Goal: Information Seeking & Learning: Learn about a topic

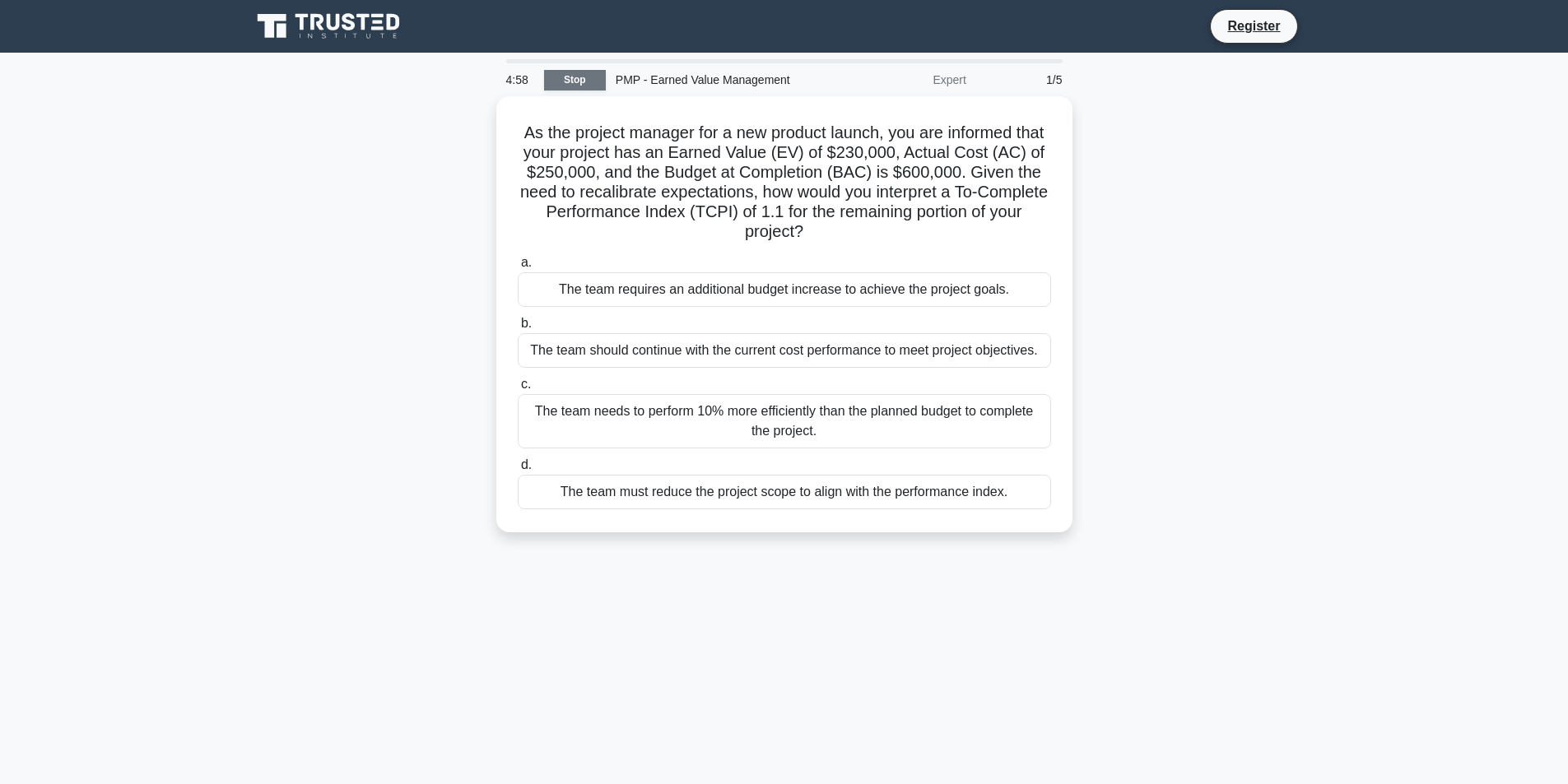
click at [577, 85] on link "Stop" at bounding box center [575, 80] width 62 height 20
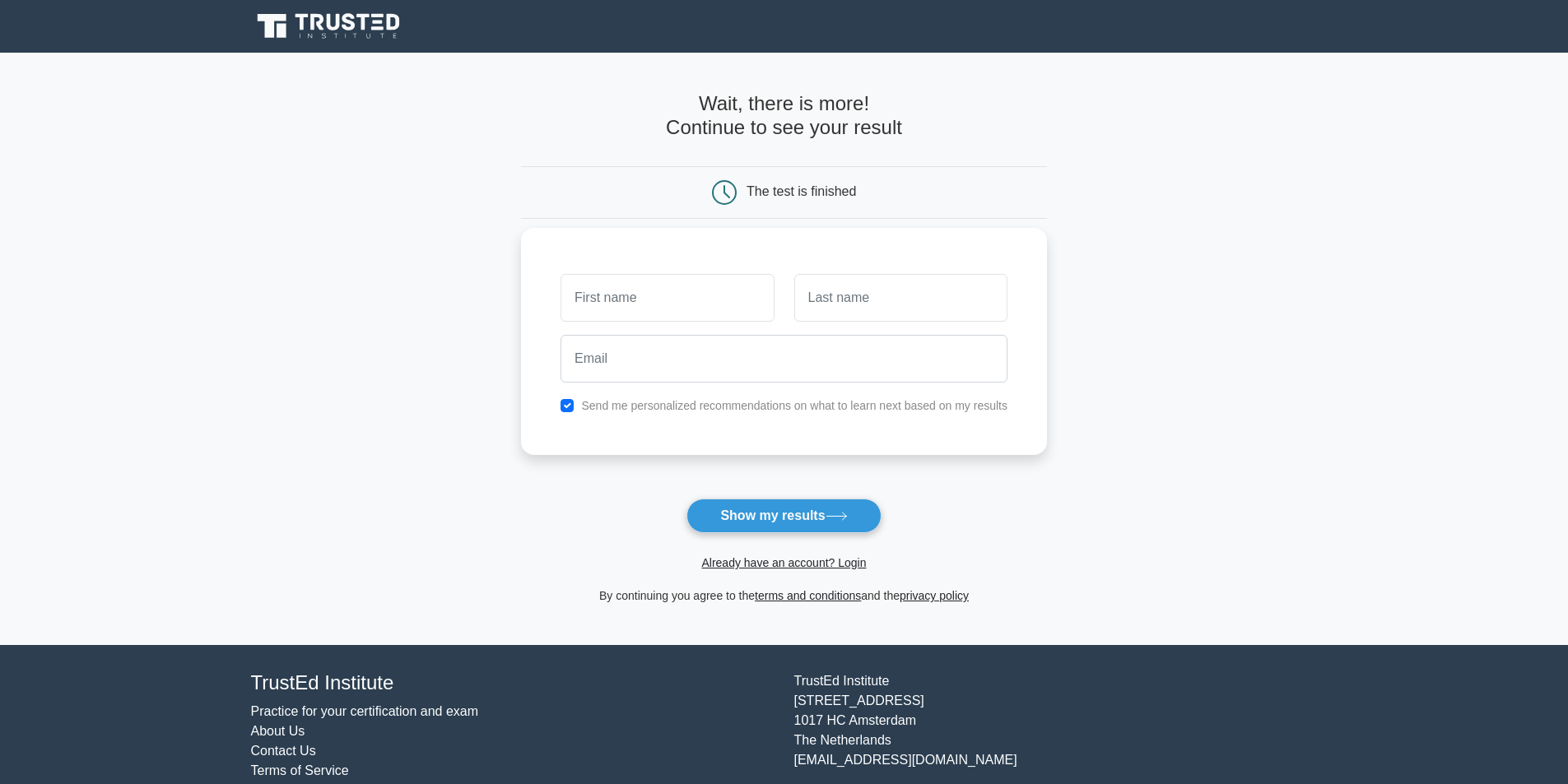
click at [711, 301] on input "text" at bounding box center [667, 297] width 213 height 47
type input "ha"
click at [881, 305] on input "text" at bounding box center [901, 297] width 213 height 47
type input "na"
click at [594, 359] on input "email" at bounding box center [784, 359] width 447 height 47
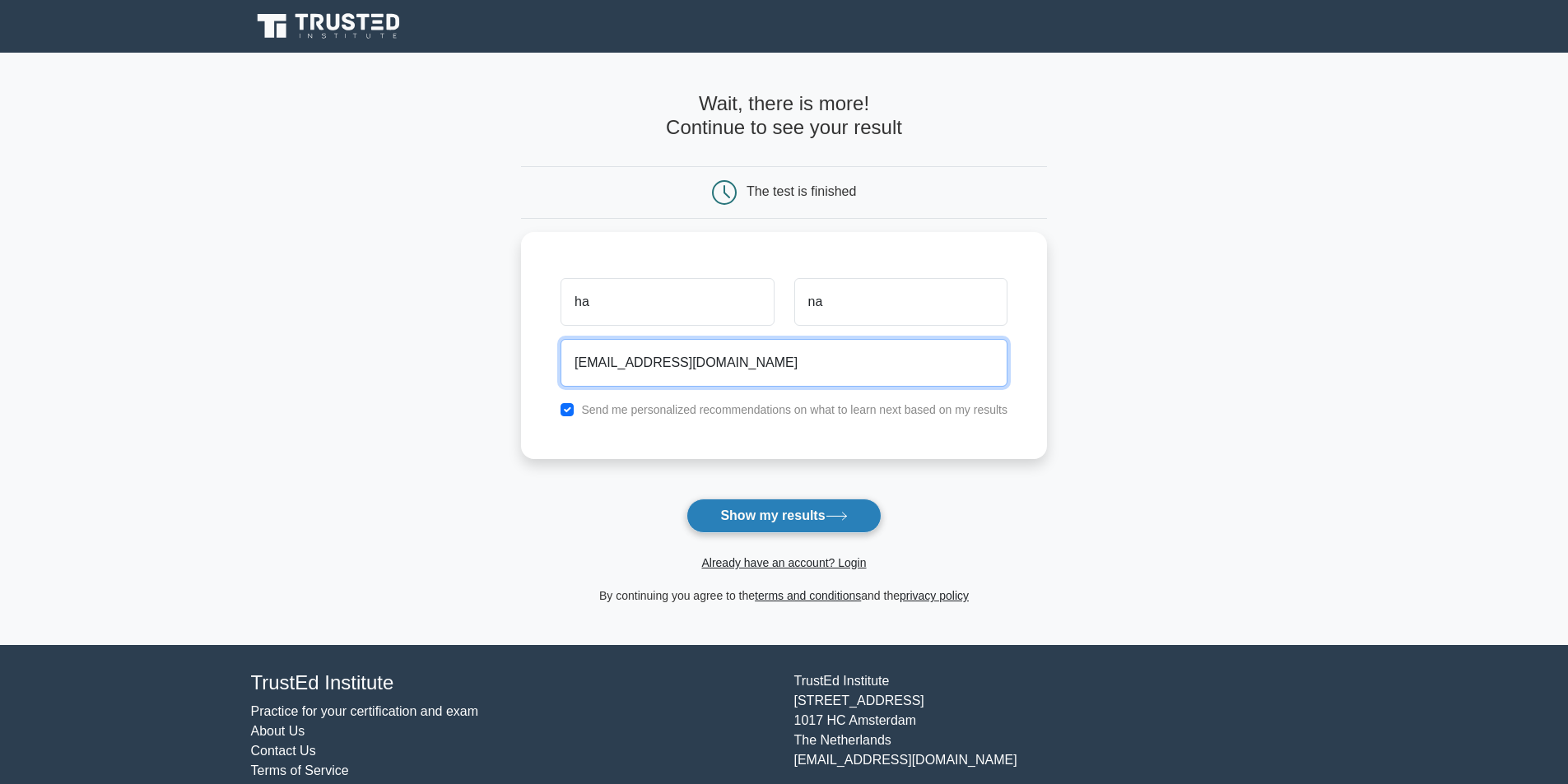
type input "hana@gmail.com"
click at [806, 516] on button "Show my results" at bounding box center [783, 515] width 194 height 35
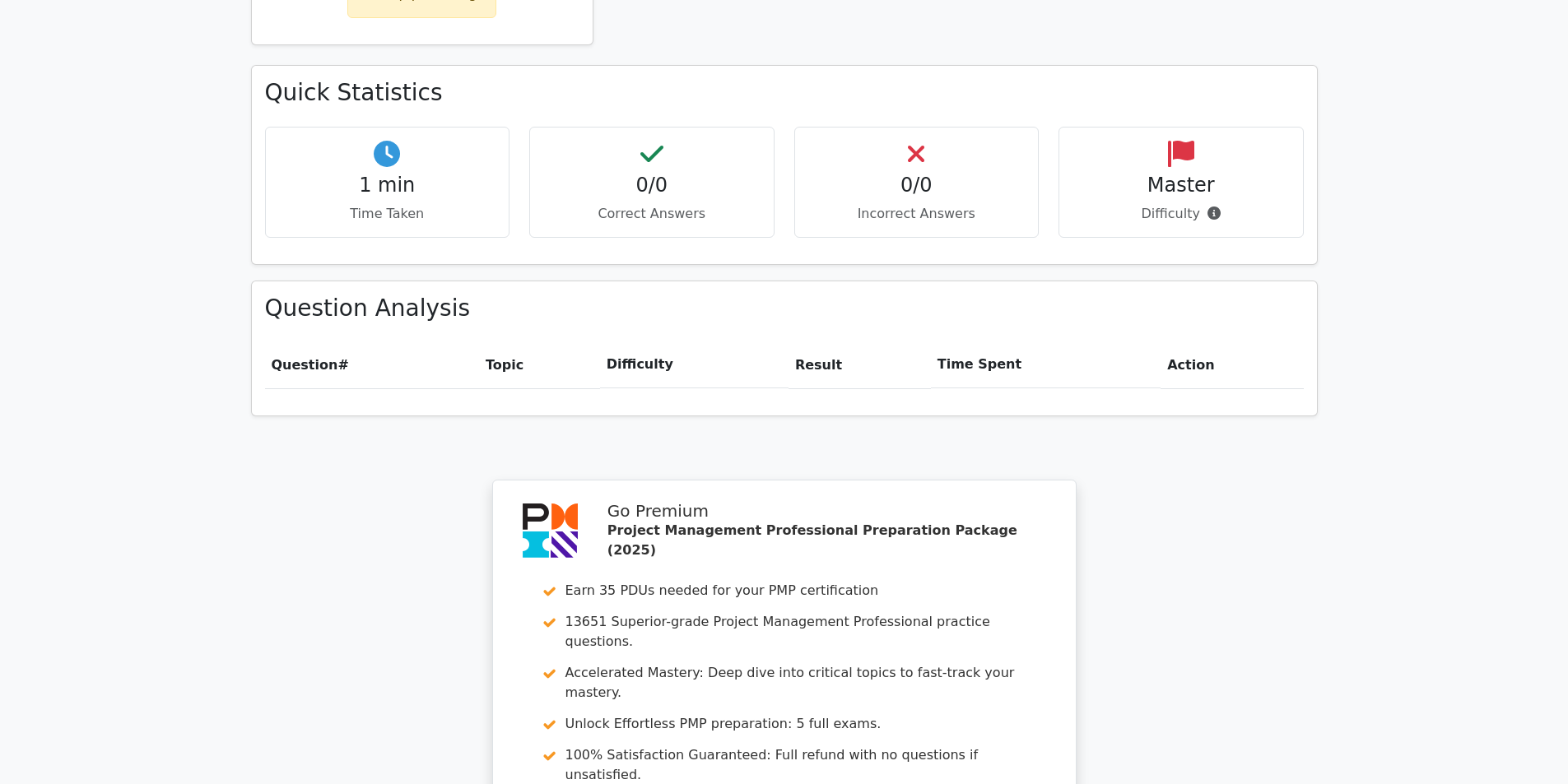
scroll to position [1239, 0]
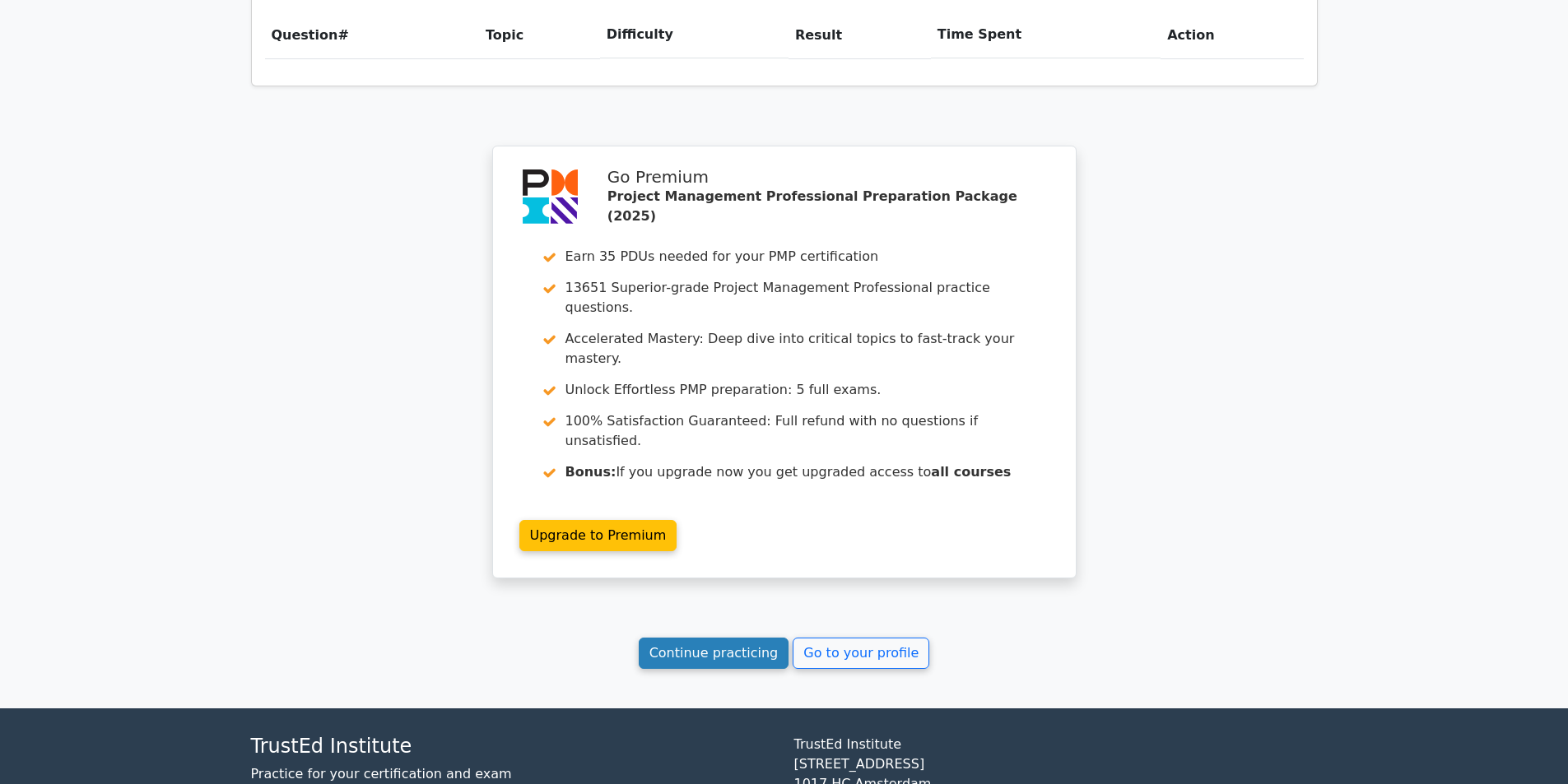
click at [739, 637] on link "Continue practicing" at bounding box center [714, 653] width 151 height 31
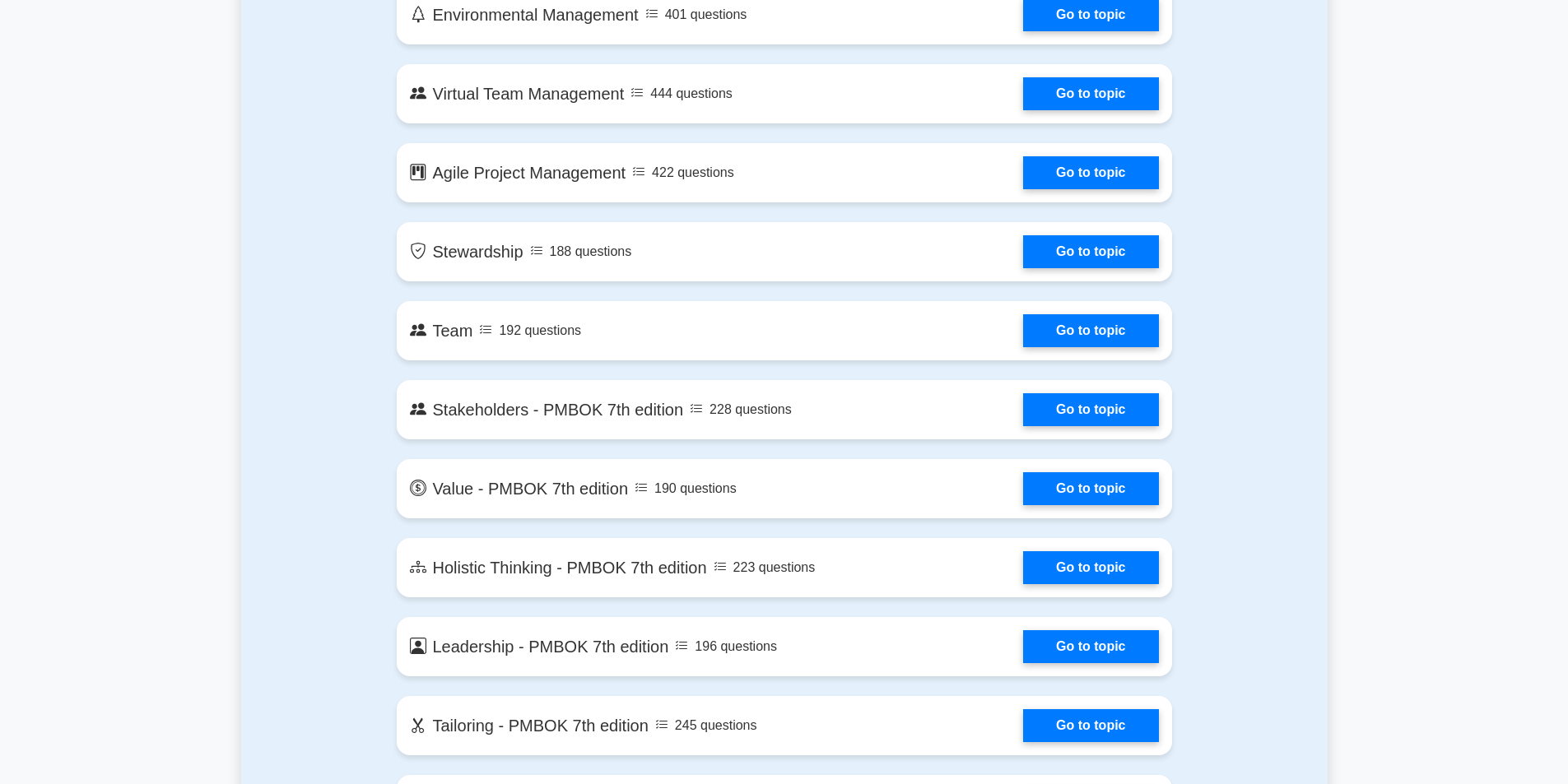
scroll to position [3372, 0]
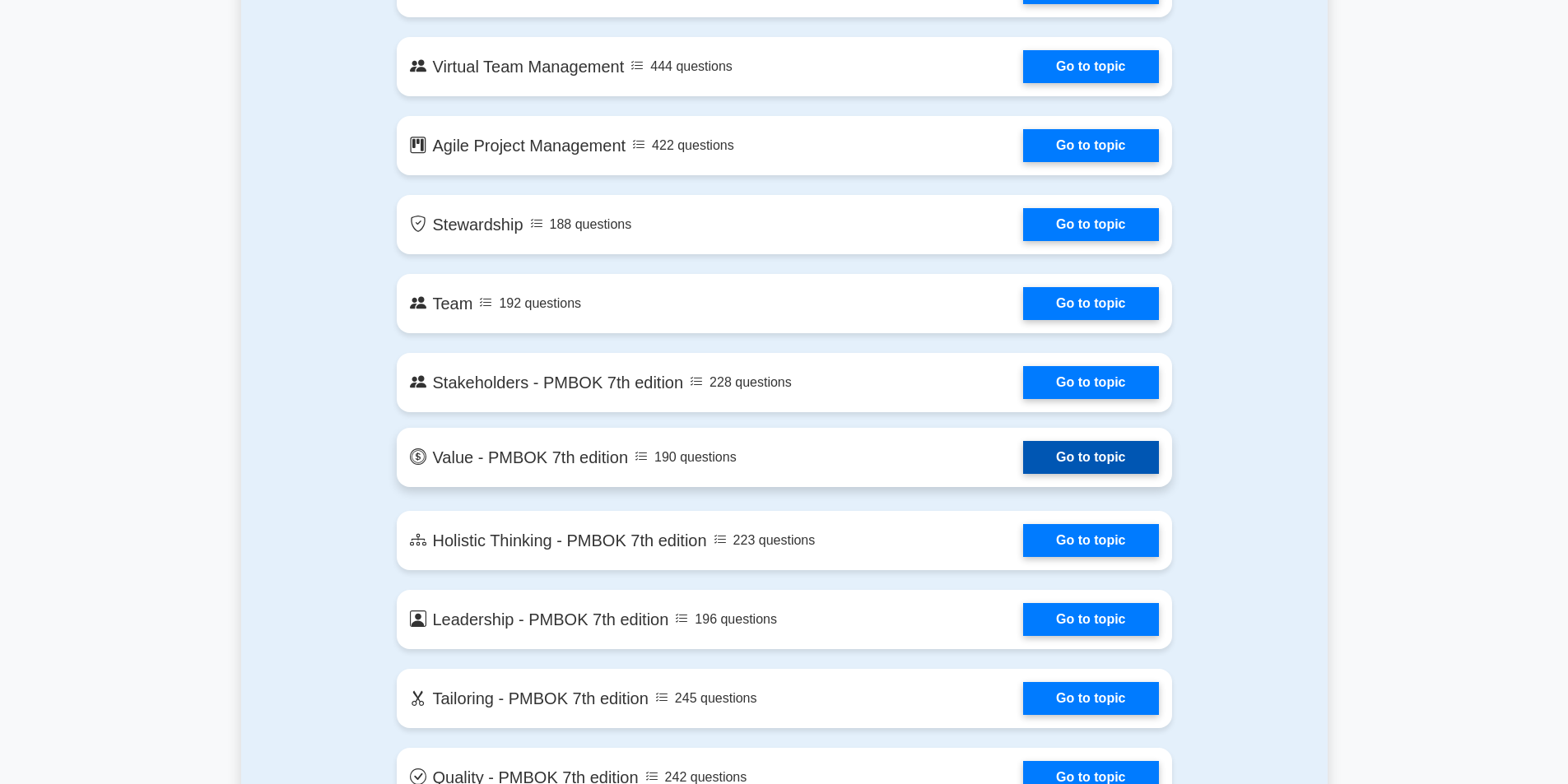
click at [1023, 466] on link "Go to topic" at bounding box center [1090, 457] width 135 height 33
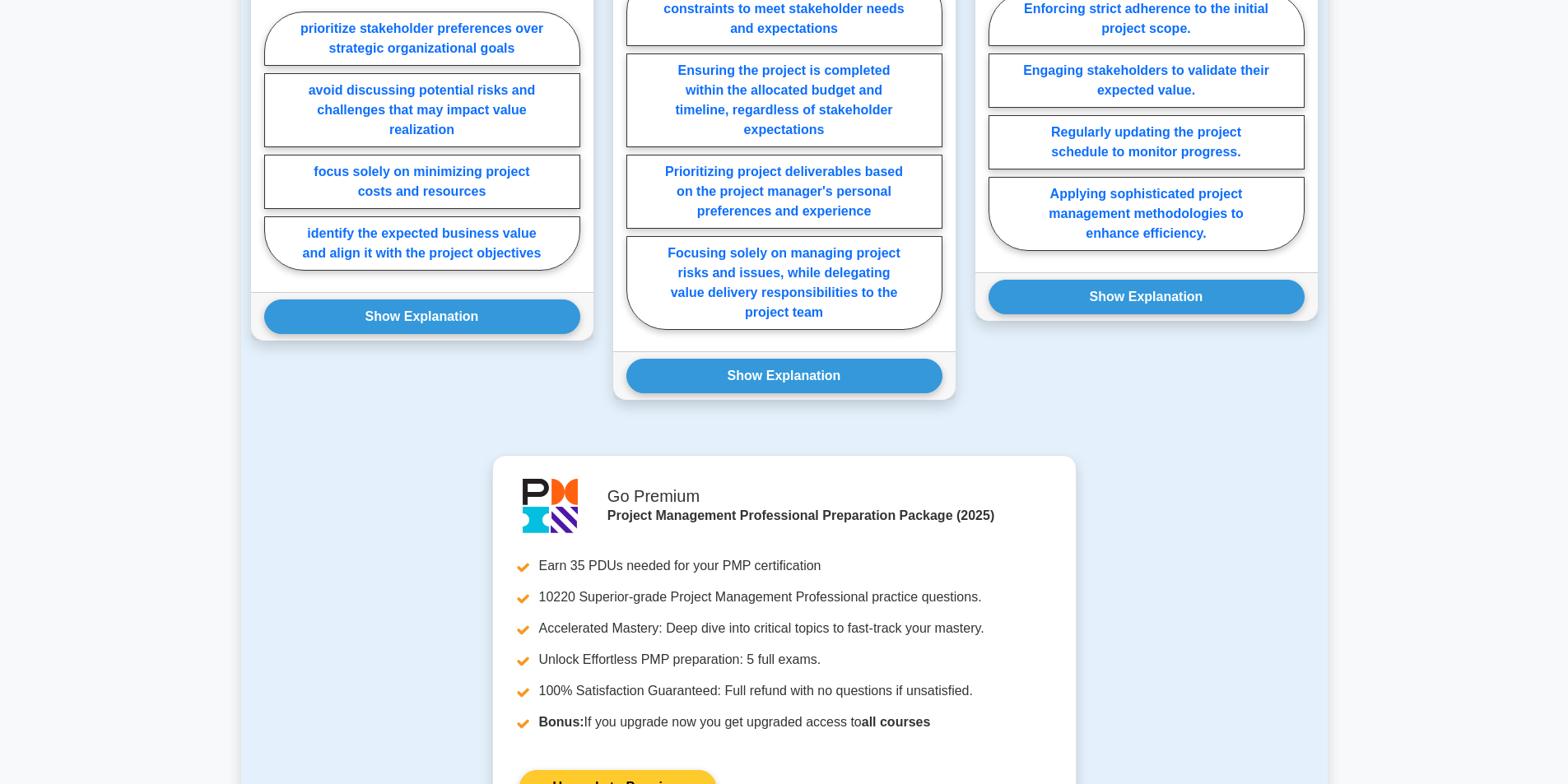
scroll to position [1802, 0]
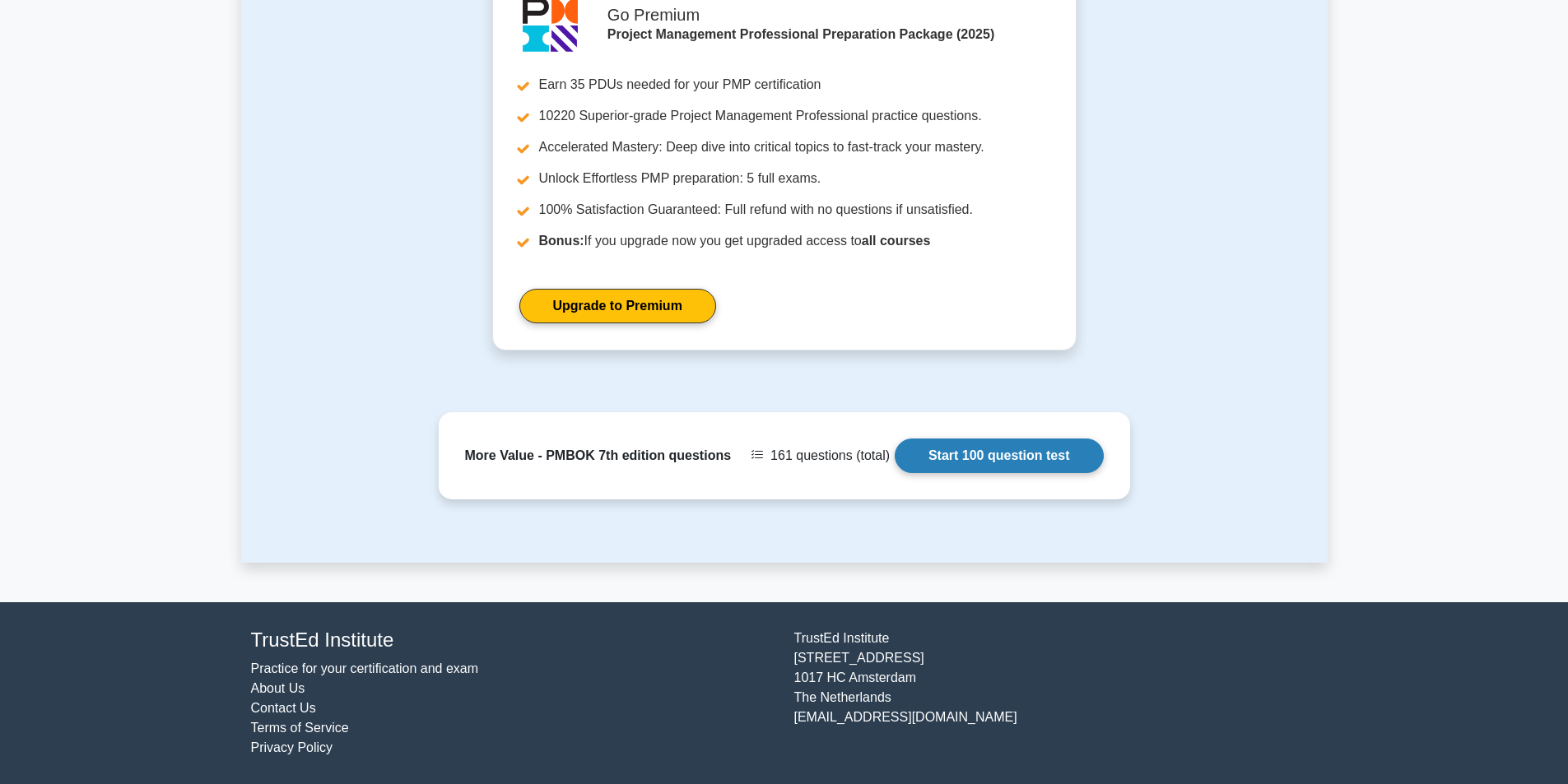
click at [938, 442] on link "Start 100 question test" at bounding box center [999, 455] width 209 height 35
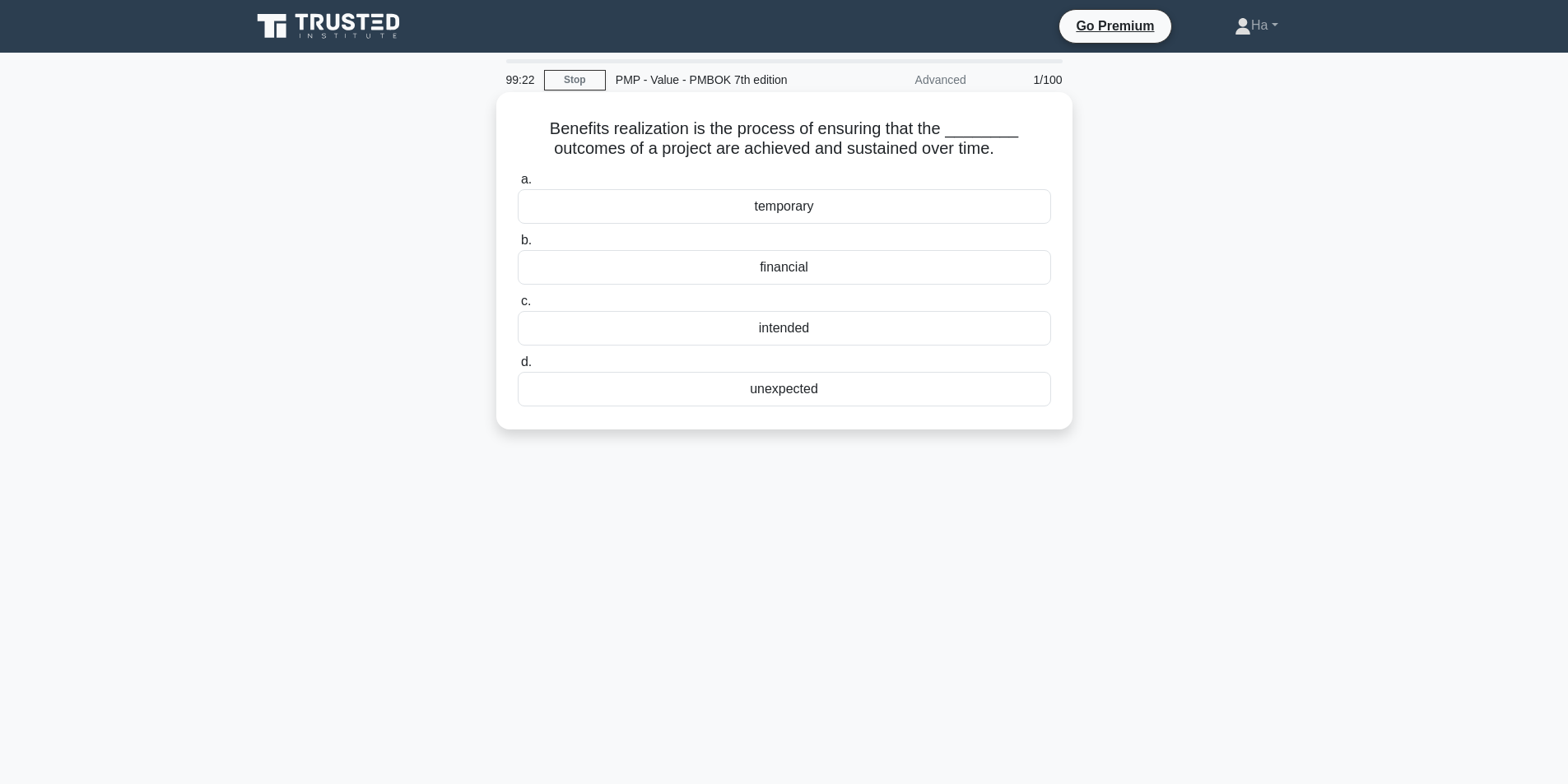
click at [737, 319] on div "intended" at bounding box center [784, 328] width 533 height 35
click at [517, 307] on input "c. intended" at bounding box center [517, 301] width 0 height 11
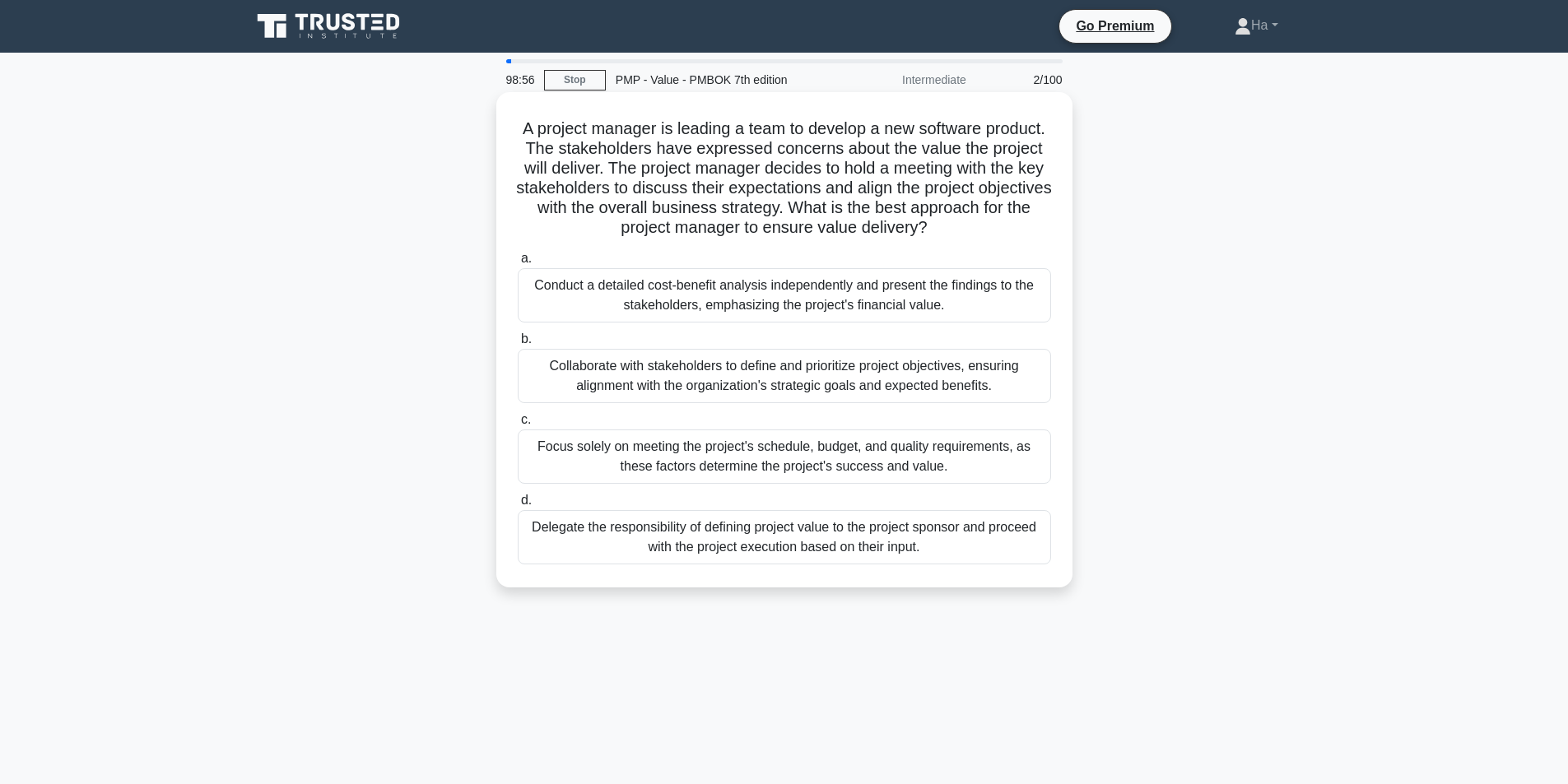
click at [629, 364] on div "Collaborate with stakeholders to define and prioritize project objectives, ensu…" at bounding box center [784, 376] width 533 height 54
click at [517, 345] on input "b. Collaborate with stakeholders to define and prioritize project objectives, e…" at bounding box center [517, 339] width 0 height 11
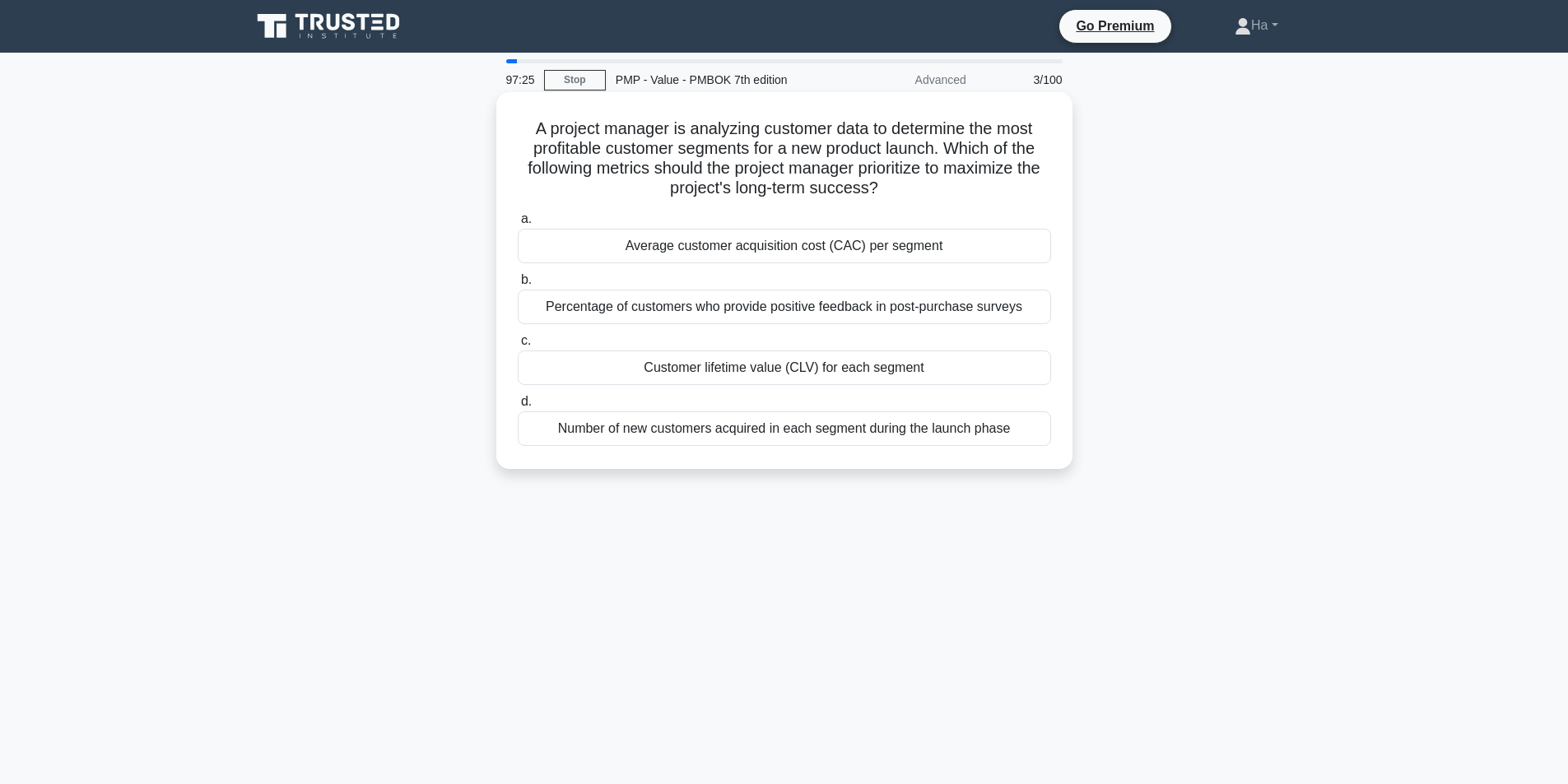
click at [904, 246] on div "Average customer acquisition cost (CAC) per segment" at bounding box center [784, 246] width 533 height 35
click at [517, 225] on input "a. Average customer acquisition cost (CAC) per segment" at bounding box center [517, 219] width 0 height 11
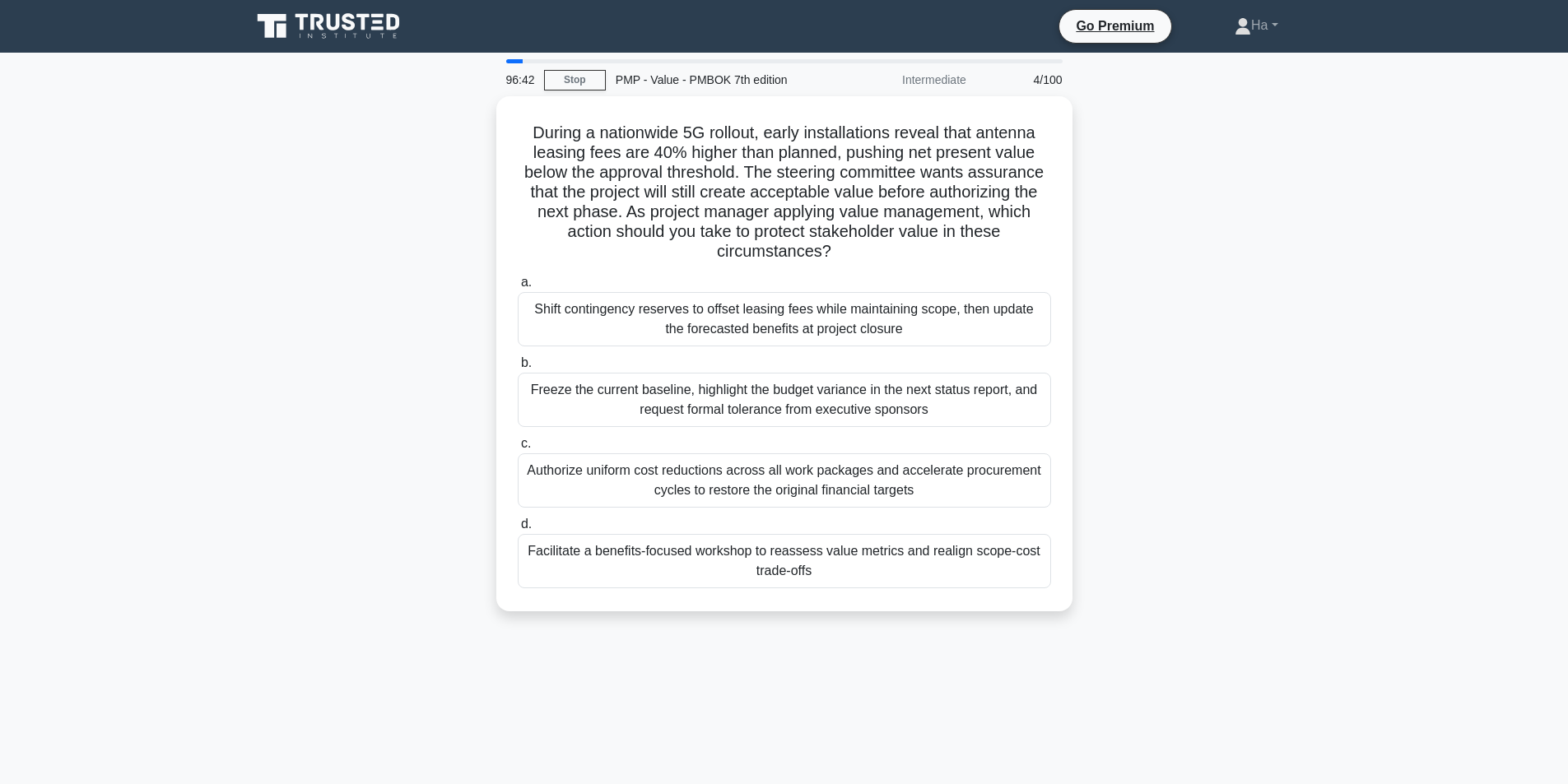
click at [558, 69] on div "96:42 Stop PMP - Value - PMBOK 7th edition Intermediate 4/100" at bounding box center [784, 80] width 576 height 33
click at [578, 85] on link "Stop" at bounding box center [575, 80] width 62 height 20
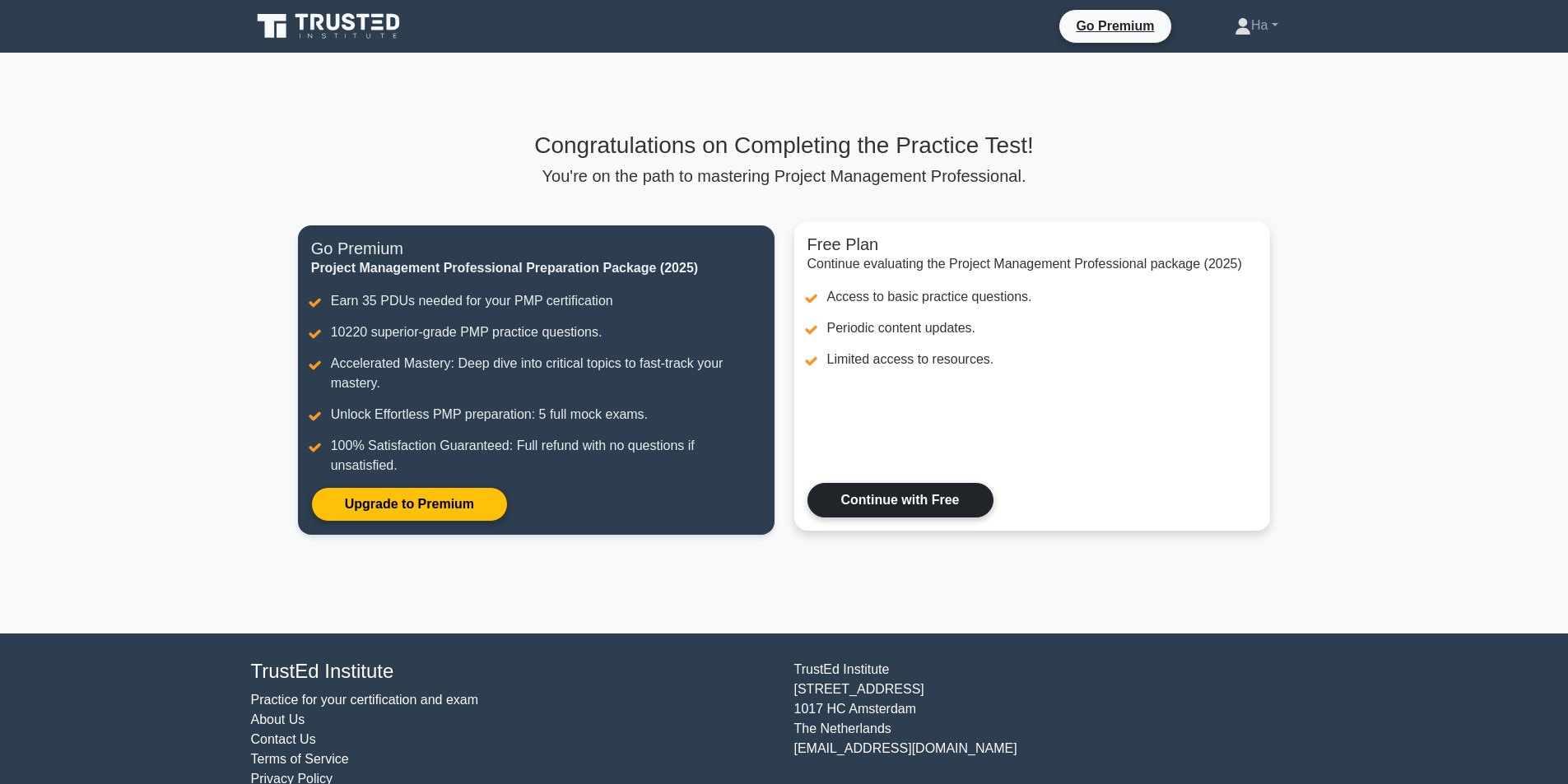
click at [878, 485] on link "Continue with Free" at bounding box center [900, 500] width 186 height 35
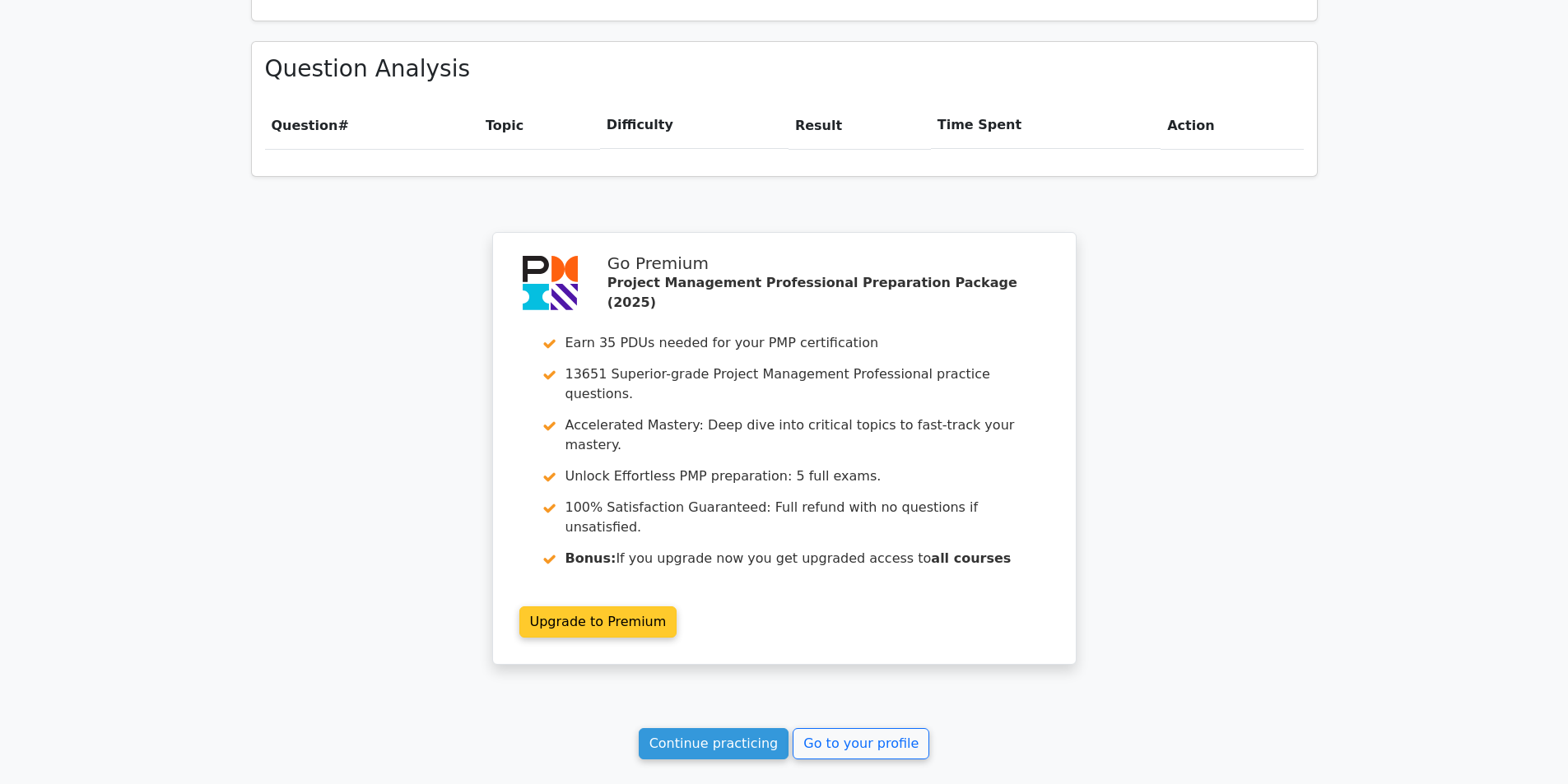
scroll to position [1239, 0]
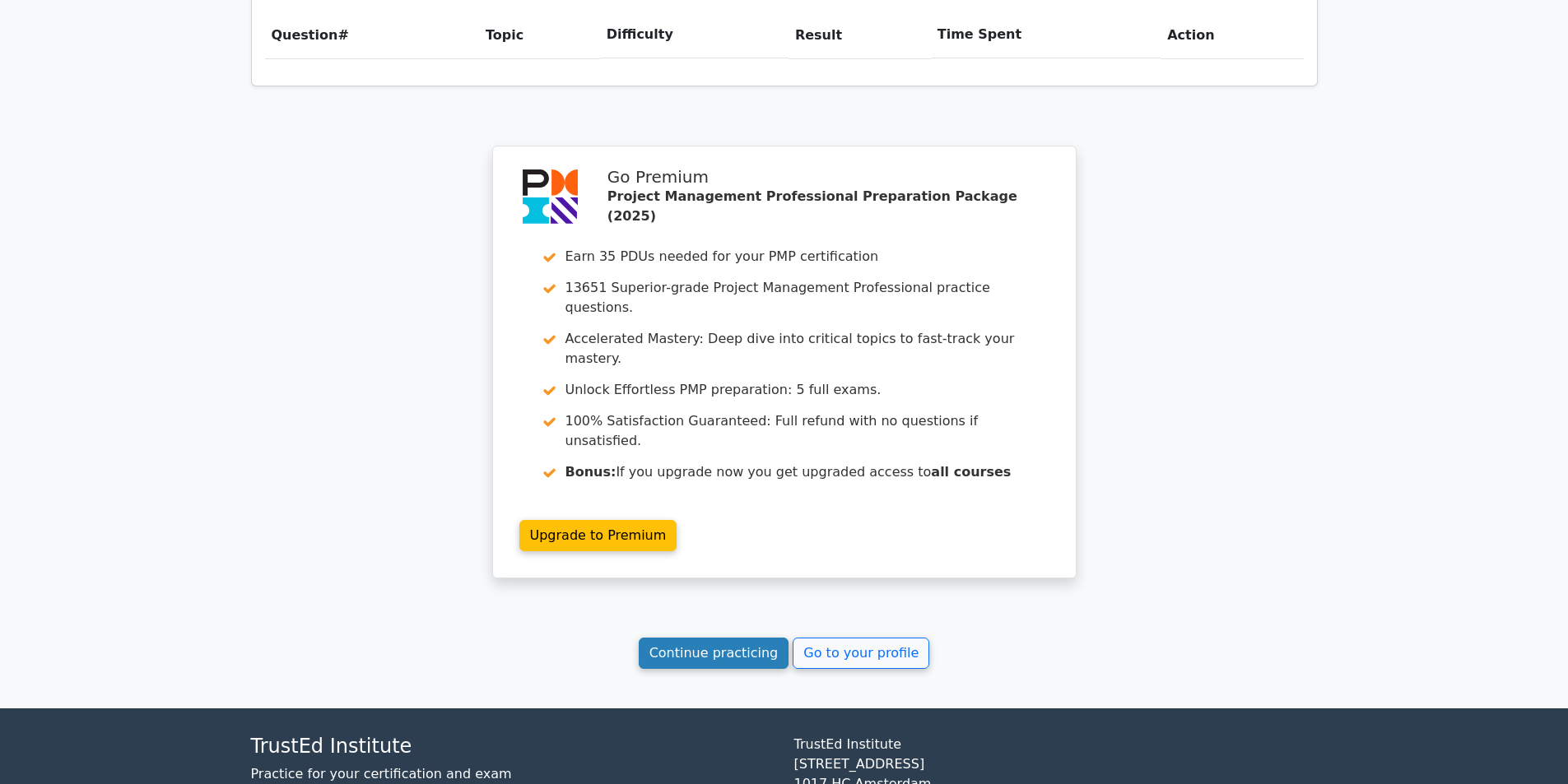
click at [686, 637] on link "Continue practicing" at bounding box center [714, 653] width 151 height 31
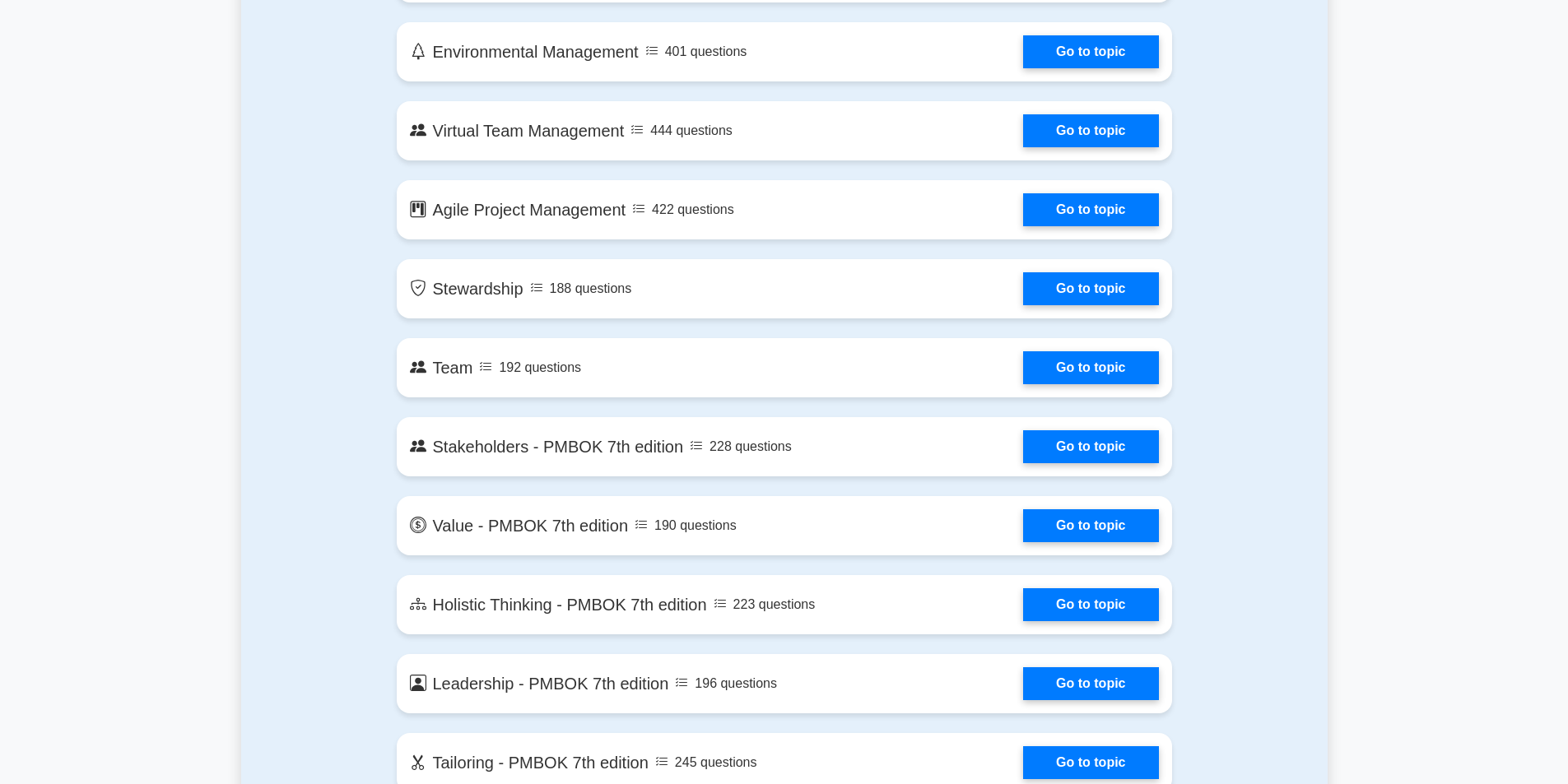
scroll to position [3290, 0]
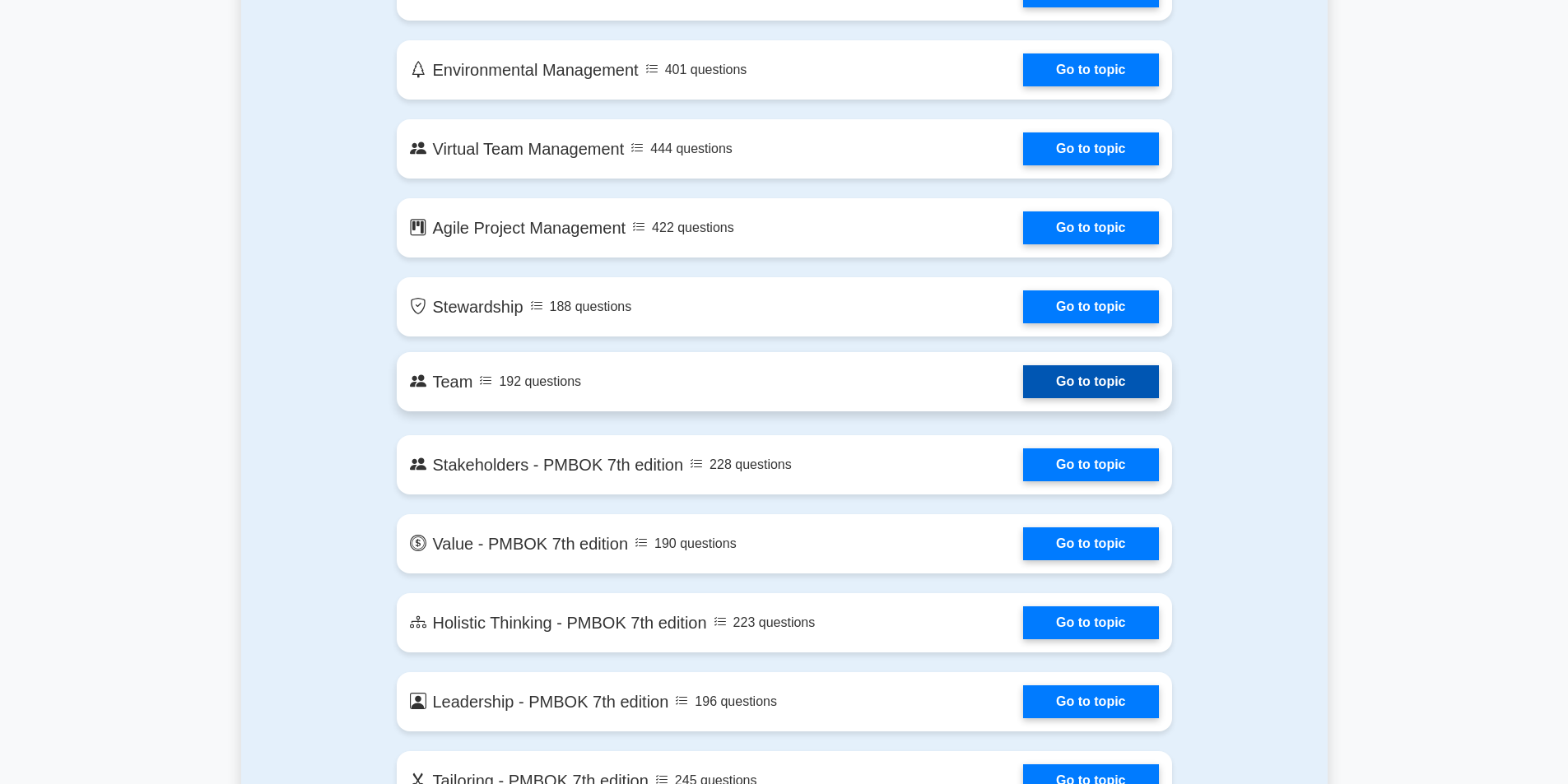
click at [1023, 398] on link "Go to topic" at bounding box center [1090, 381] width 135 height 33
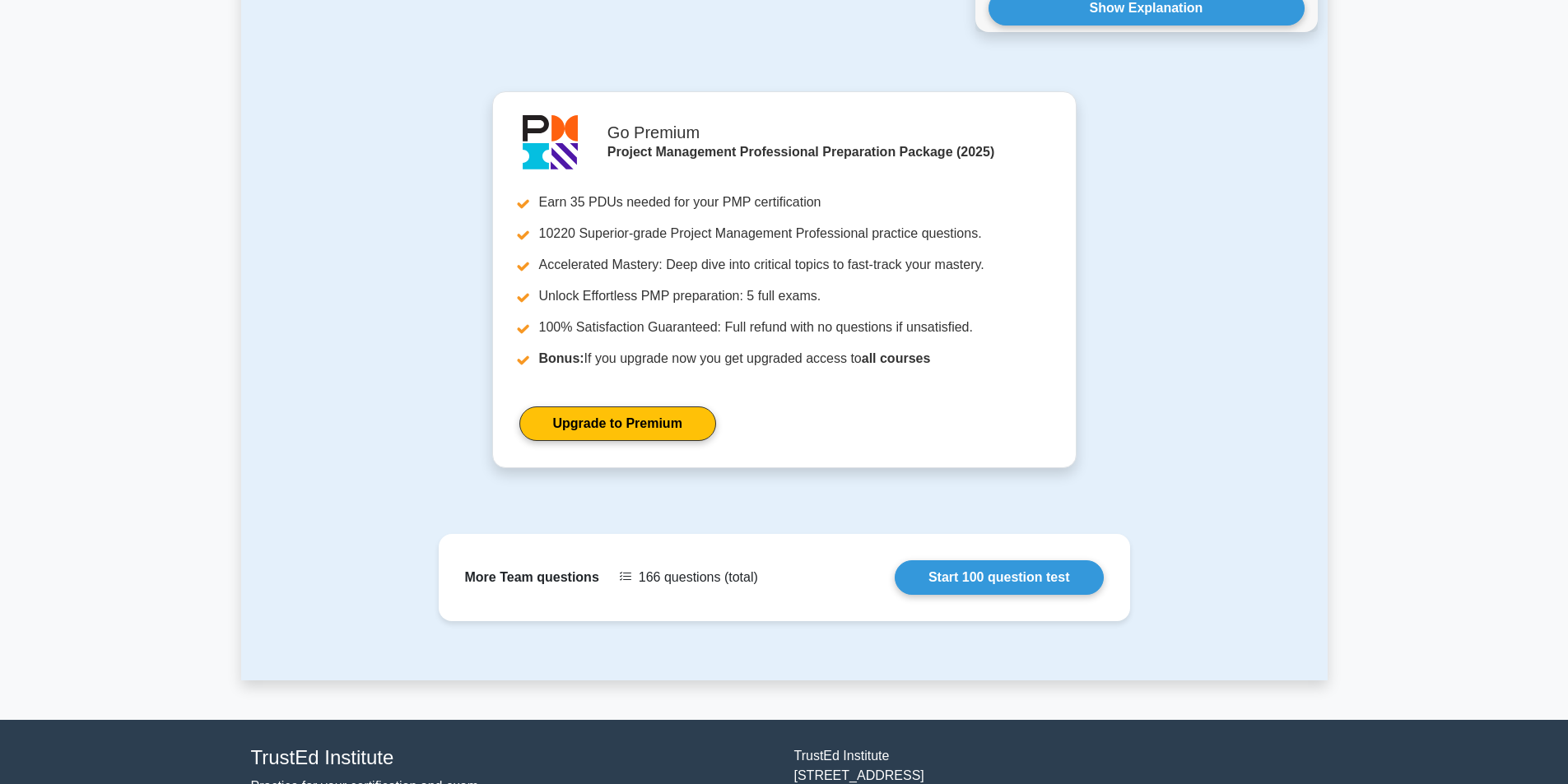
scroll to position [2058, 0]
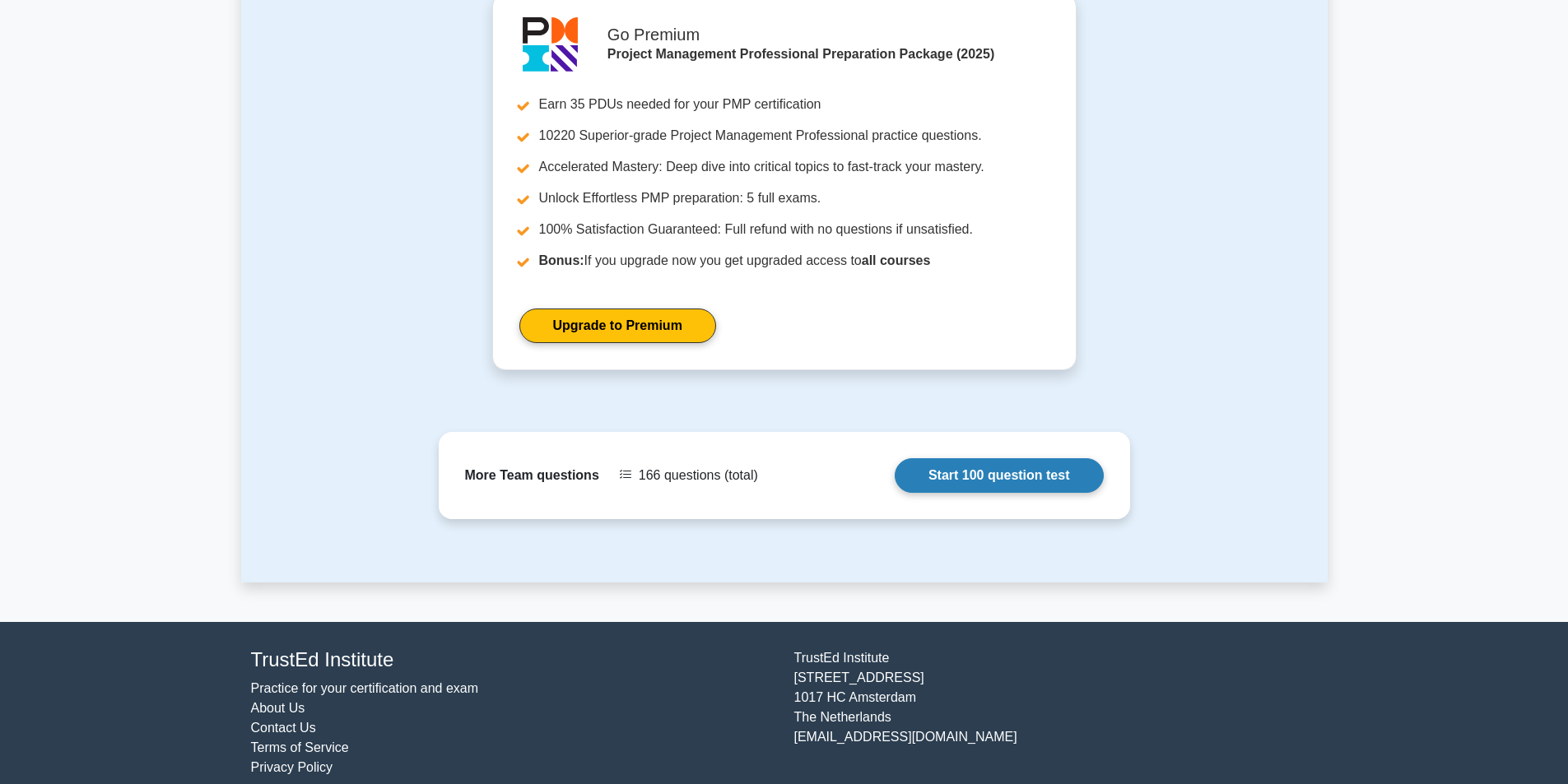
click at [966, 470] on link "Start 100 question test" at bounding box center [999, 475] width 209 height 35
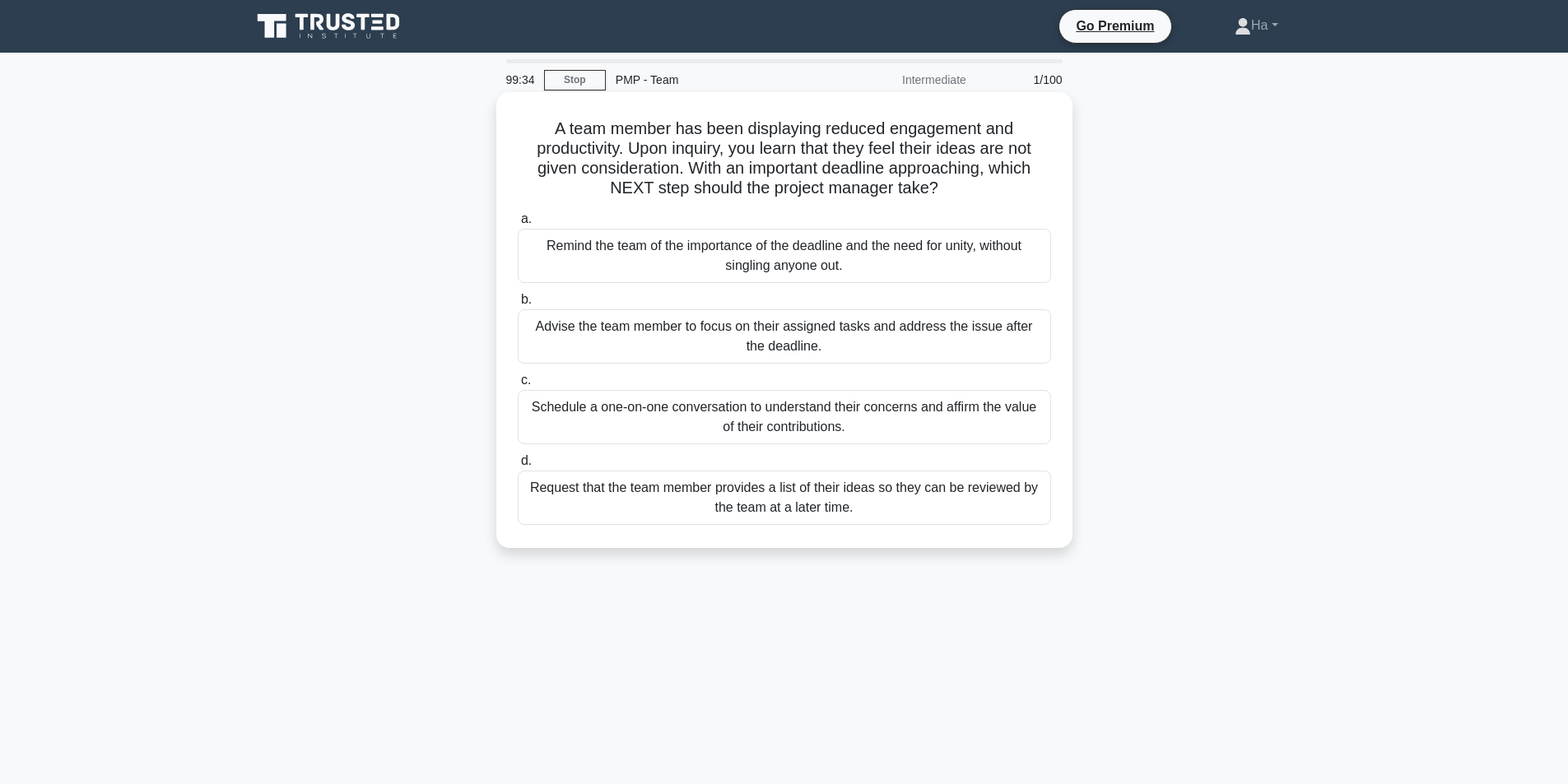
click at [823, 431] on div "Schedule a one-on-one conversation to understand their concerns and affirm the …" at bounding box center [784, 417] width 533 height 54
click at [517, 386] on input "c. Schedule a one-on-one conversation to understand their concerns and affirm t…" at bounding box center [517, 381] width 0 height 11
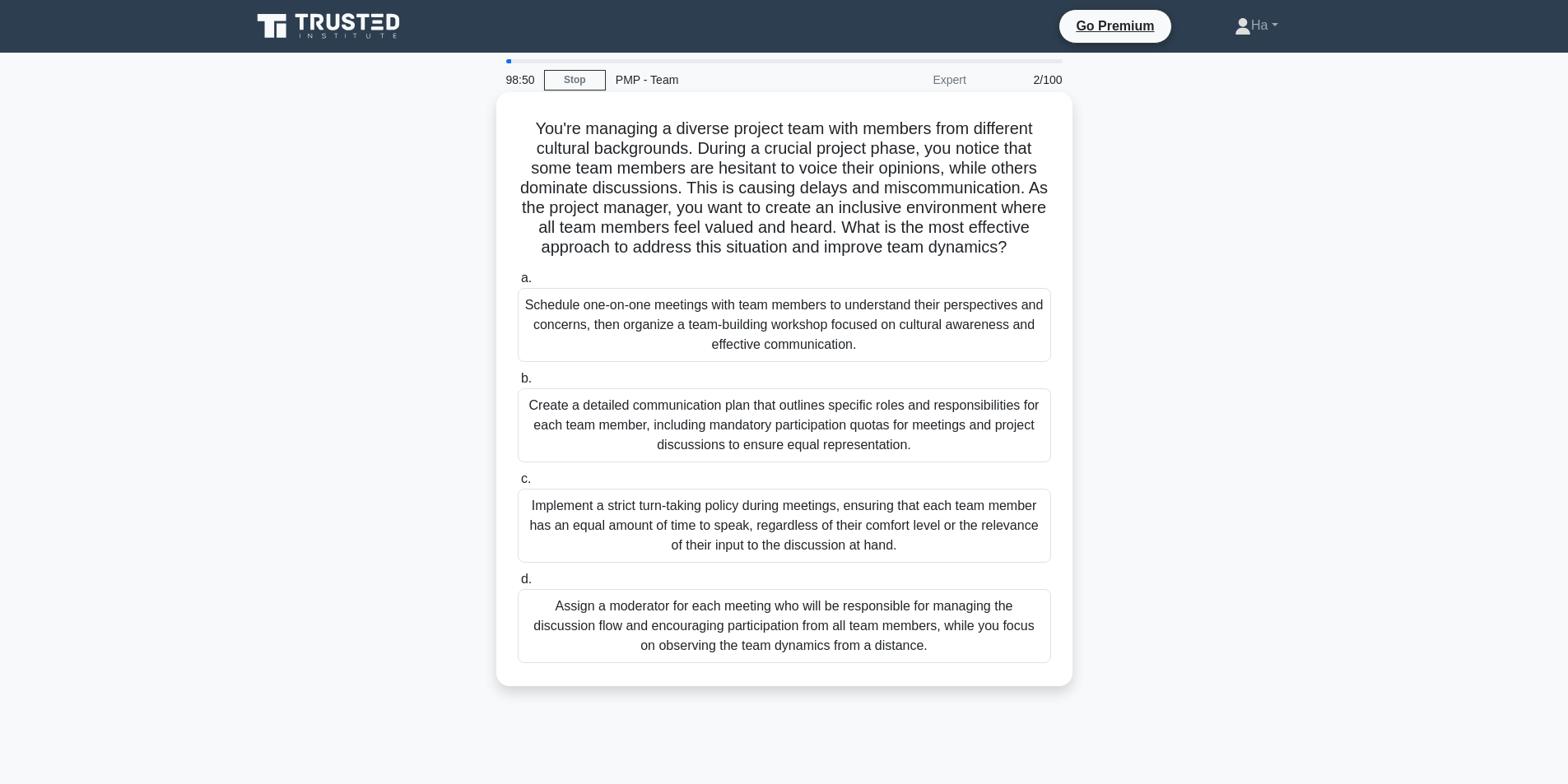
click at [790, 362] on div "Schedule one-on-one meetings with team members to understand their perspectives…" at bounding box center [784, 325] width 533 height 74
click at [517, 284] on input "a. Schedule one-on-one meetings with team members to understand their perspecti…" at bounding box center [517, 278] width 0 height 11
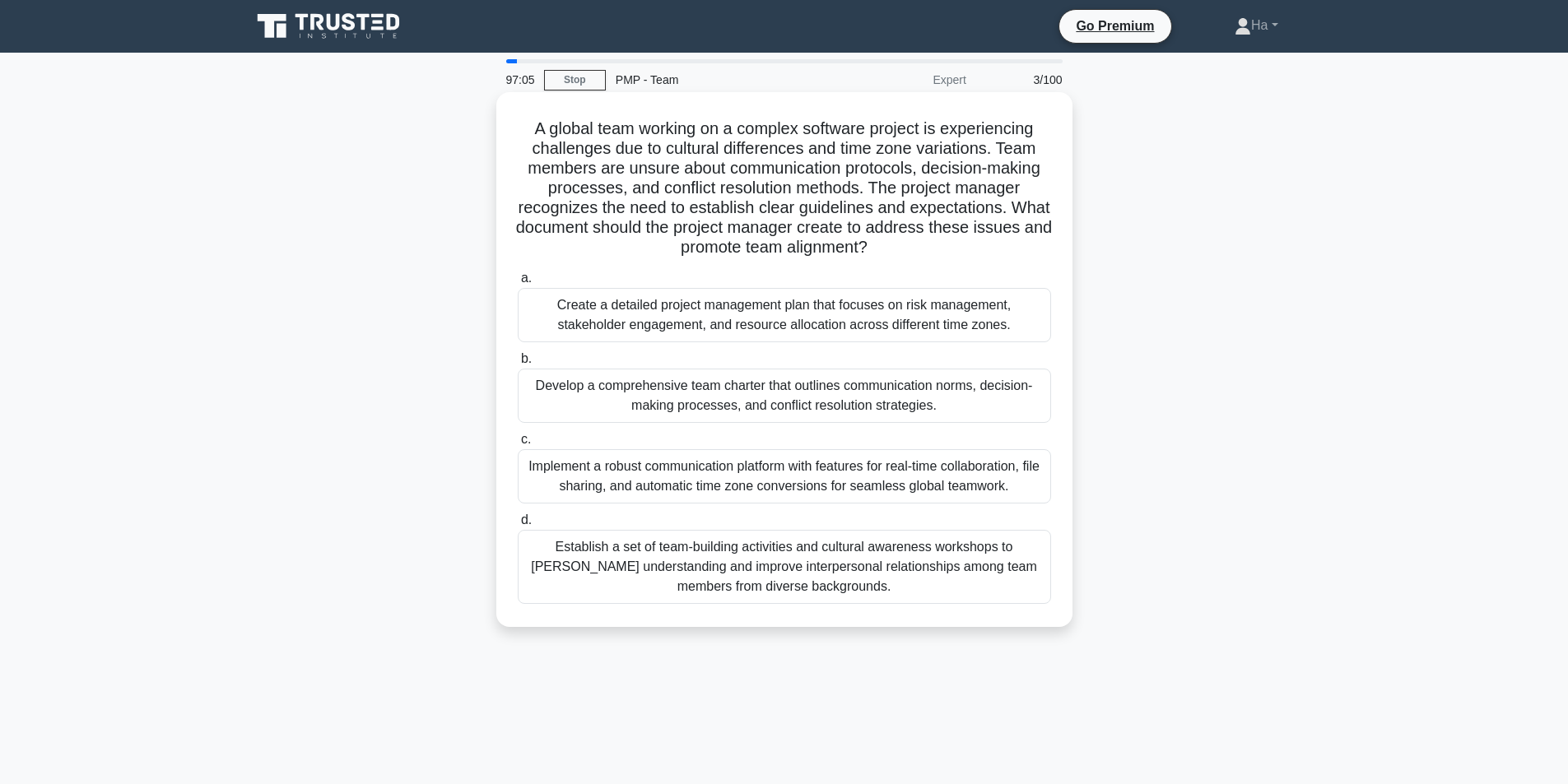
click at [729, 569] on div "Establish a set of team-building activities and cultural awareness workshops to…" at bounding box center [784, 566] width 533 height 74
click at [517, 525] on input "d. Establish a set of team-building activities and cultural awareness workshops…" at bounding box center [517, 520] width 0 height 11
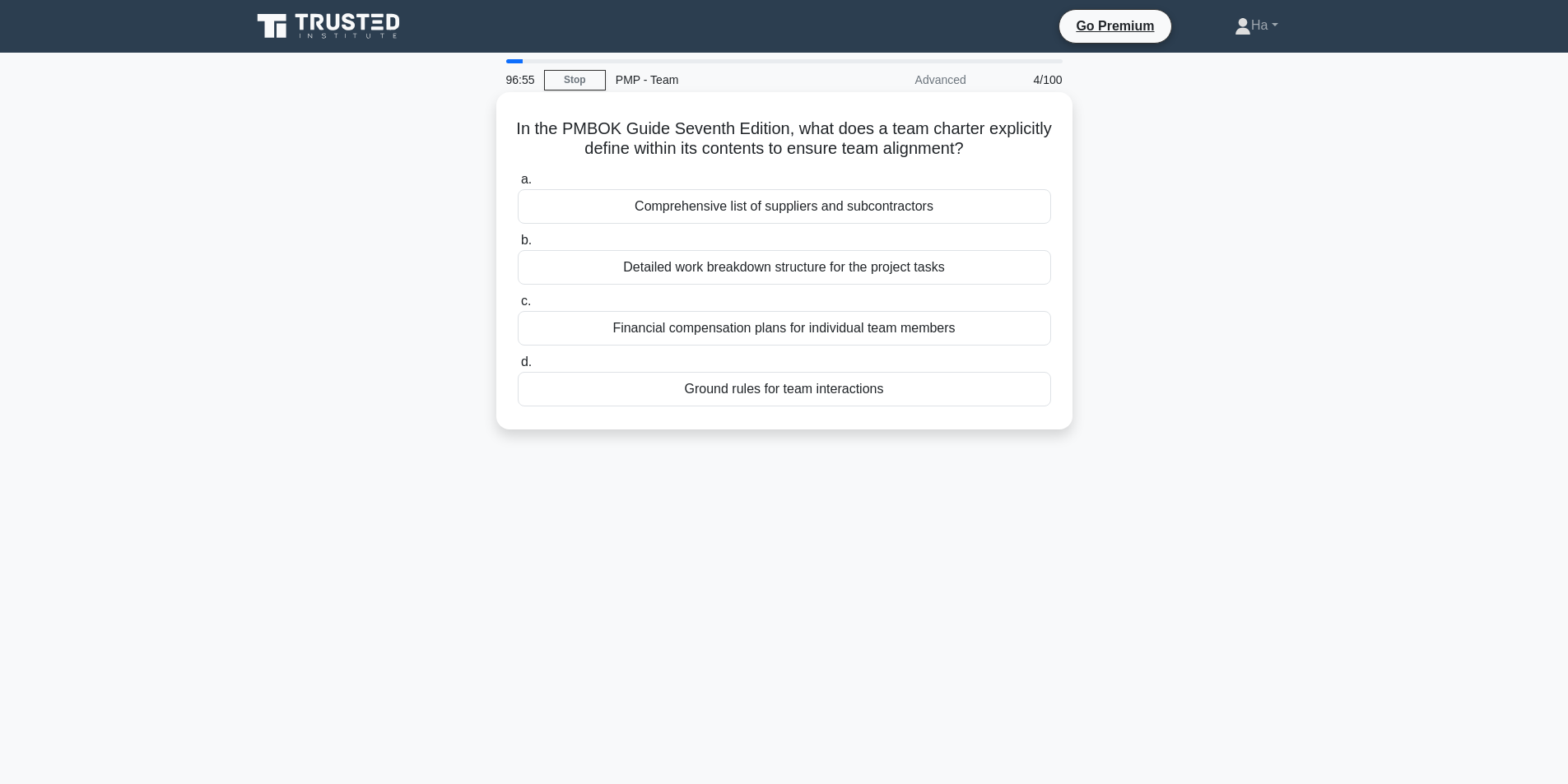
click at [801, 388] on div "Ground rules for team interactions" at bounding box center [784, 389] width 533 height 35
click at [517, 368] on input "d. Ground rules for team interactions" at bounding box center [517, 362] width 0 height 11
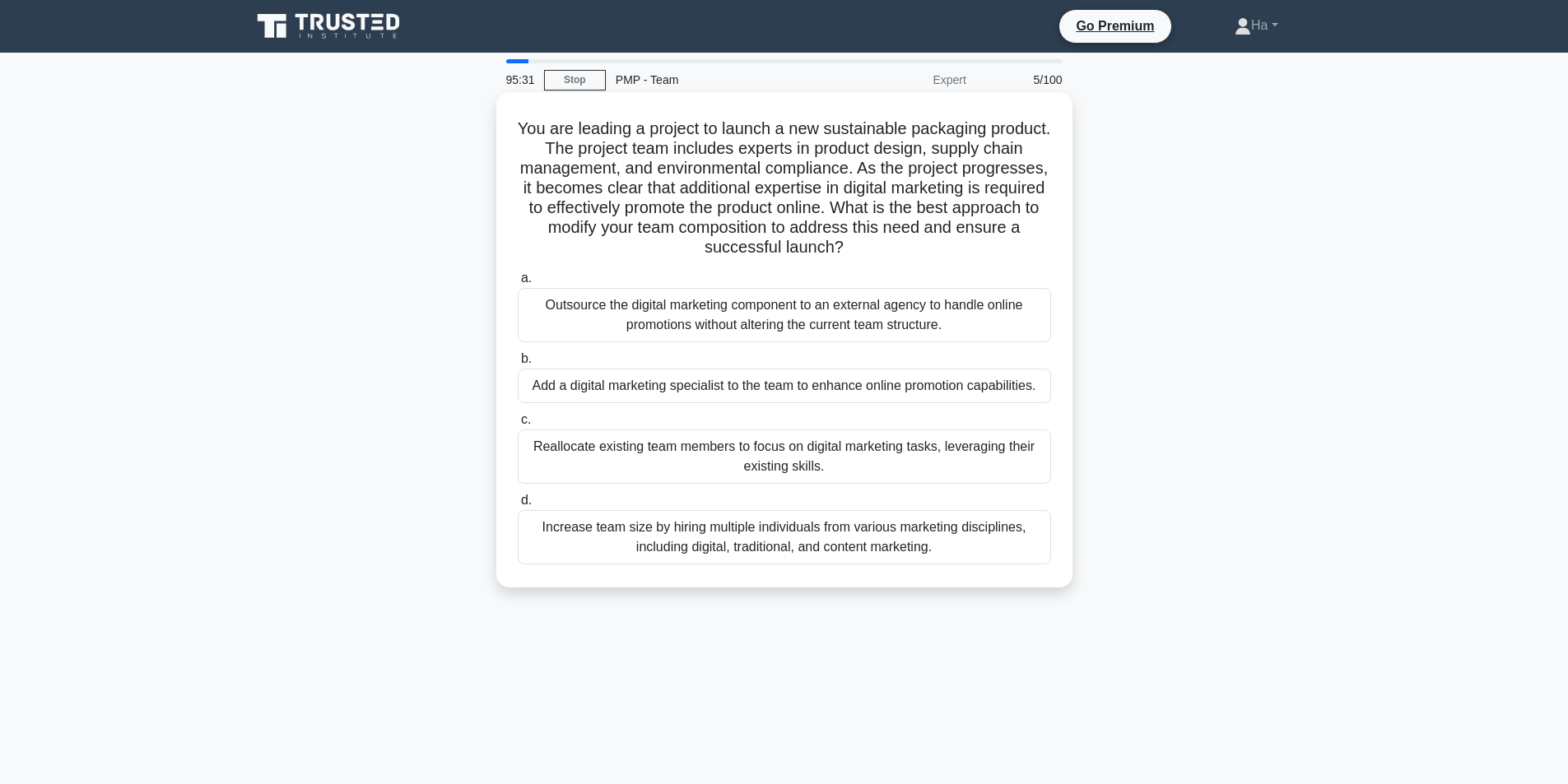
click at [788, 379] on div "Add a digital marketing specialist to the team to enhance online promotion capa…" at bounding box center [784, 386] width 533 height 35
click at [517, 364] on input "b. Add a digital marketing specialist to the team to enhance online promotion c…" at bounding box center [517, 359] width 0 height 11
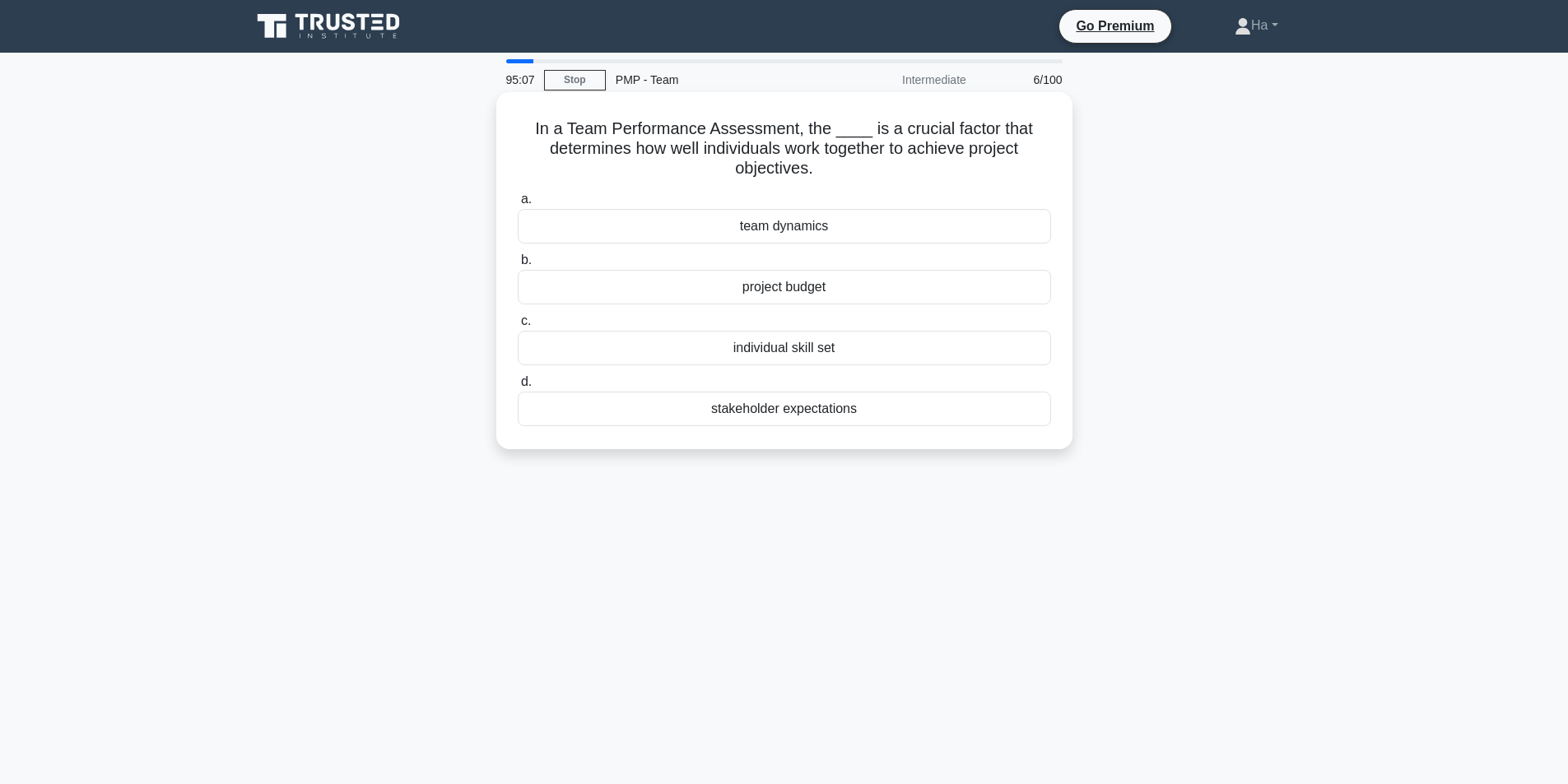
click at [758, 227] on div "team dynamics" at bounding box center [784, 226] width 533 height 35
click at [517, 205] on input "a. team dynamics" at bounding box center [517, 199] width 0 height 11
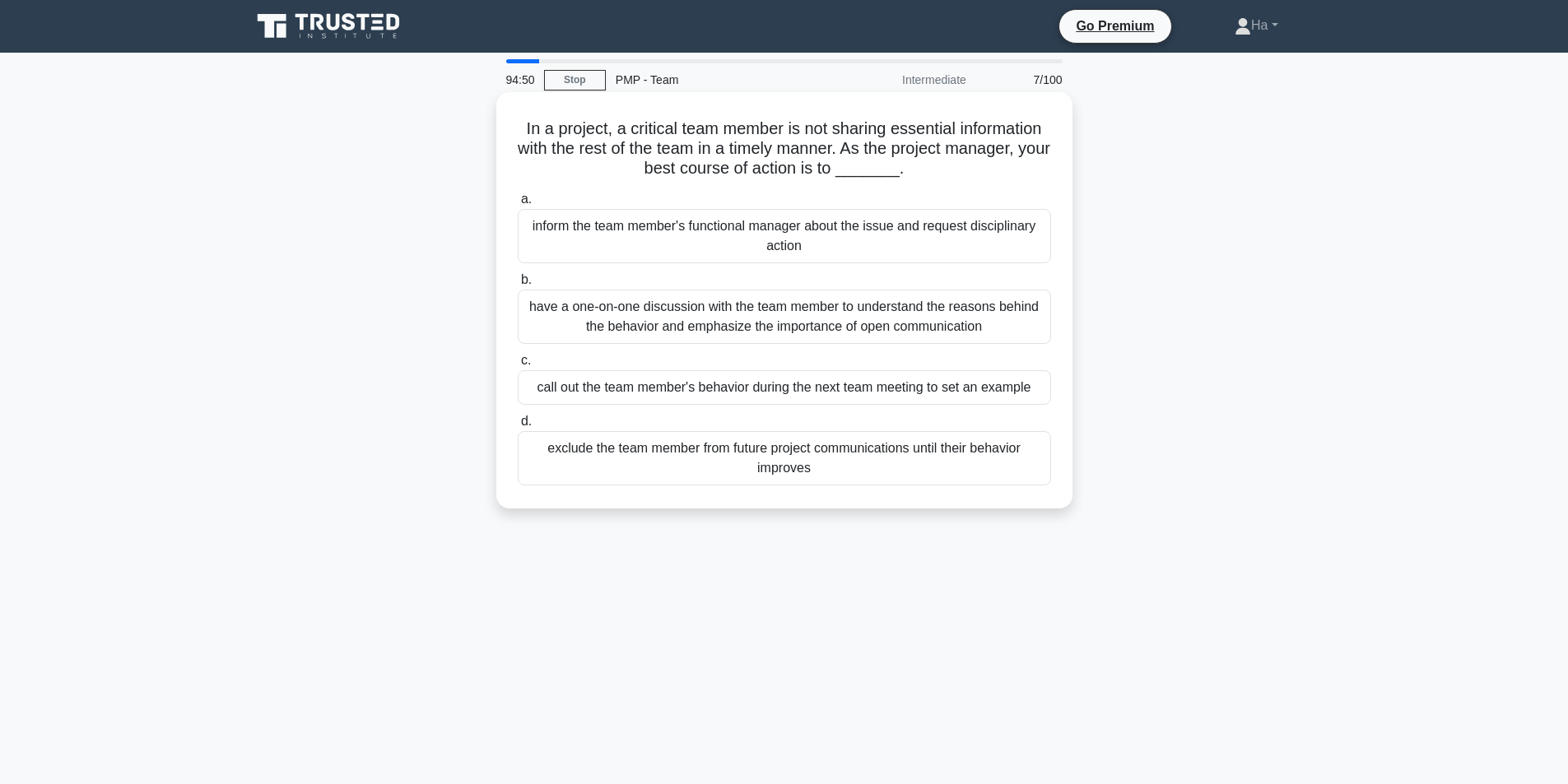
click at [928, 321] on div "have a one-on-one discussion with the team member to understand the reasons beh…" at bounding box center [784, 317] width 533 height 54
click at [517, 286] on input "b. have a one-on-one discussion with the team member to understand the reasons …" at bounding box center [517, 280] width 0 height 11
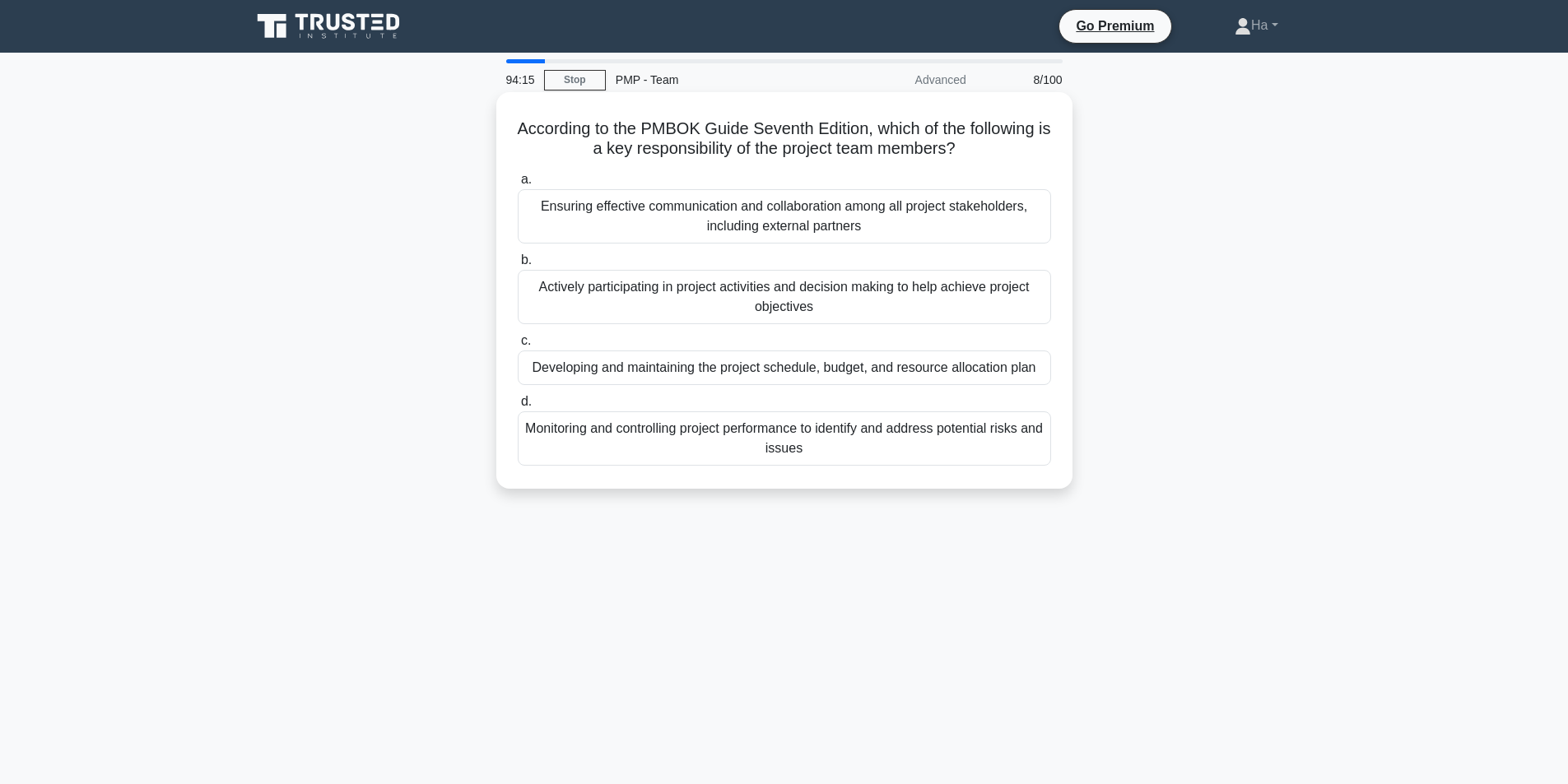
click at [865, 288] on div "Actively participating in project activities and decision making to help achiev…" at bounding box center [784, 297] width 533 height 54
click at [517, 265] on input "b. Actively participating in project activities and decision making to help ach…" at bounding box center [517, 260] width 0 height 11
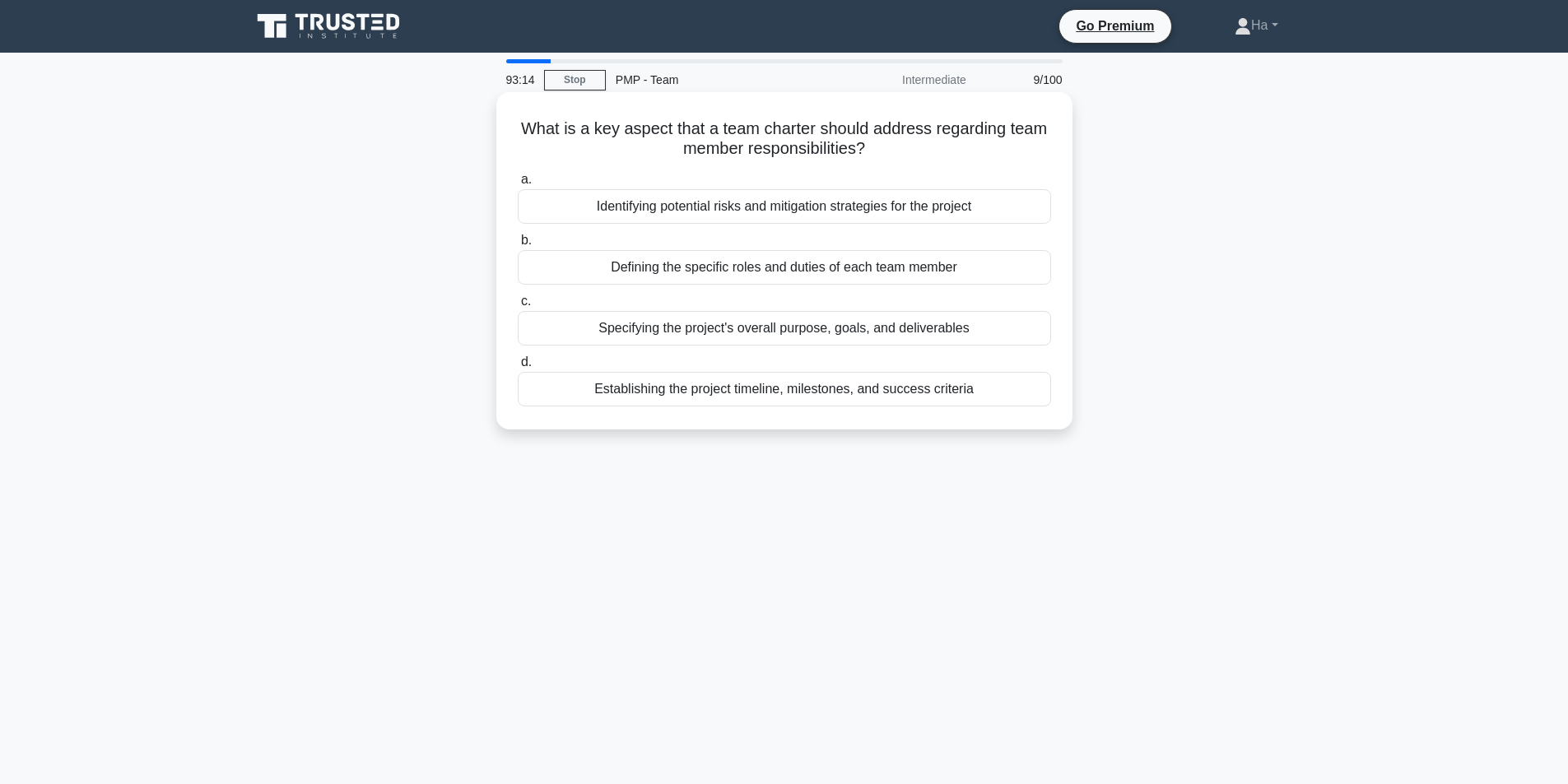
click at [797, 273] on div "Defining the specific roles and duties of each team member" at bounding box center [784, 267] width 533 height 35
click at [517, 246] on input "b. Defining the specific roles and duties of each team member" at bounding box center [517, 241] width 0 height 11
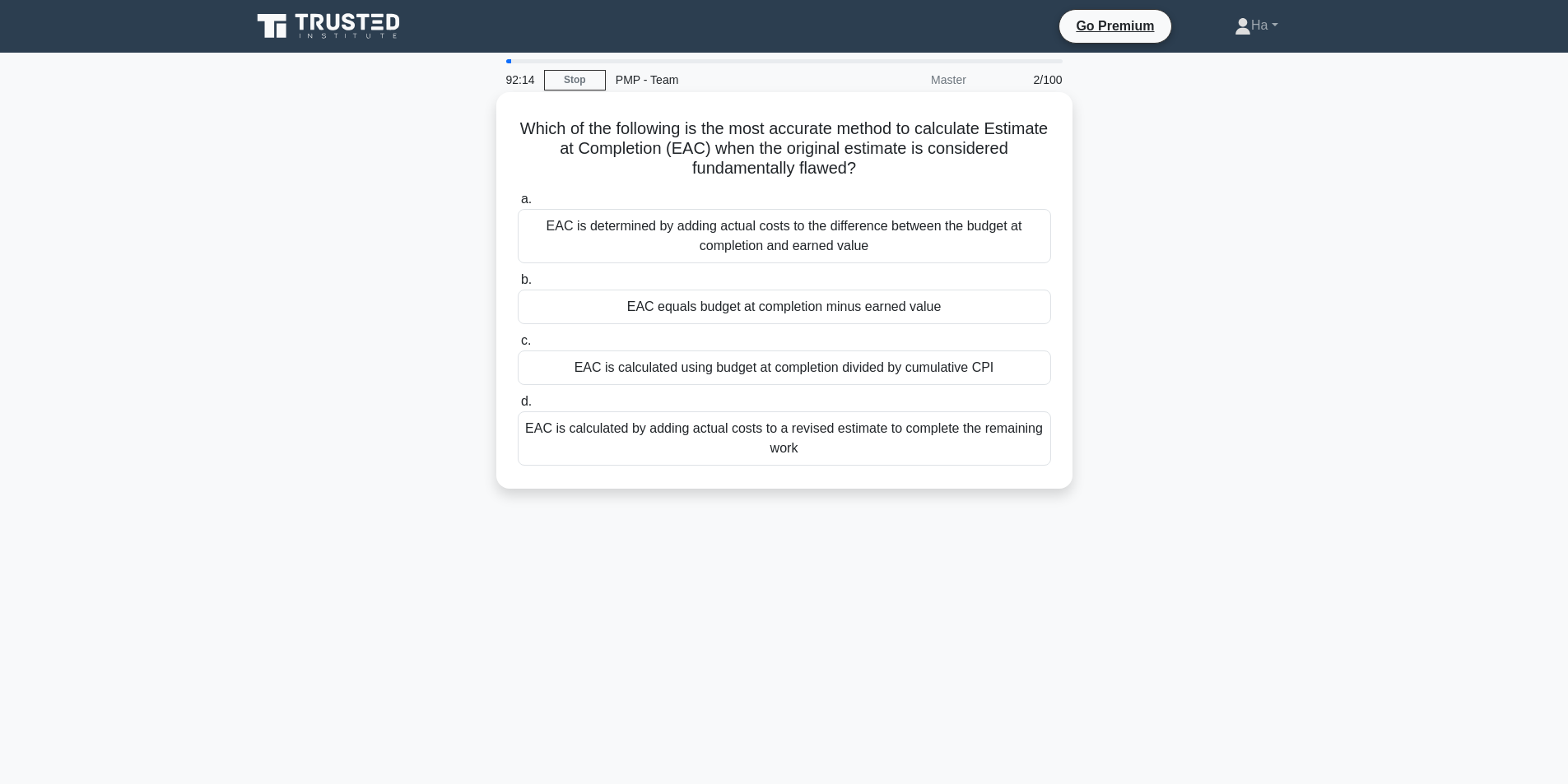
click at [629, 366] on div "EAC is calculated using budget at completion divided by cumulative CPI" at bounding box center [784, 367] width 533 height 35
click at [517, 347] on input "c. EAC is calculated using budget at completion divided by cumulative CPI" at bounding box center [517, 341] width 0 height 11
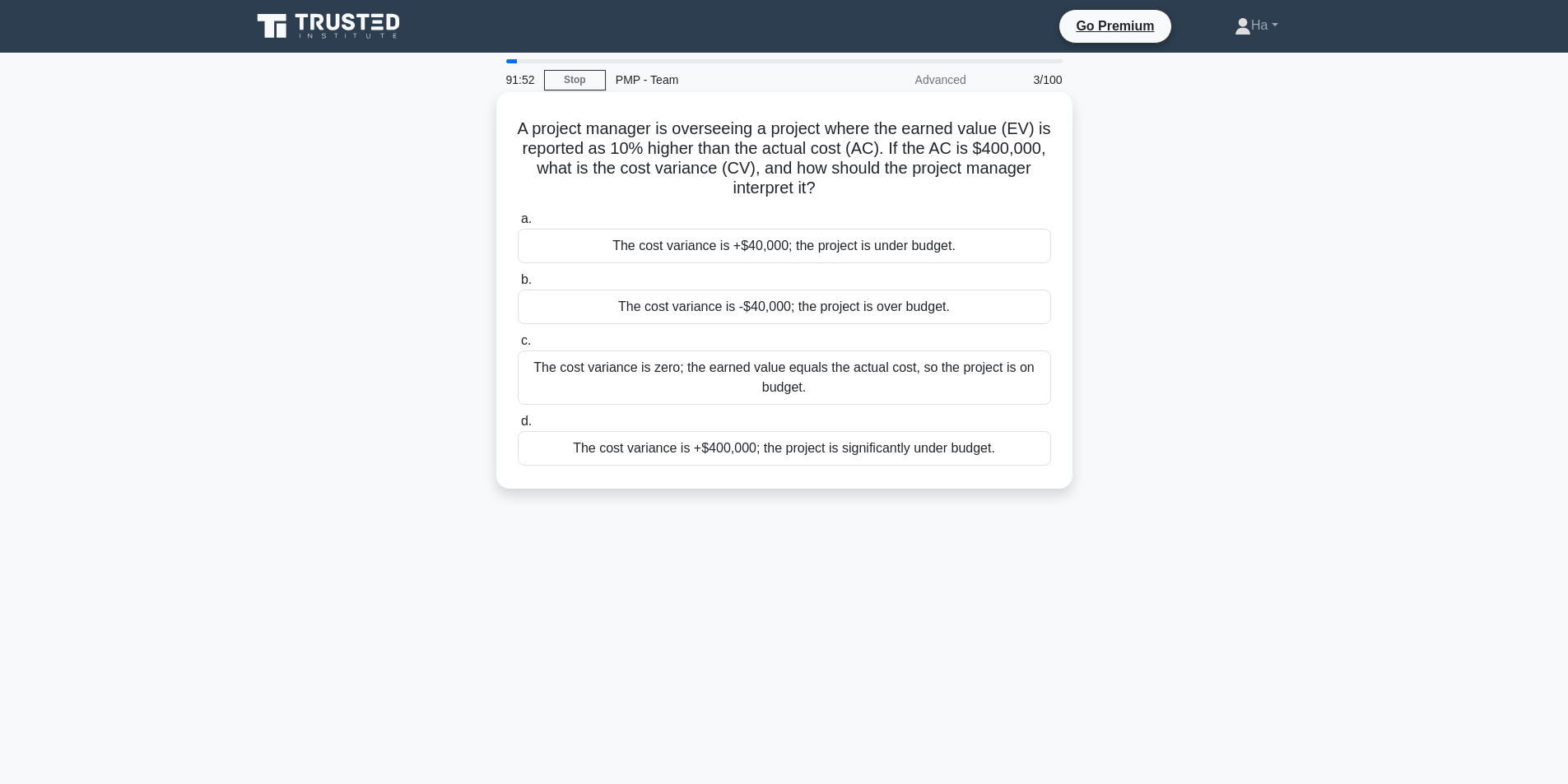
click at [769, 251] on div "The cost variance is +$40,000; the project is under budget." at bounding box center [784, 246] width 533 height 35
click at [517, 225] on input "a. The cost variance is +$40,000; the project is under budget." at bounding box center [517, 219] width 0 height 11
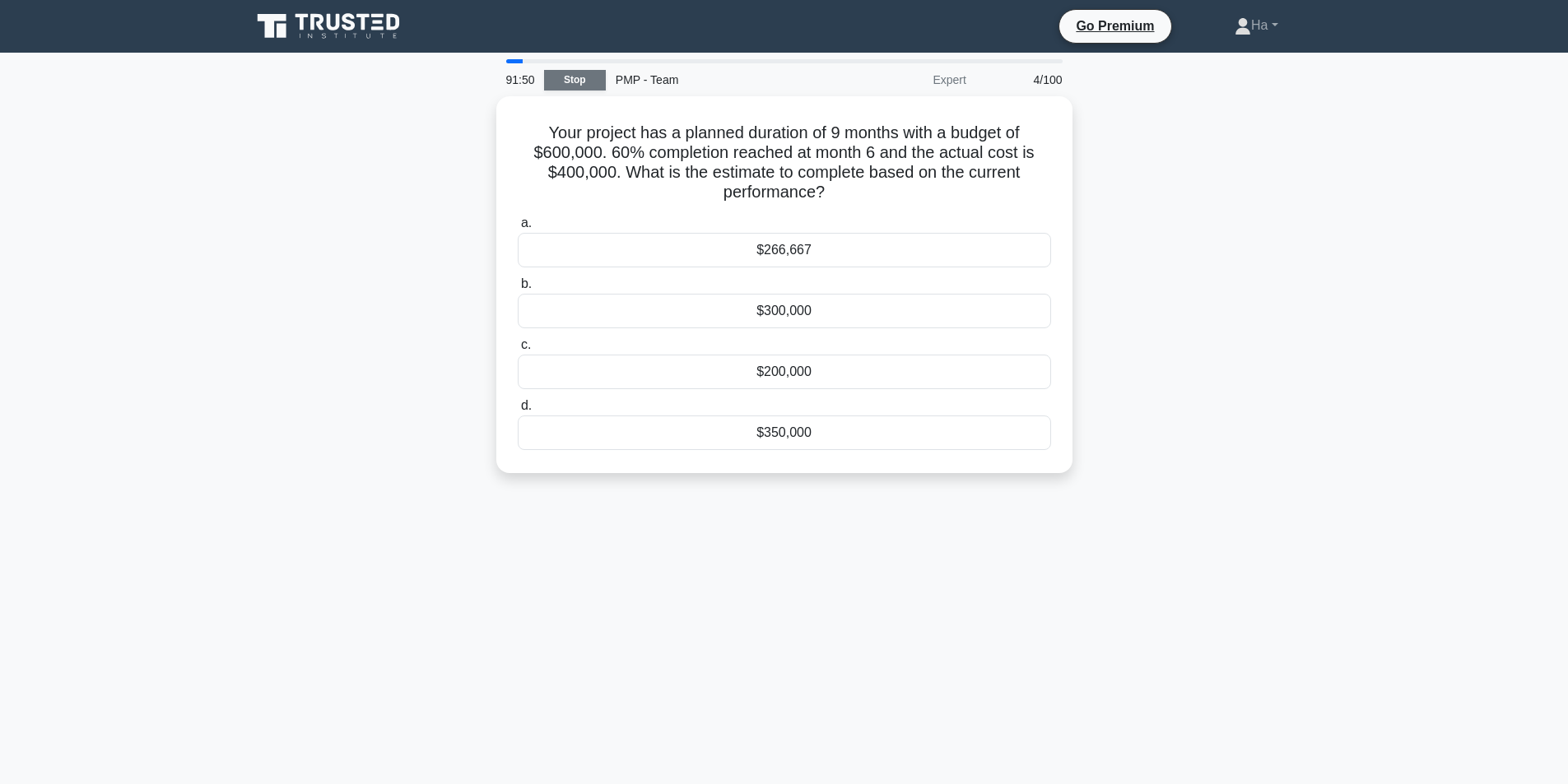
click at [578, 76] on link "Stop" at bounding box center [575, 80] width 62 height 20
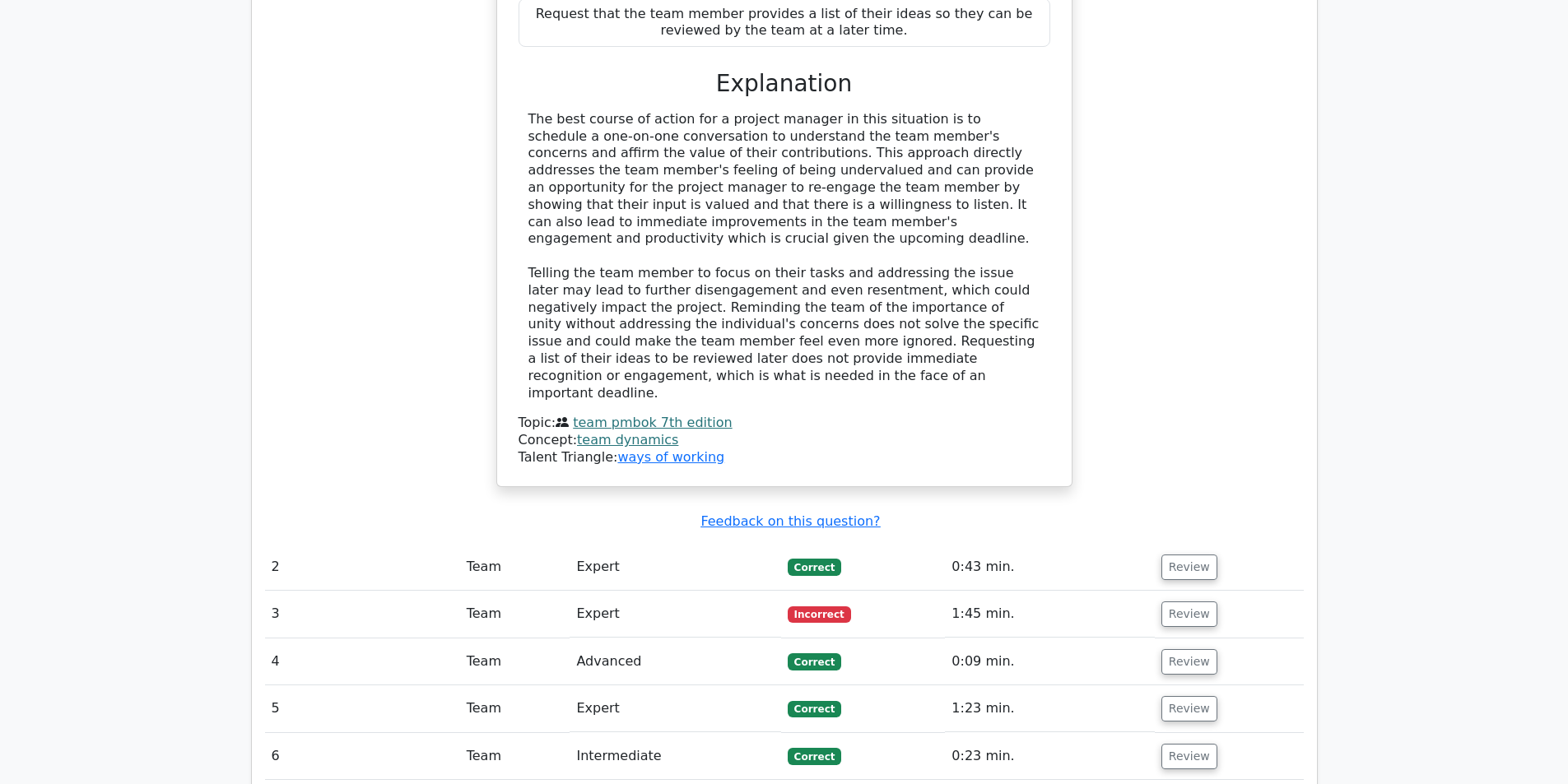
scroll to position [1810, 0]
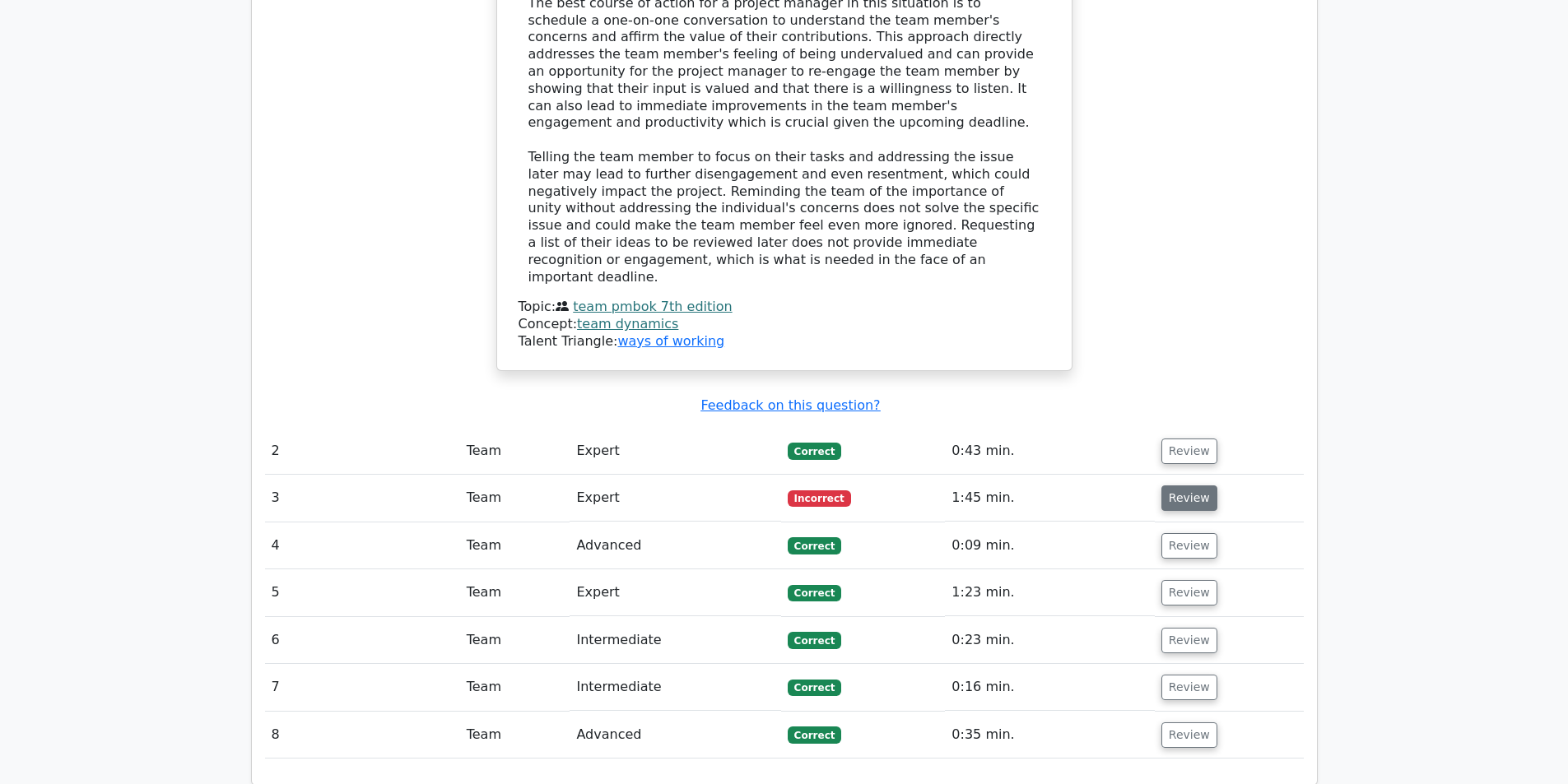
click at [1182, 486] on button "Review" at bounding box center [1189, 498] width 56 height 25
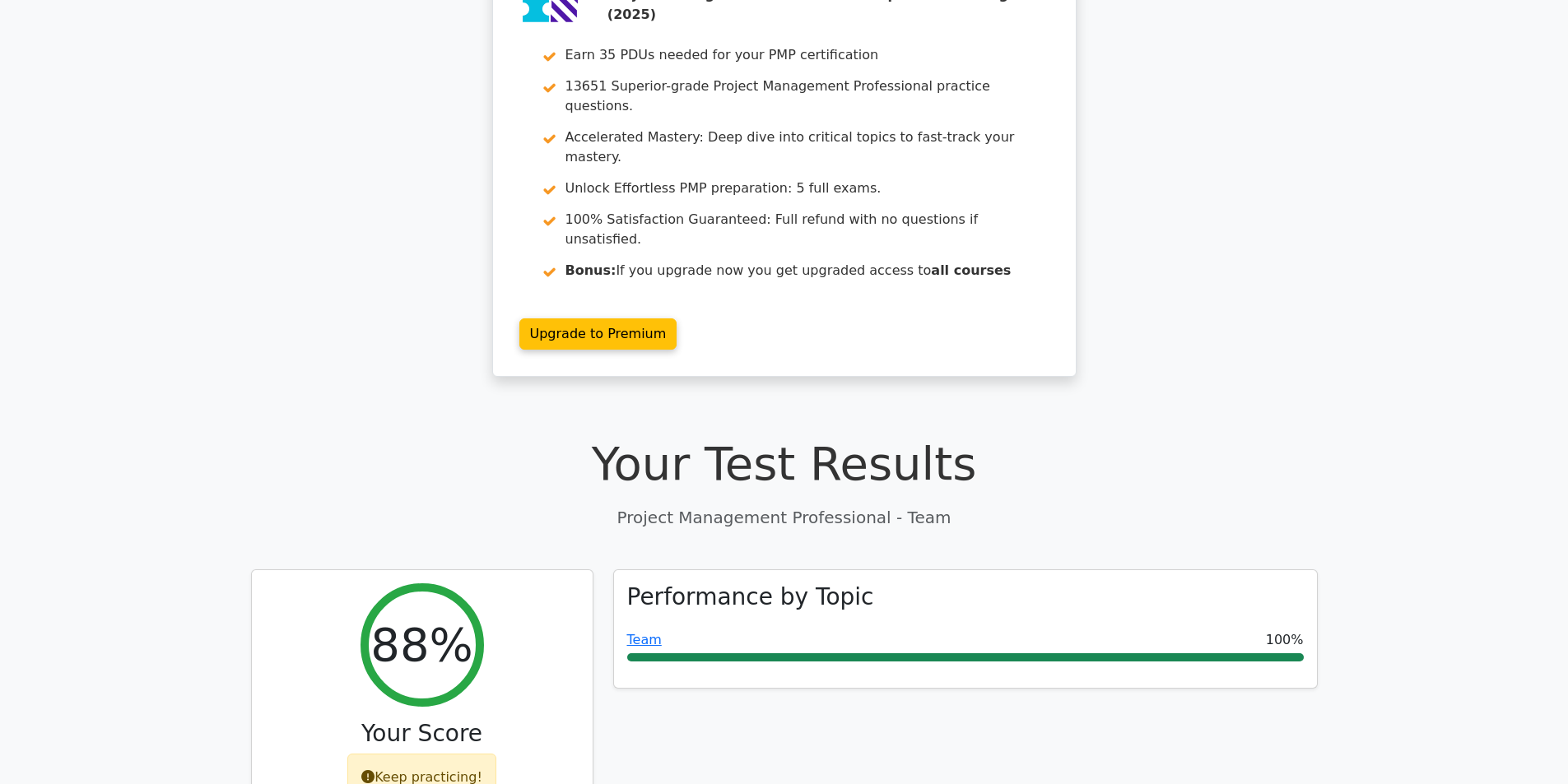
scroll to position [0, 0]
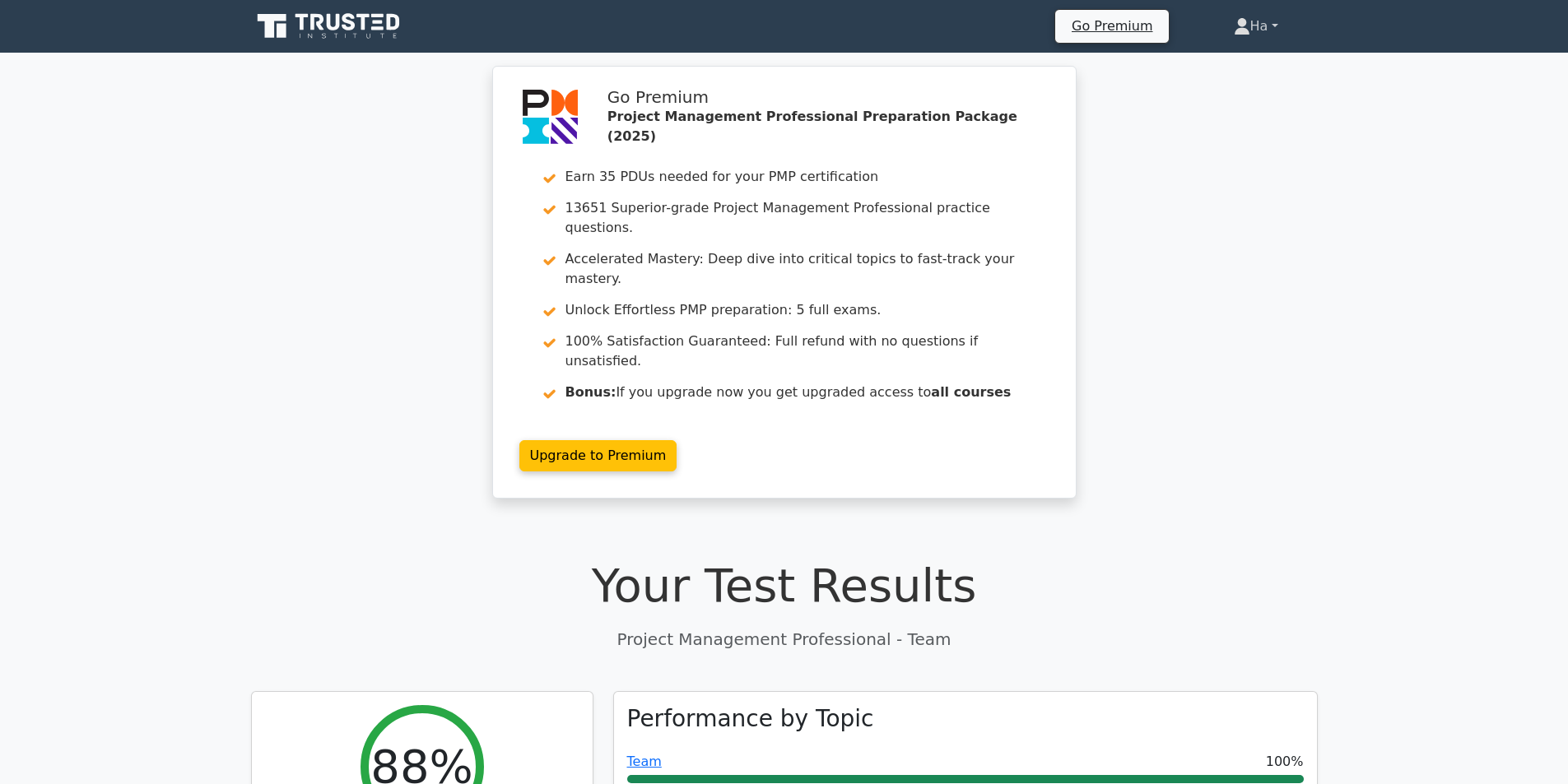
click at [1237, 22] on icon at bounding box center [1242, 22] width 9 height 9
click at [1230, 72] on link "Profile" at bounding box center [1259, 64] width 130 height 26
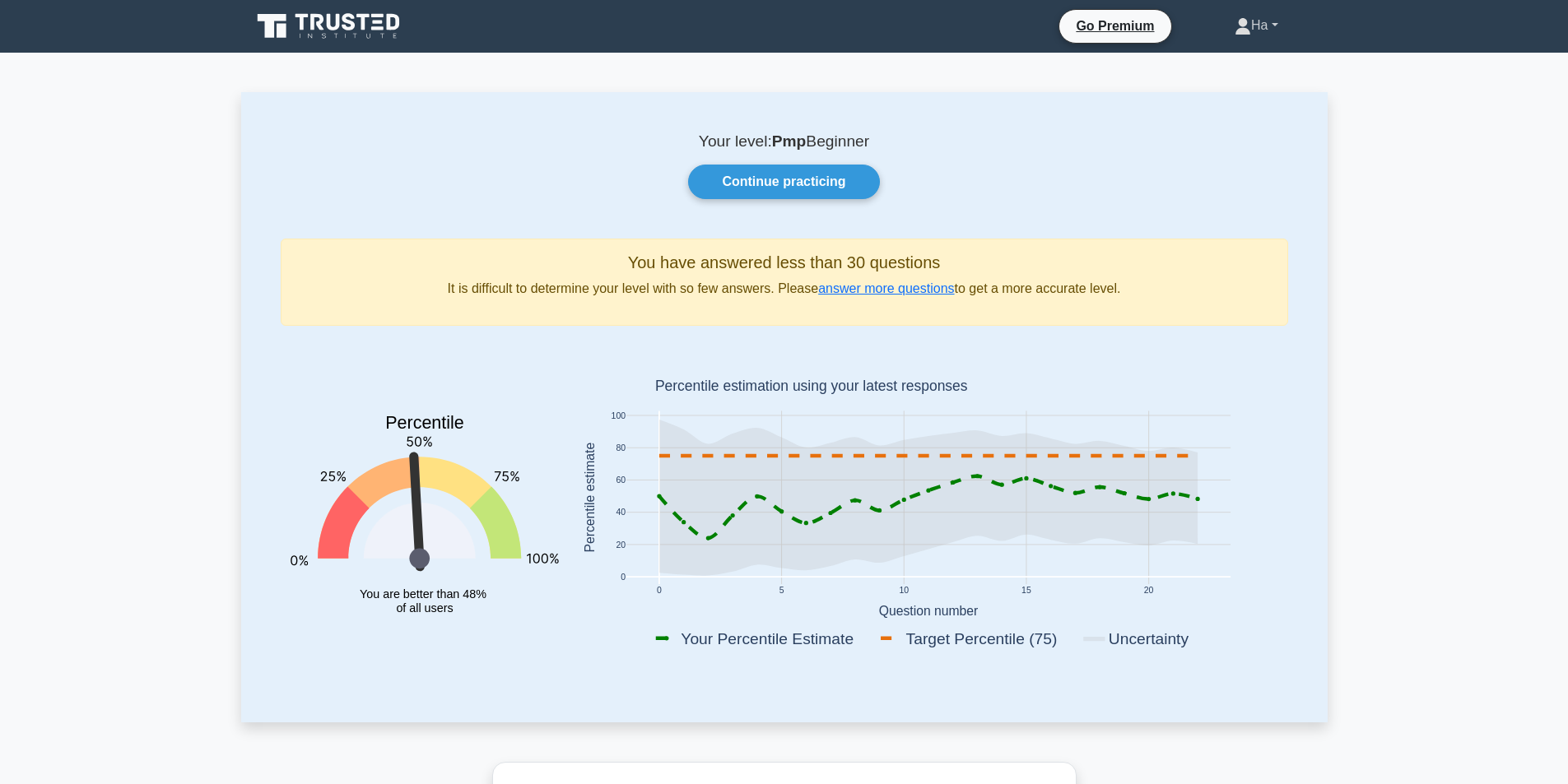
click at [1241, 31] on icon at bounding box center [1242, 25] width 16 height 16
click at [1234, 92] on link "Settings" at bounding box center [1260, 90] width 130 height 26
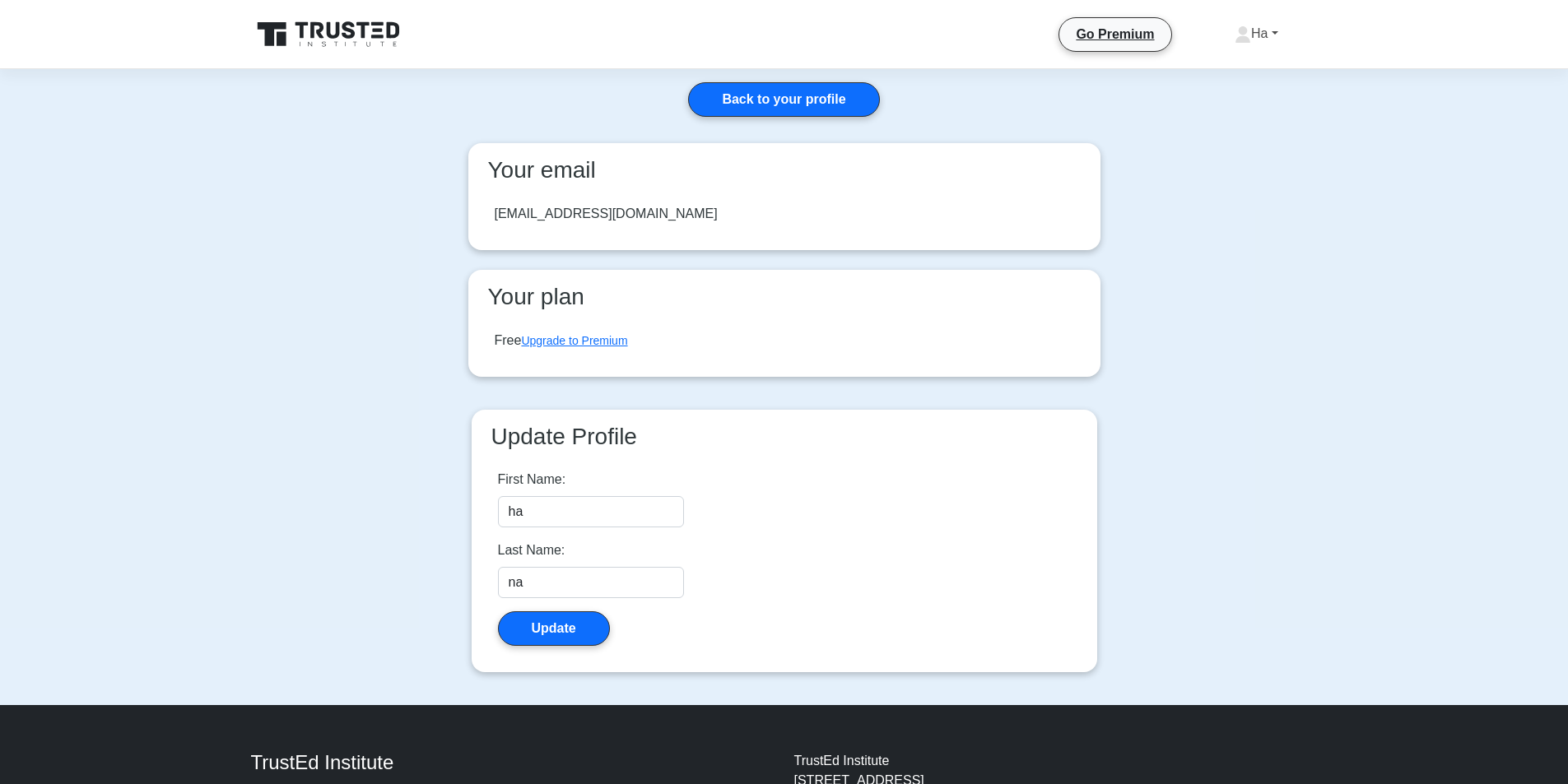
drag, startPoint x: 1194, startPoint y: 28, endPoint x: 1201, endPoint y: 34, distance: 9.2
click at [1195, 28] on link "Ha" at bounding box center [1256, 33] width 123 height 33
click at [1221, 34] on link "Ha" at bounding box center [1256, 33] width 123 height 33
click at [1225, 83] on link "Profile" at bounding box center [1260, 72] width 130 height 26
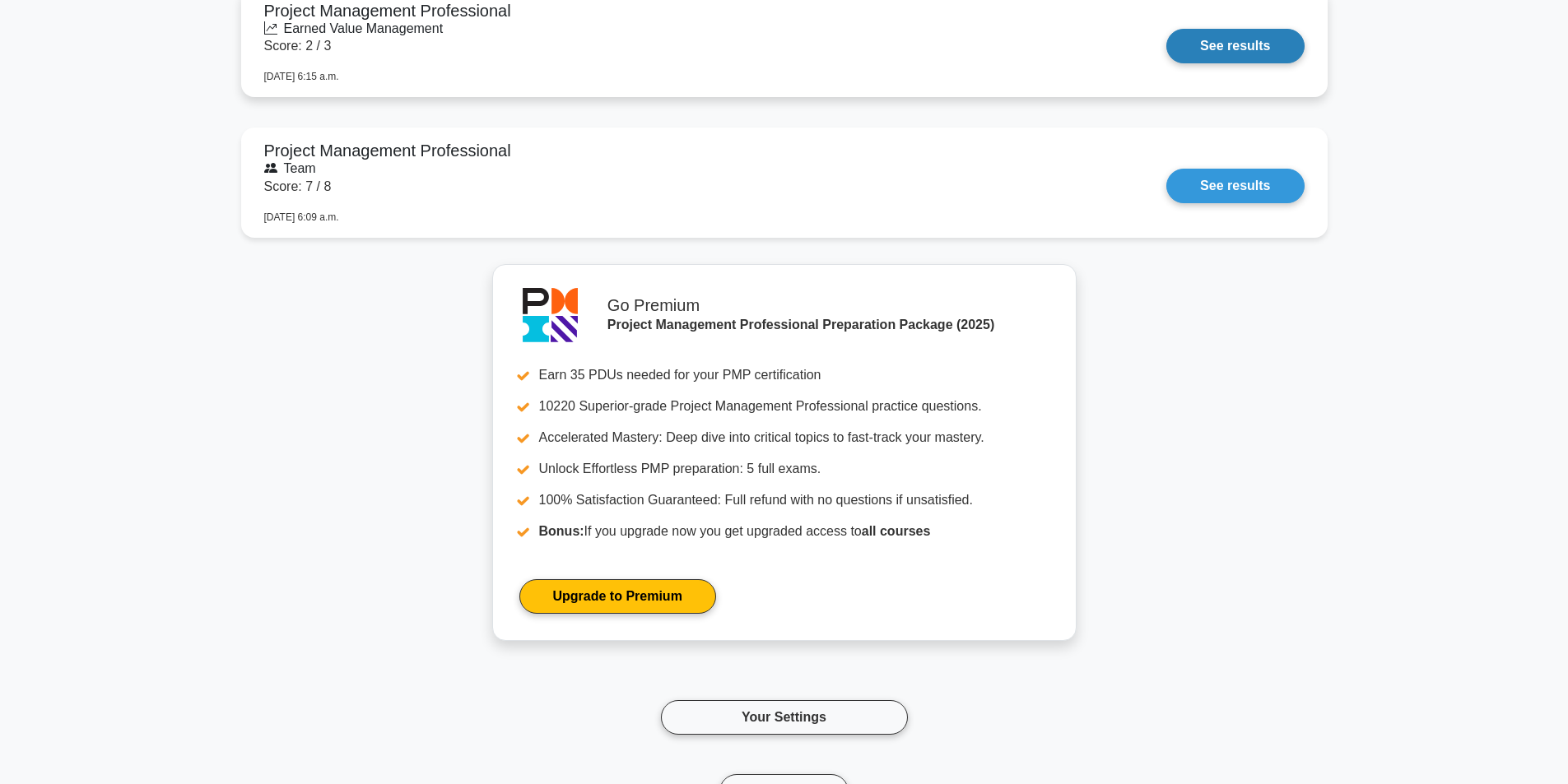
scroll to position [1860, 0]
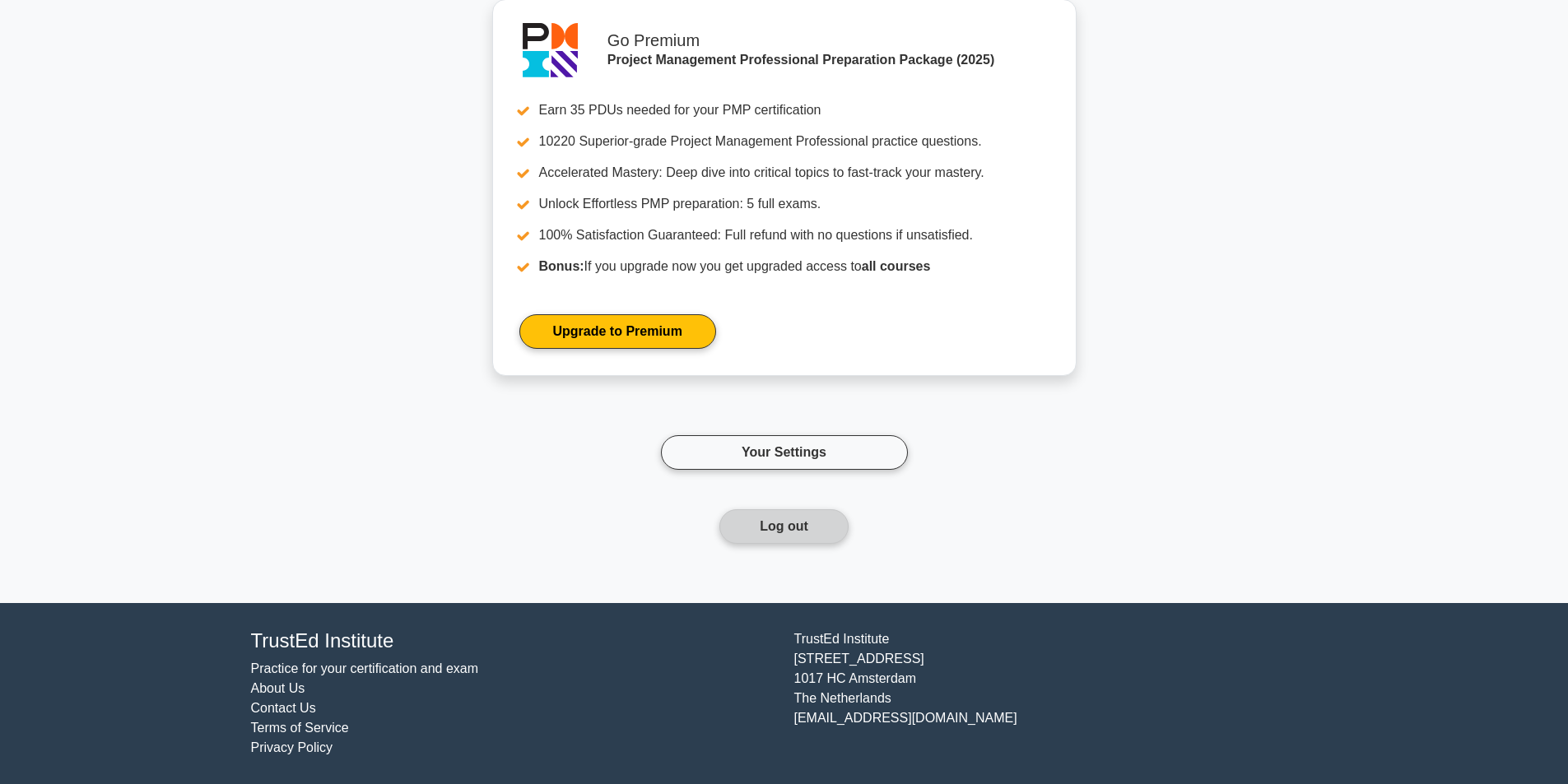
click at [810, 530] on button "Log out" at bounding box center [784, 526] width 129 height 35
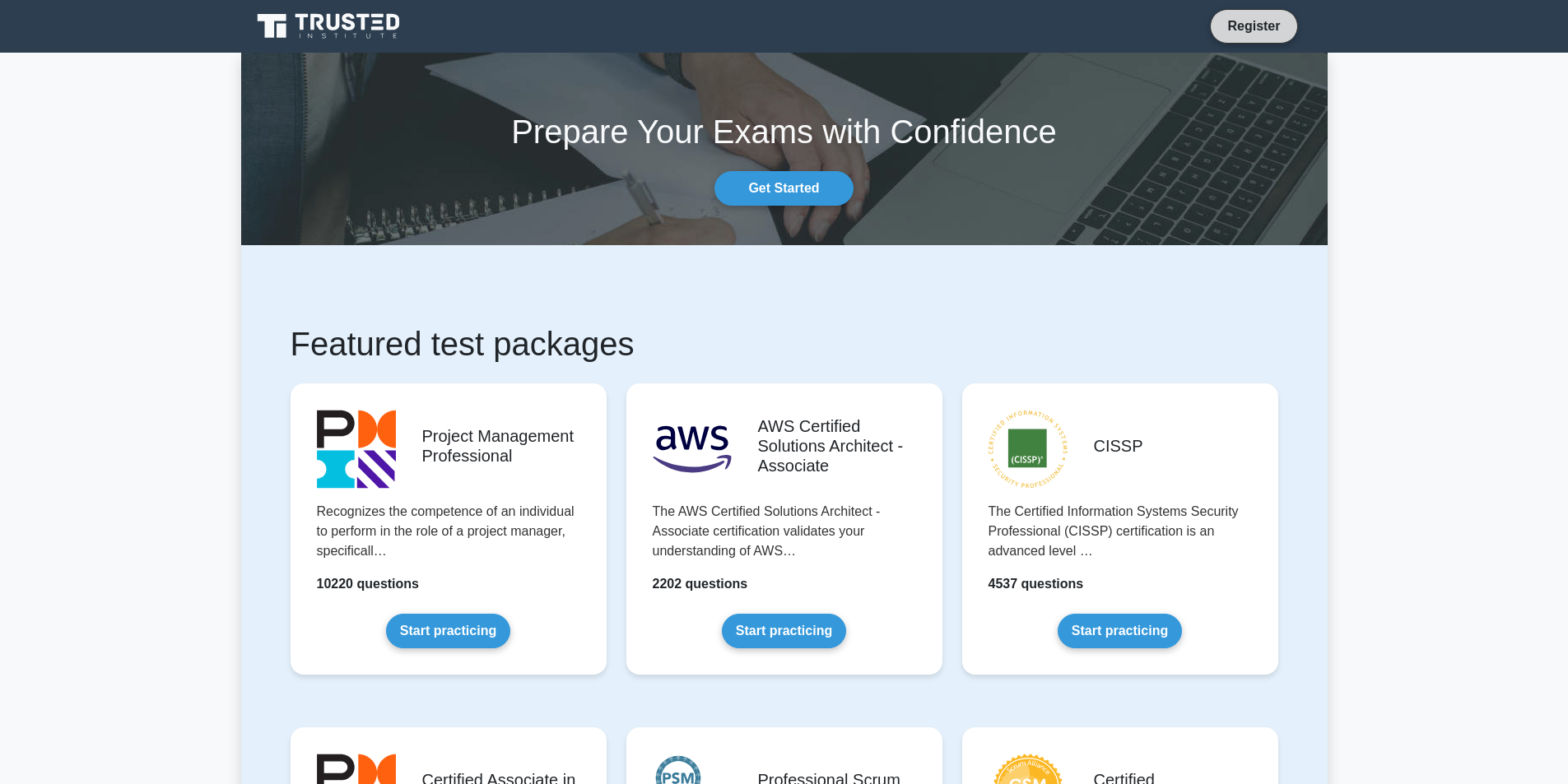
click at [1241, 36] on link "Register" at bounding box center [1253, 25] width 72 height 20
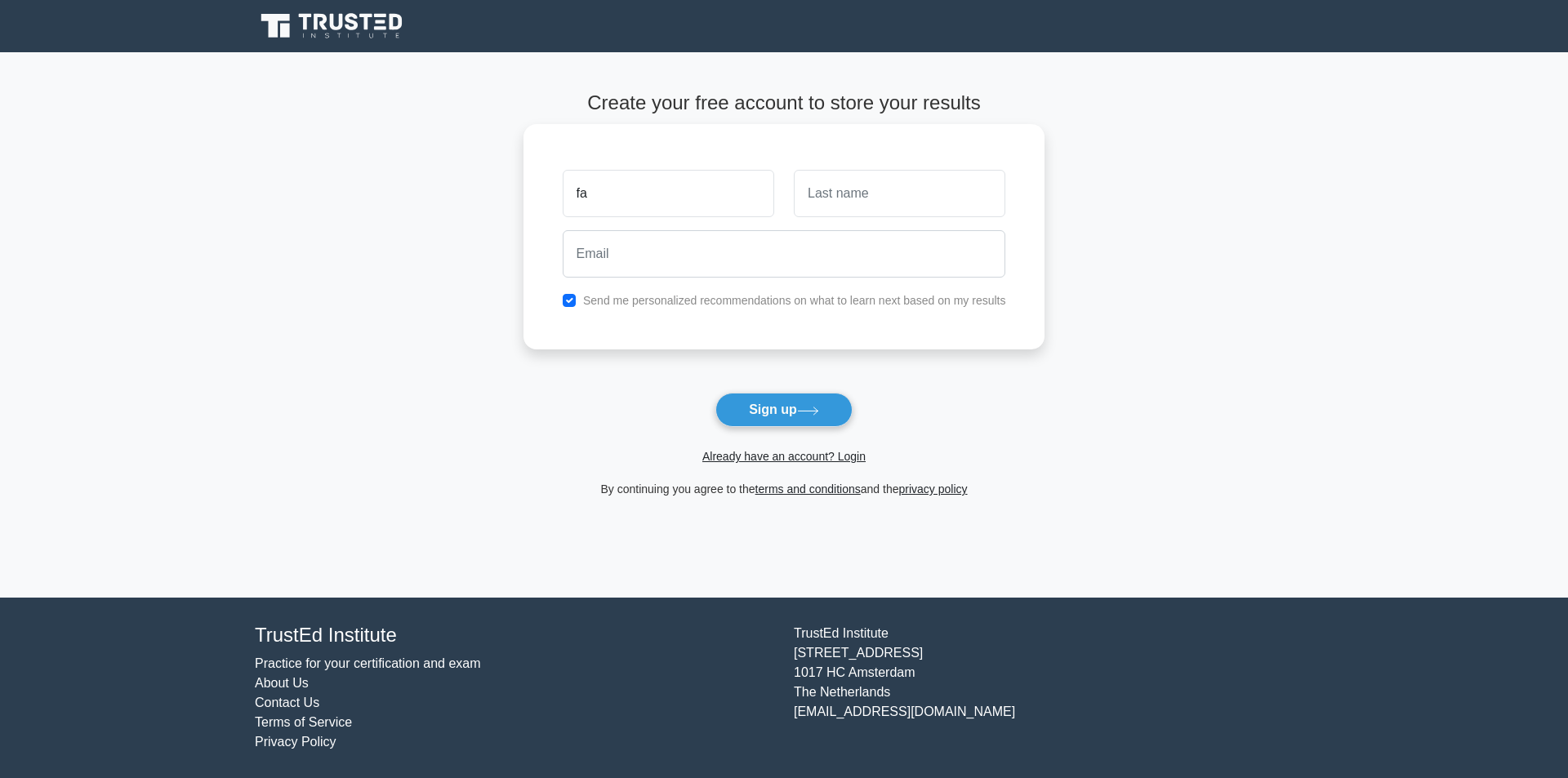
type input "fa"
click at [918, 212] on input "text" at bounding box center [898, 193] width 211 height 47
type input "mi"
click at [820, 246] on input "email" at bounding box center [784, 254] width 443 height 47
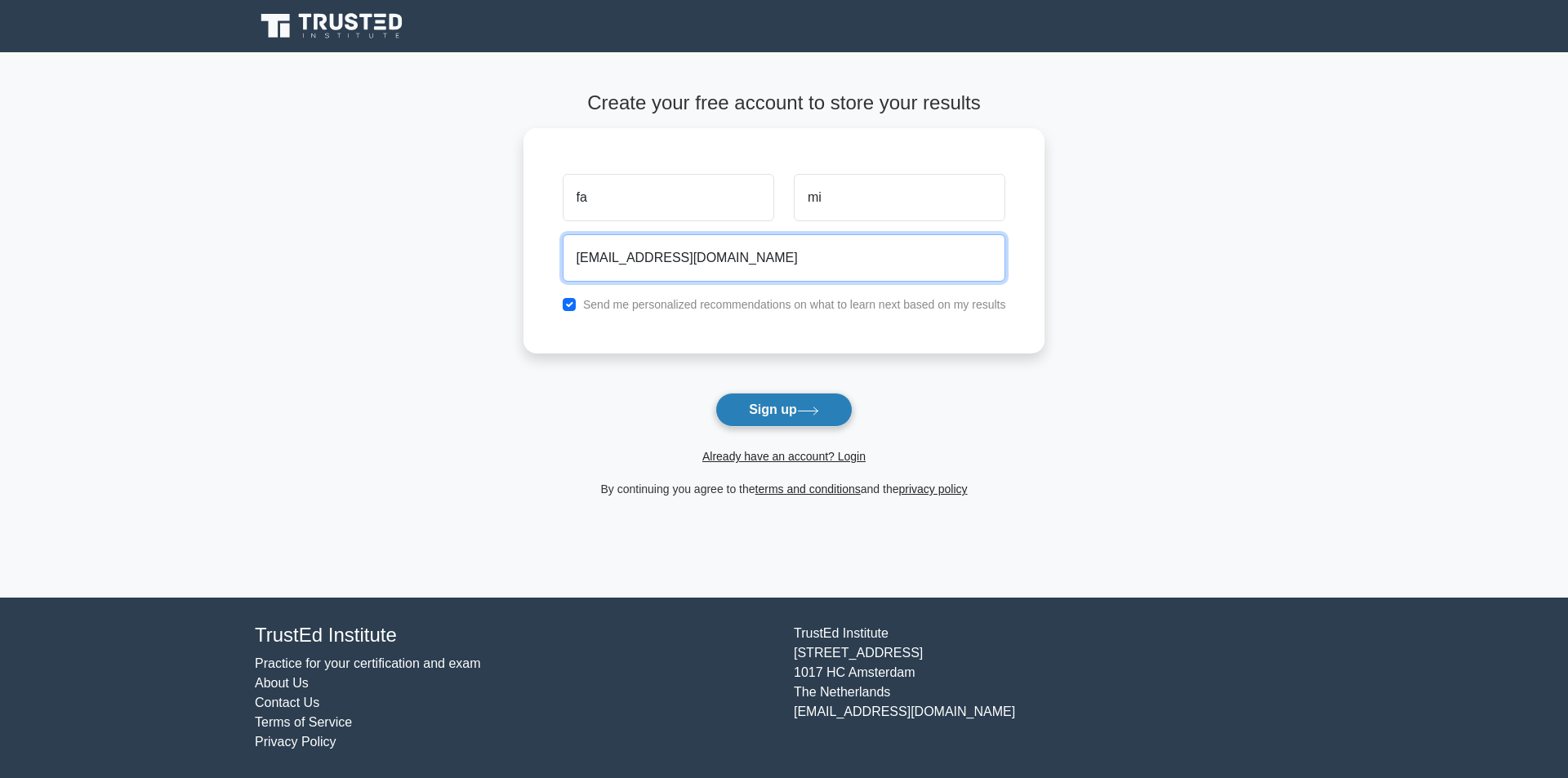
type input "[EMAIL_ADDRESS][DOMAIN_NAME]"
click at [799, 413] on button "Sign up" at bounding box center [783, 410] width 137 height 34
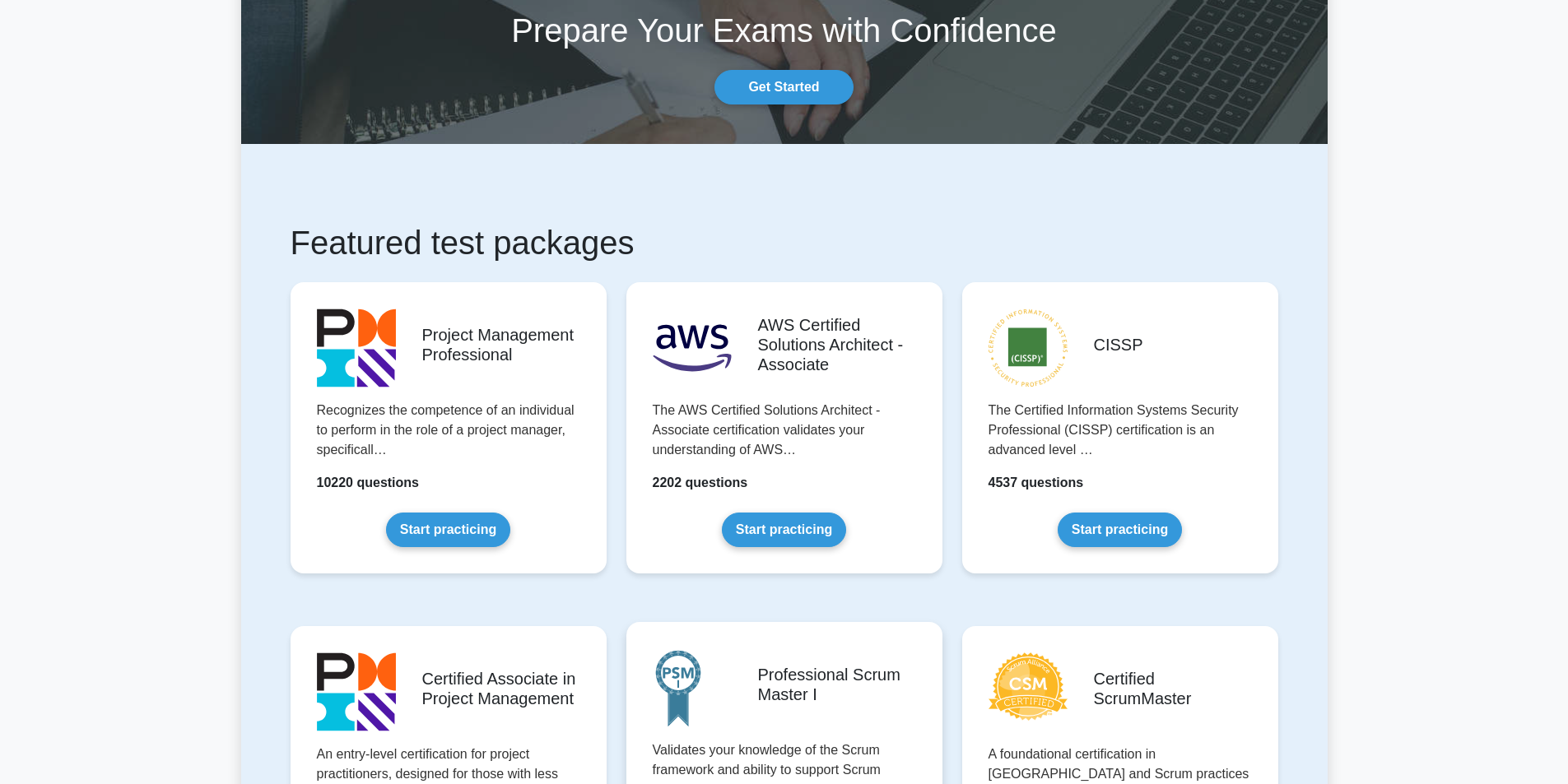
scroll to position [329, 0]
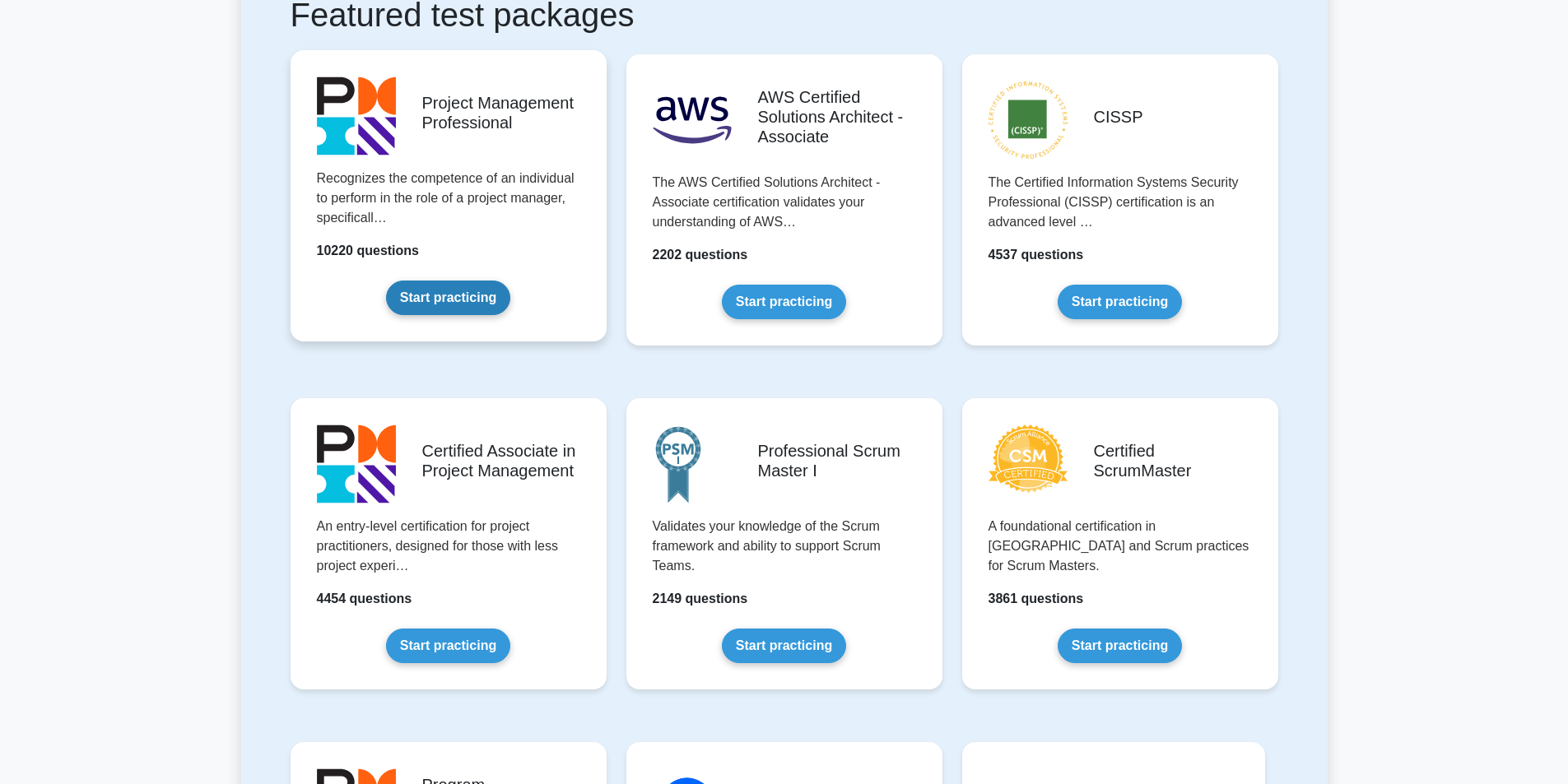
click at [438, 302] on link "Start practicing" at bounding box center [448, 297] width 125 height 35
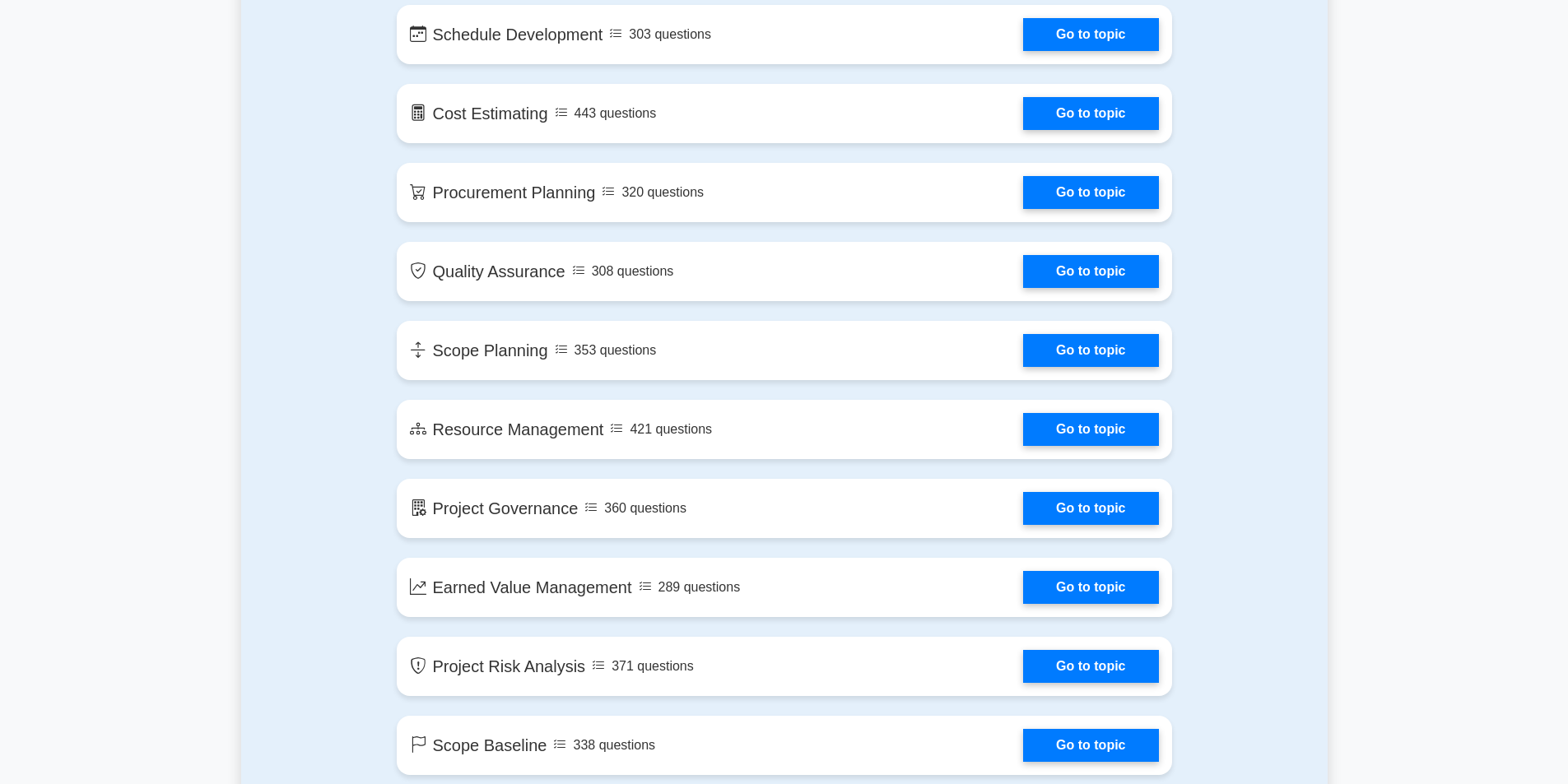
scroll to position [2138, 0]
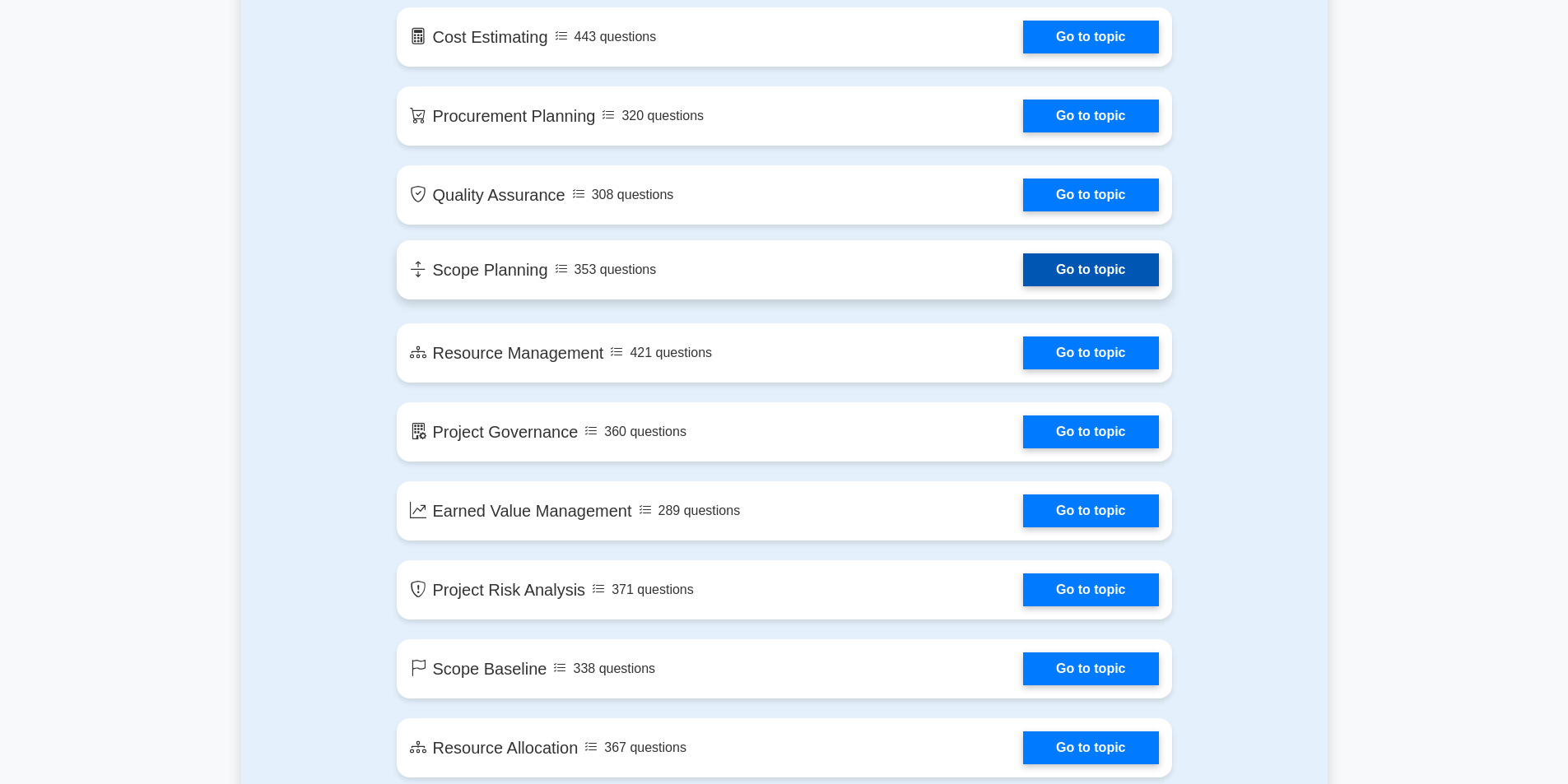
click at [1023, 253] on link "Go to topic" at bounding box center [1090, 270] width 135 height 33
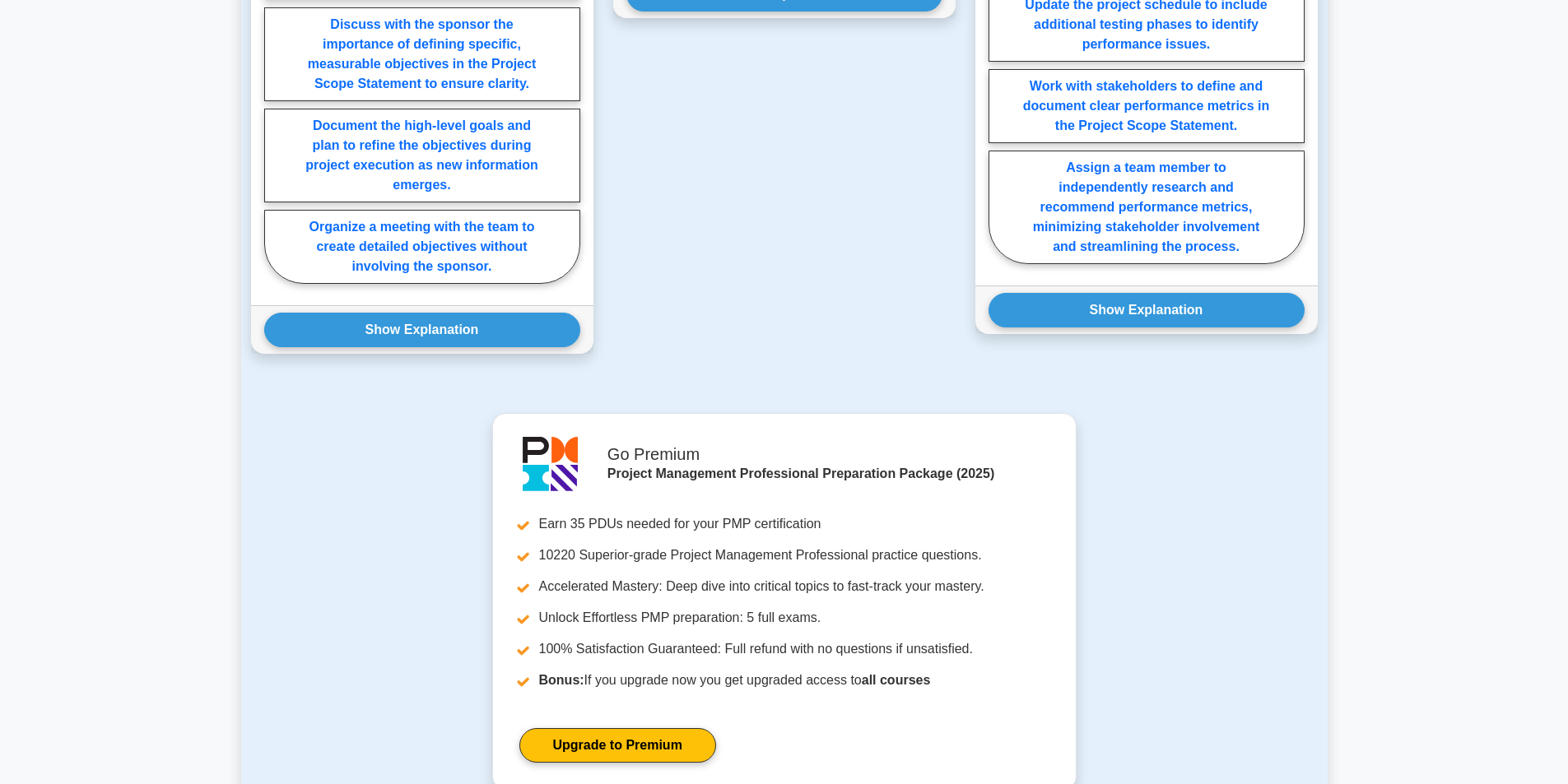
scroll to position [1892, 0]
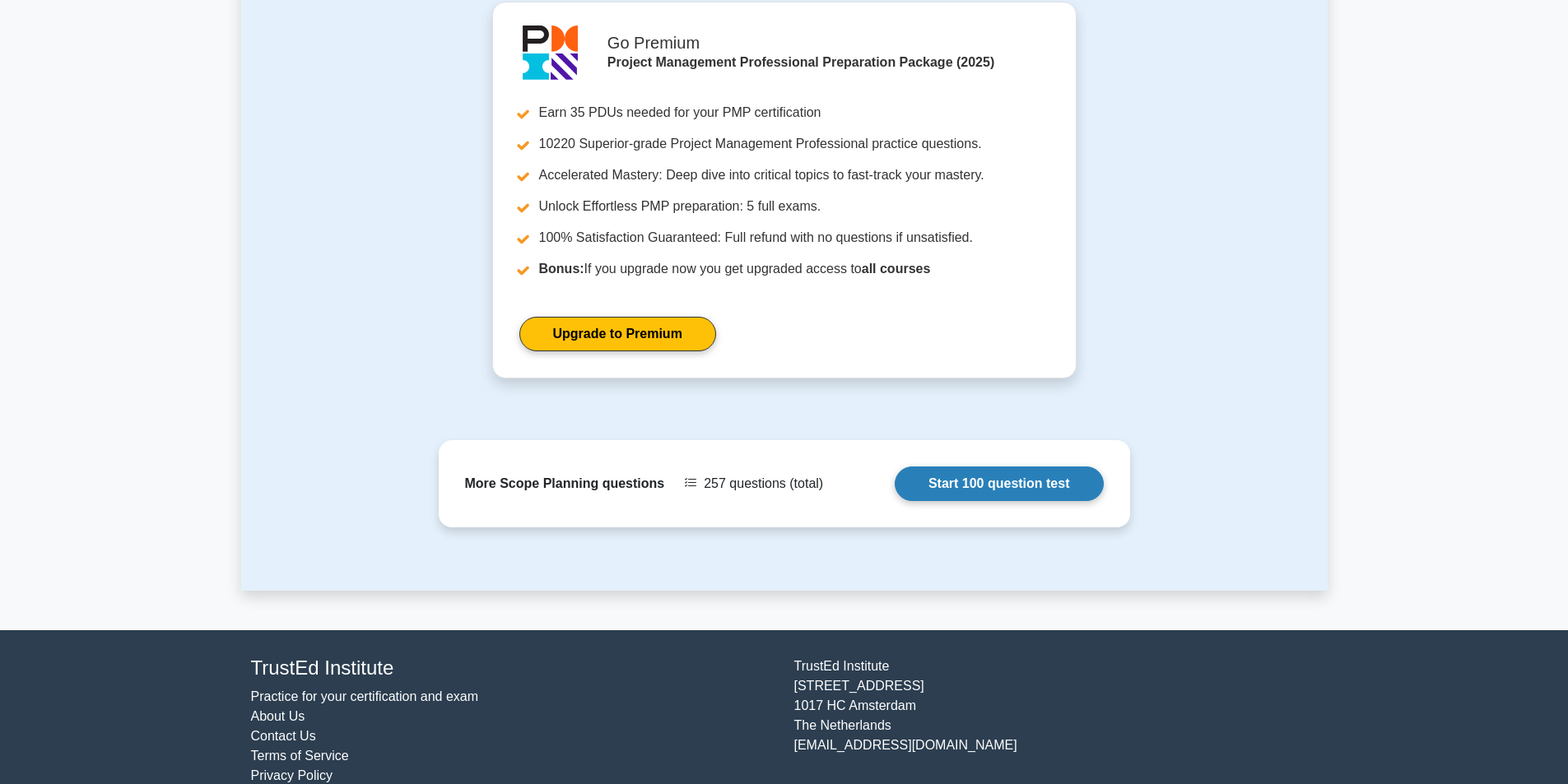
click at [995, 486] on link "Start 100 question test" at bounding box center [999, 483] width 209 height 35
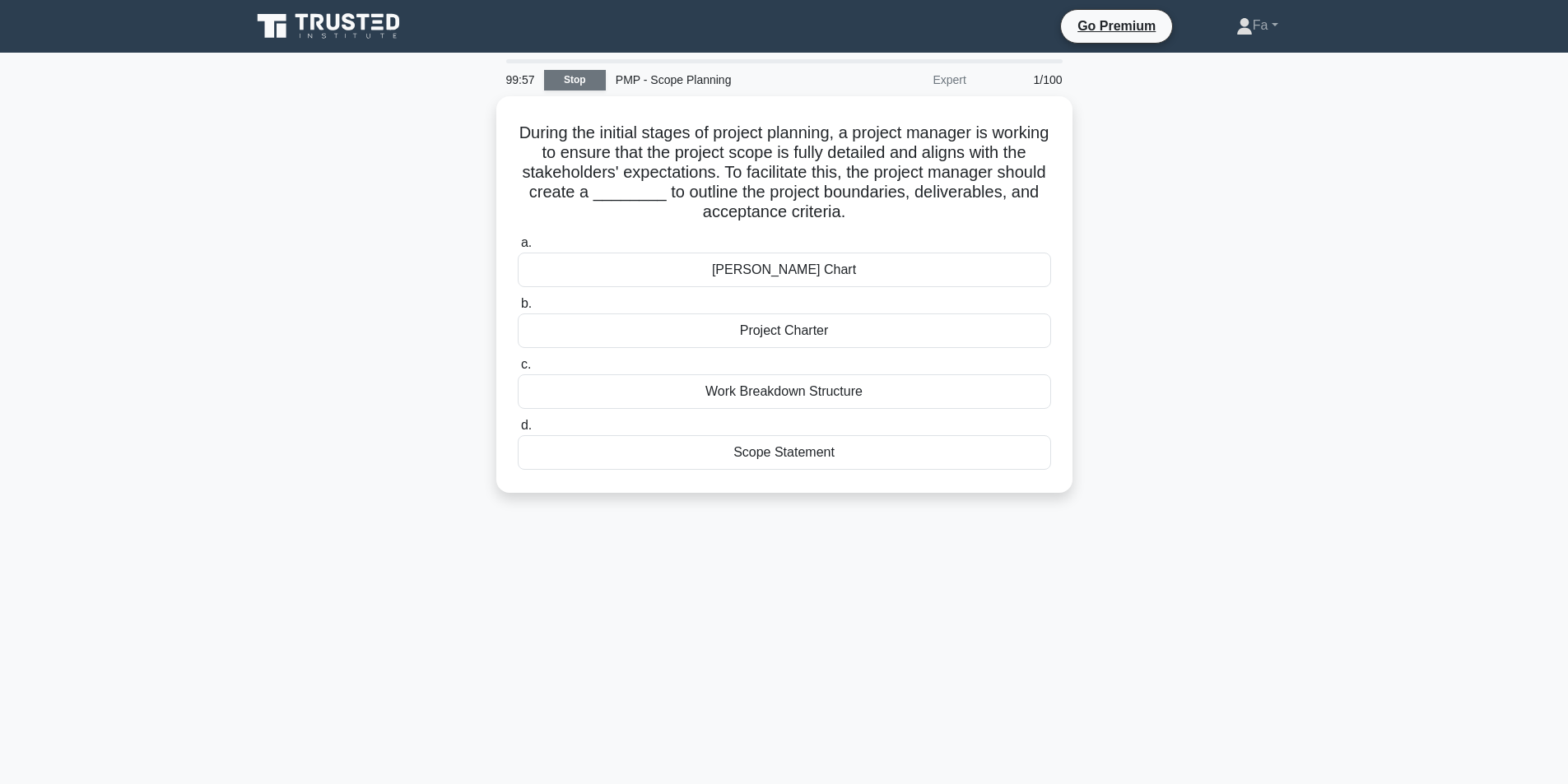
click at [558, 70] on link "Stop" at bounding box center [575, 80] width 62 height 20
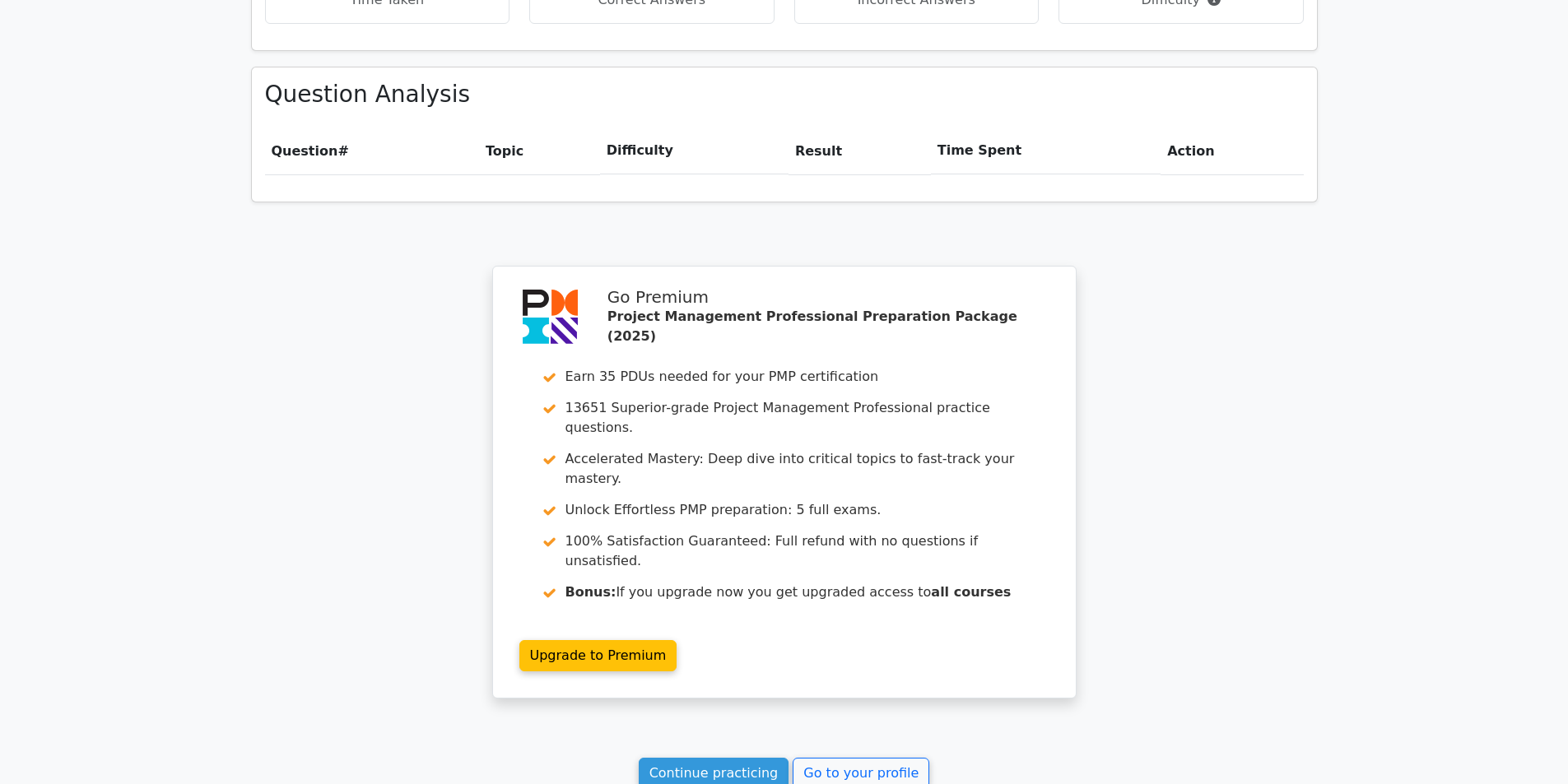
scroll to position [1239, 0]
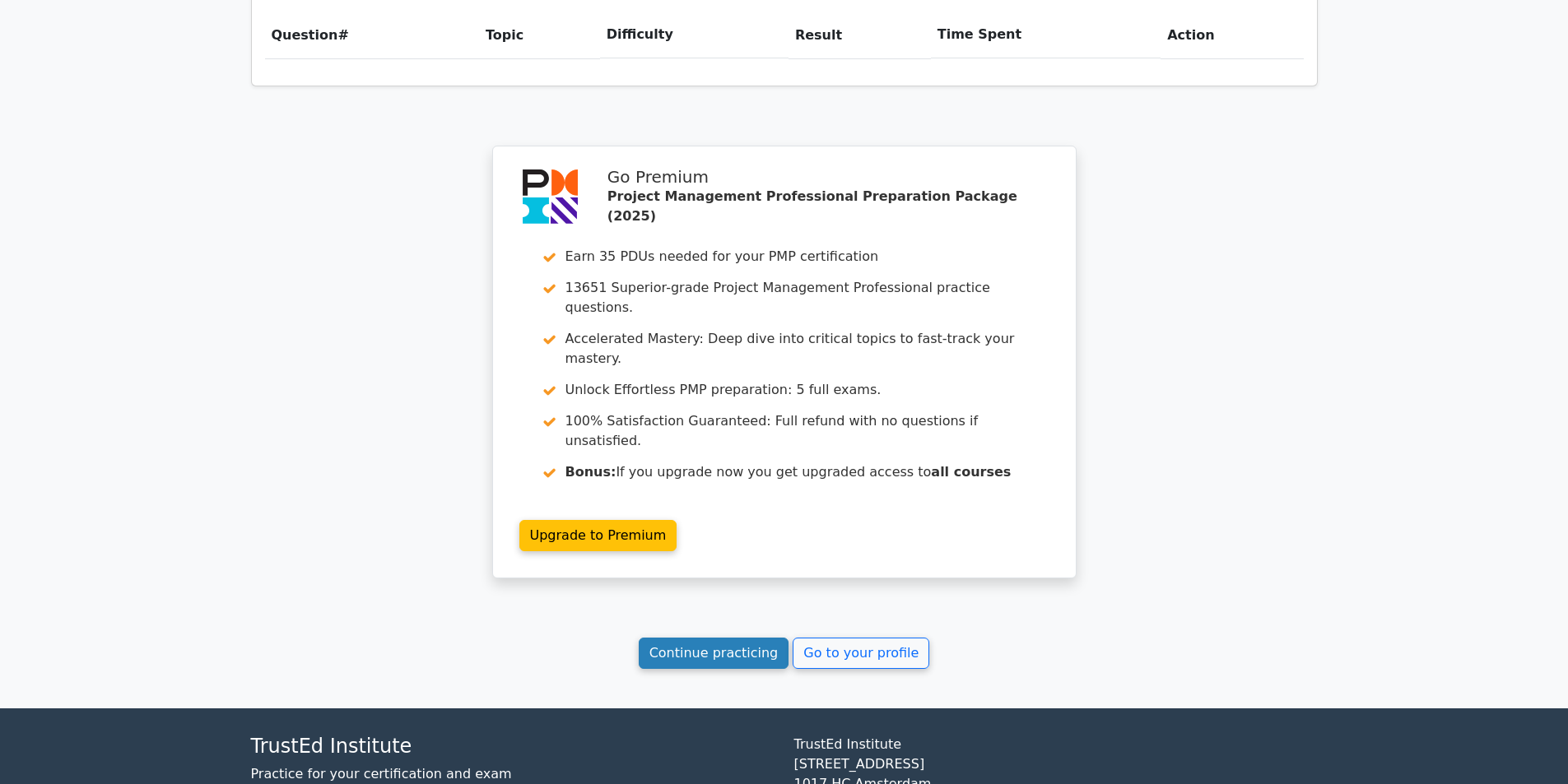
click at [716, 637] on link "Continue practicing" at bounding box center [714, 653] width 151 height 31
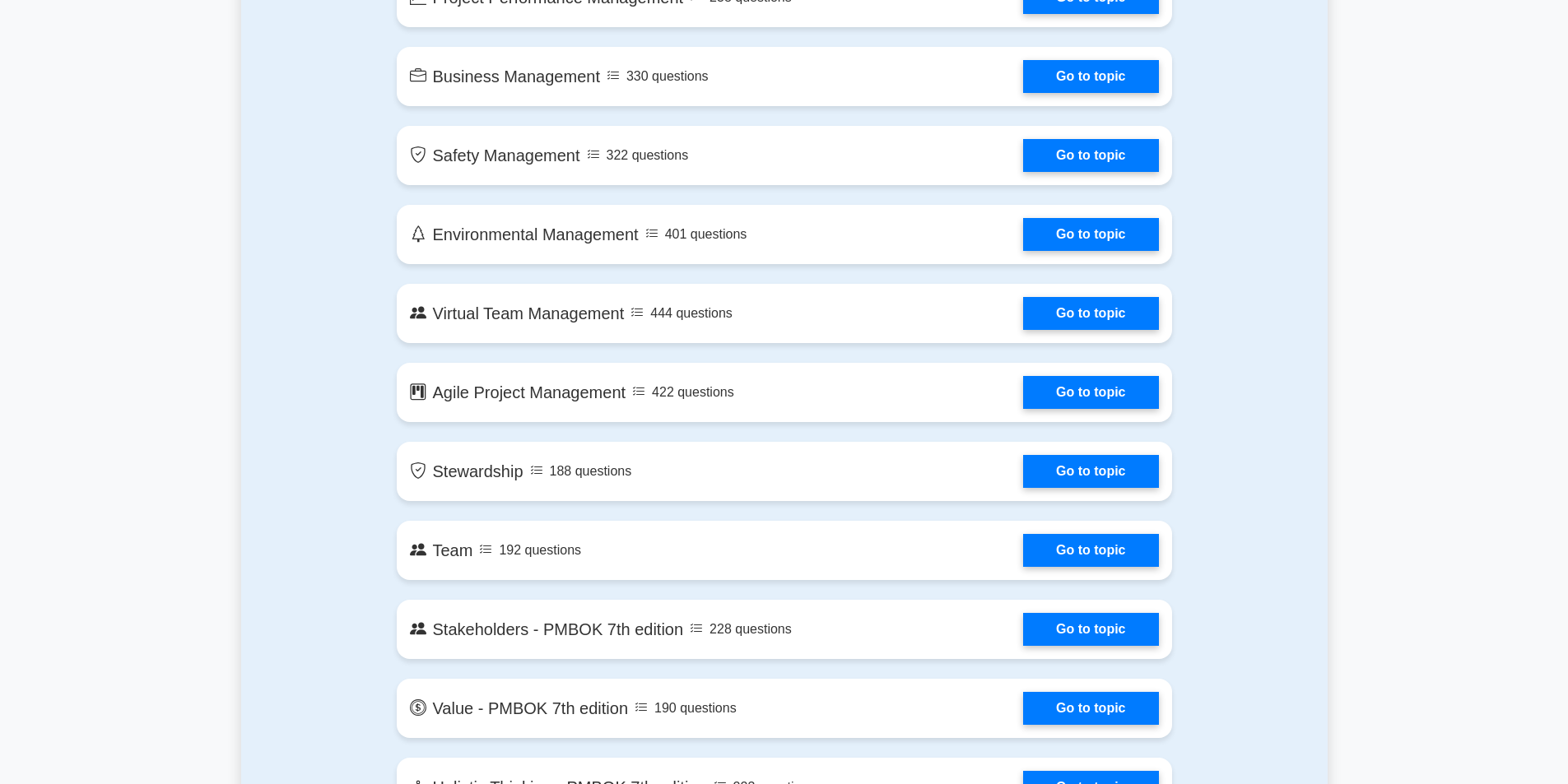
scroll to position [3044, 0]
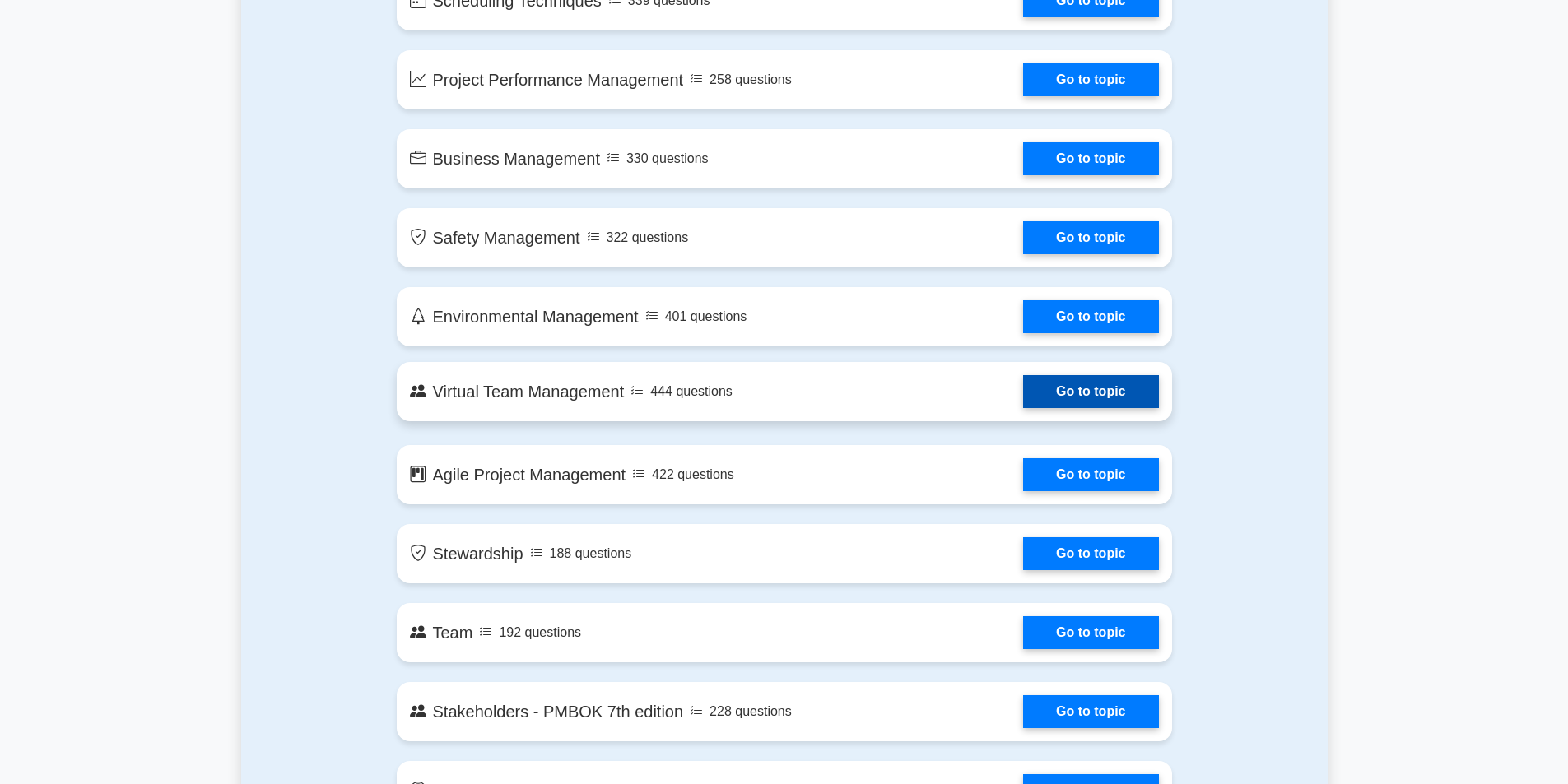
click at [1023, 384] on link "Go to topic" at bounding box center [1090, 392] width 135 height 33
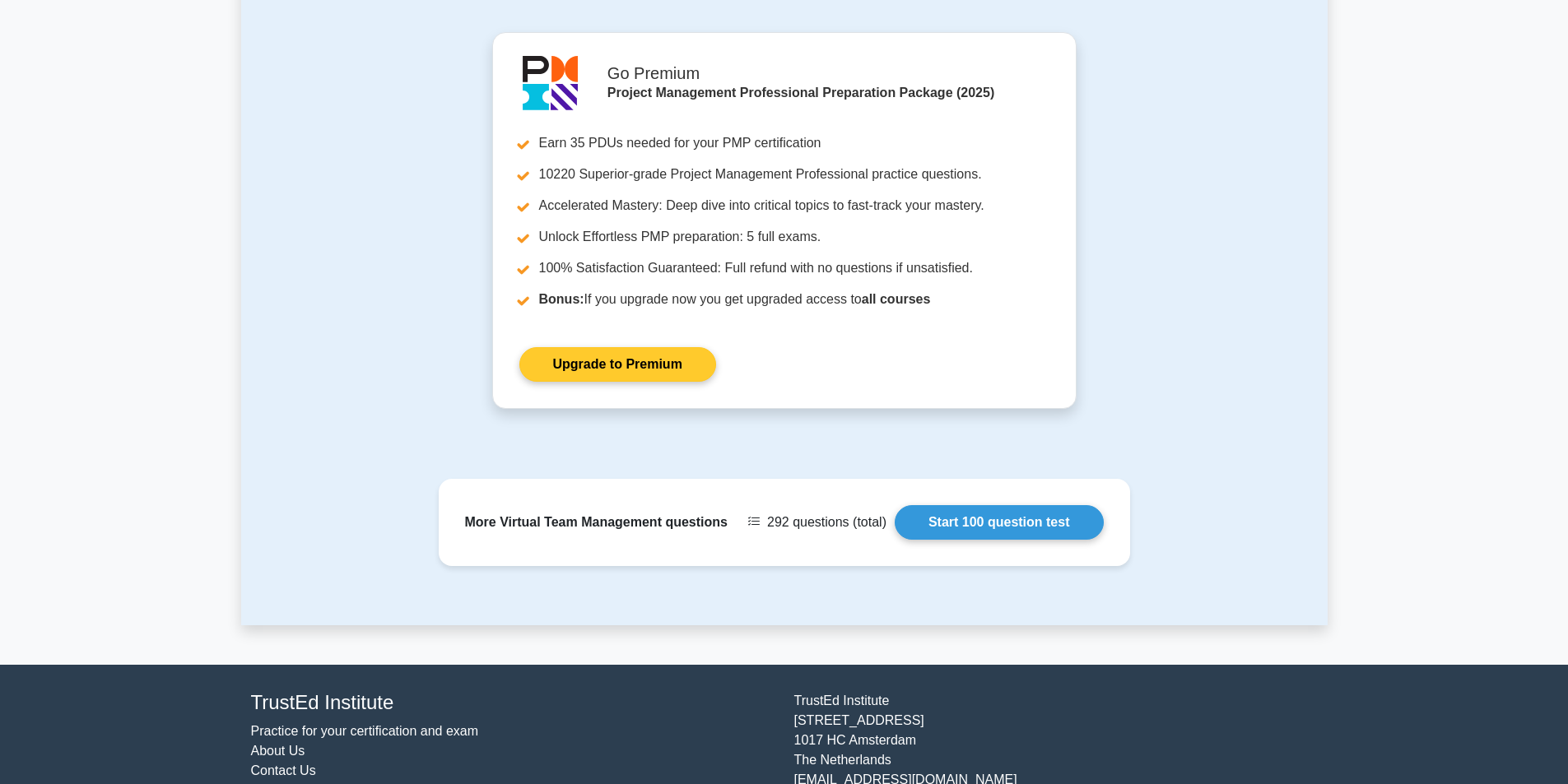
scroll to position [1960, 0]
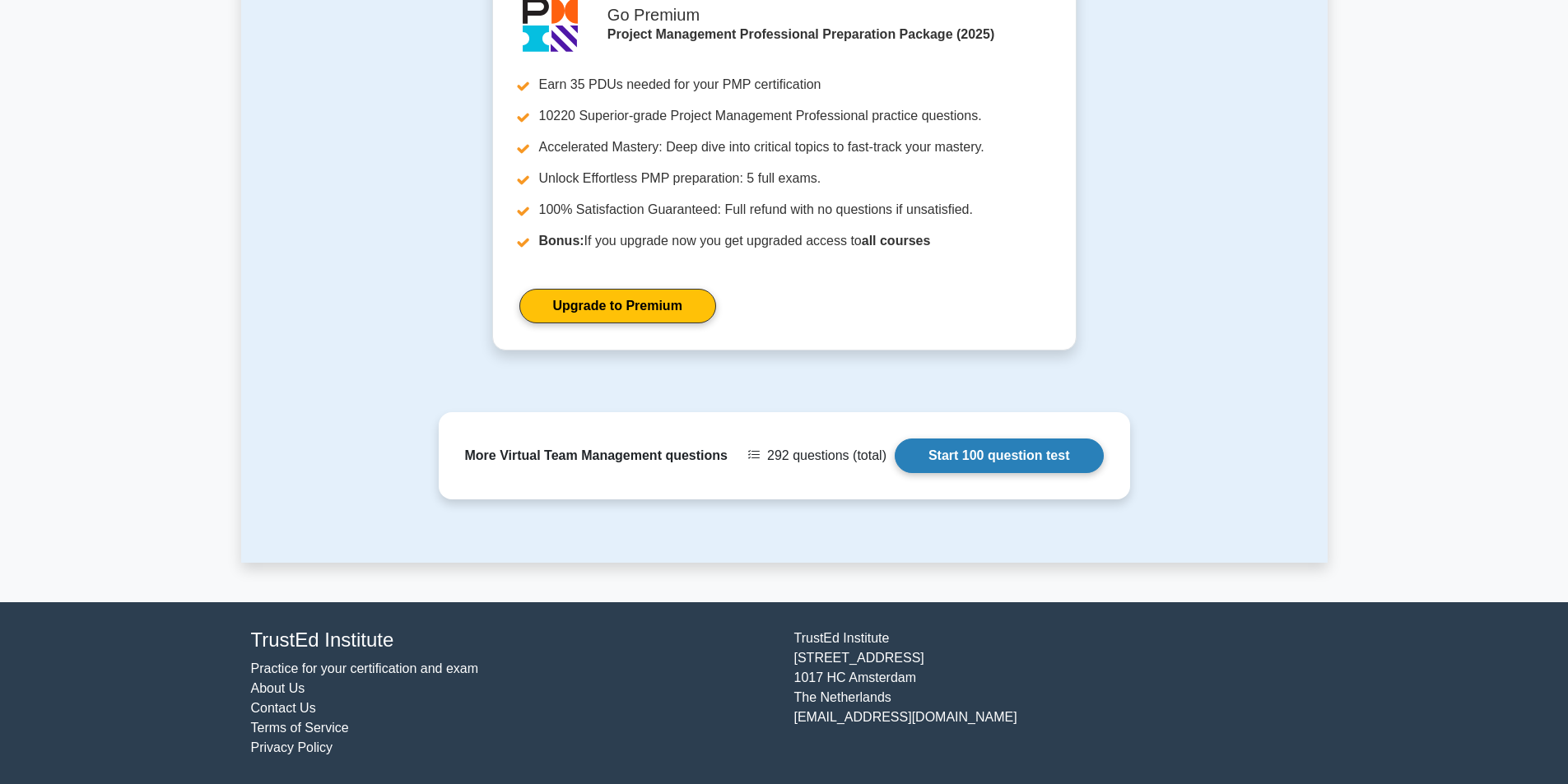
click at [908, 466] on link "Start 100 question test" at bounding box center [999, 455] width 209 height 35
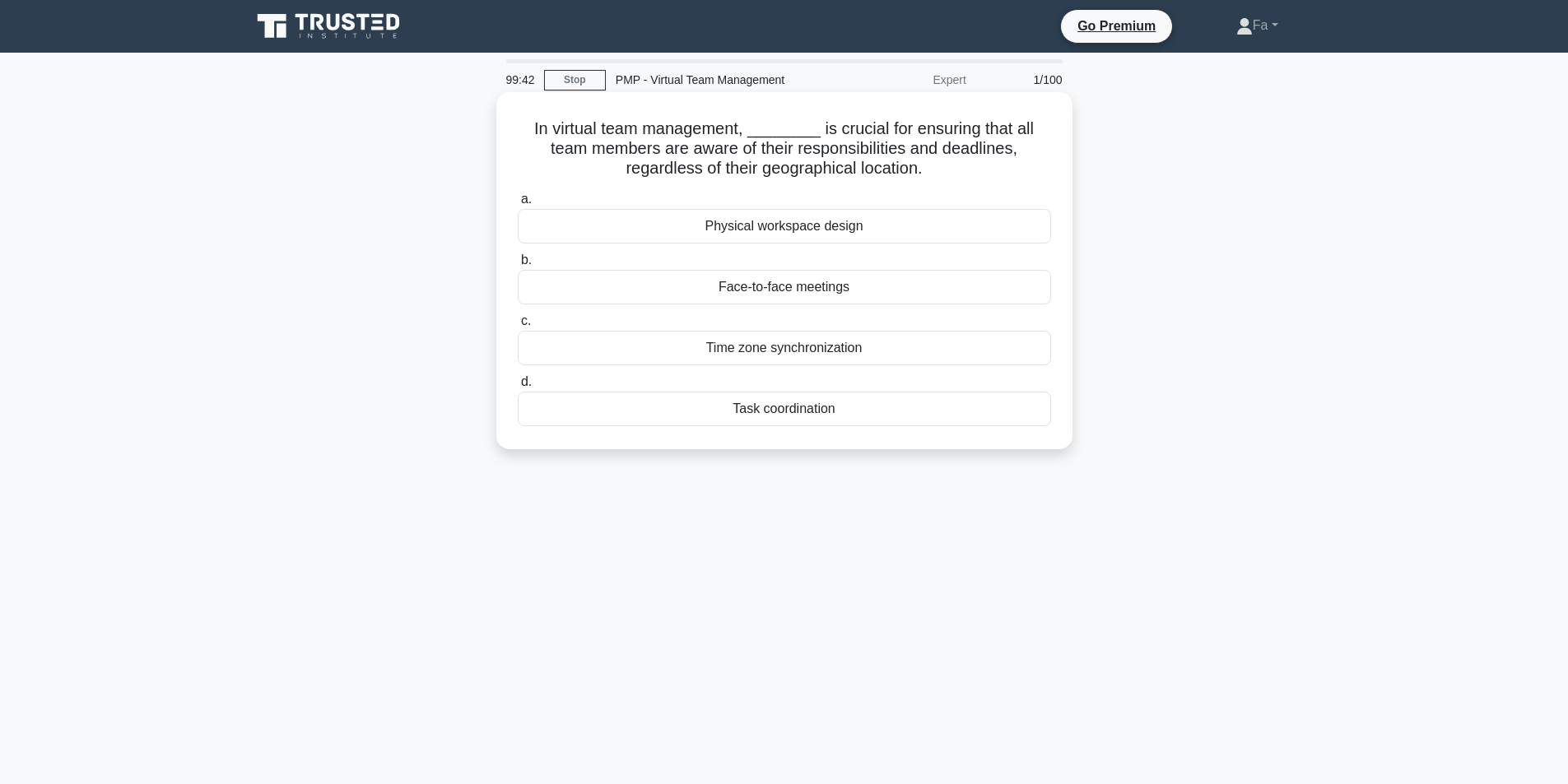
click at [876, 352] on div "Time zone synchronization" at bounding box center [784, 348] width 533 height 35
click at [517, 326] on input "c. Time zone synchronization" at bounding box center [517, 321] width 0 height 11
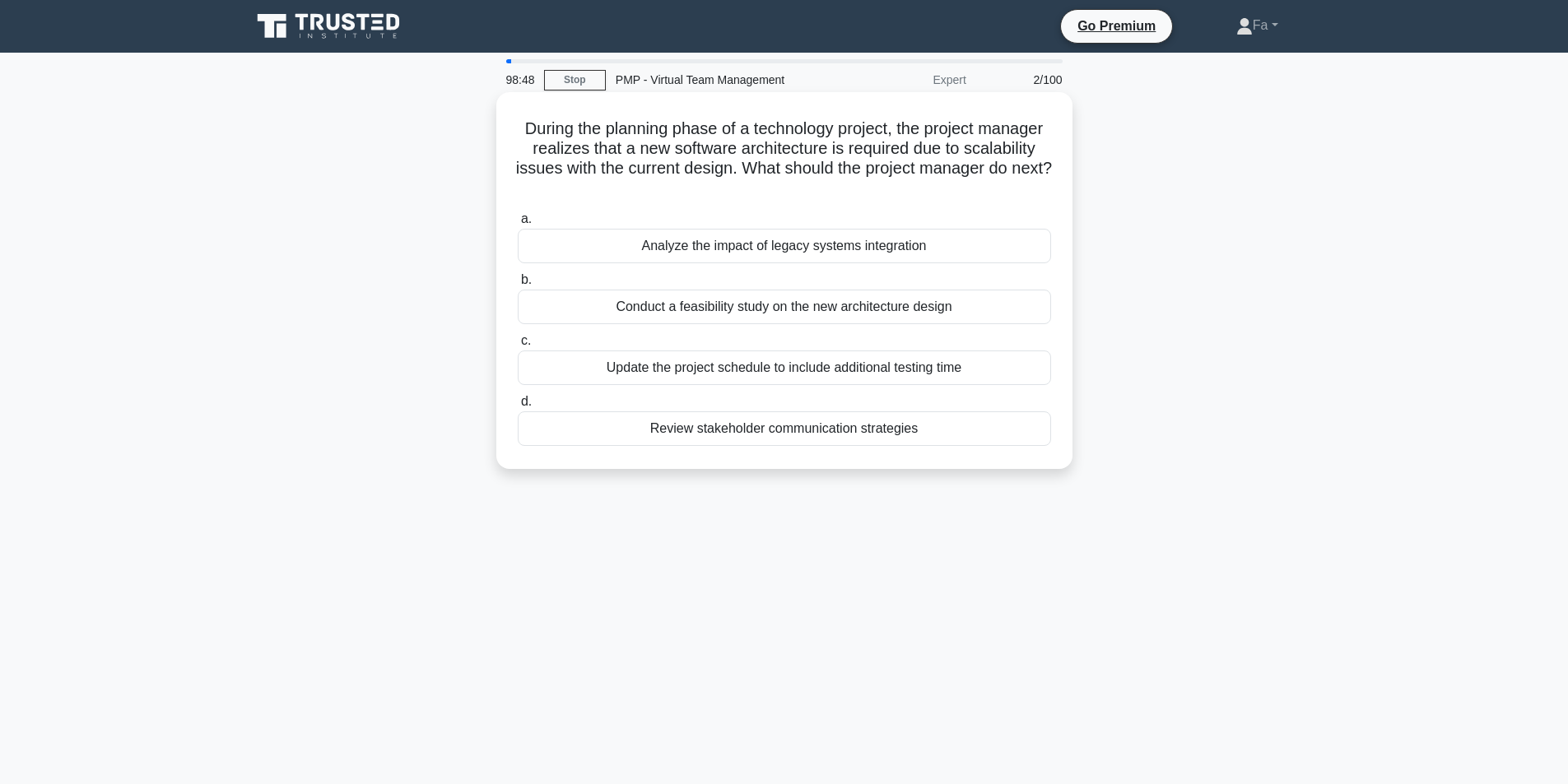
click at [801, 307] on div "Conduct a feasibility study on the new architecture design" at bounding box center [784, 307] width 533 height 35
click at [517, 286] on input "b. Conduct a feasibility study on the new architecture design" at bounding box center [517, 280] width 0 height 11
